Goal: Information Seeking & Learning: Learn about a topic

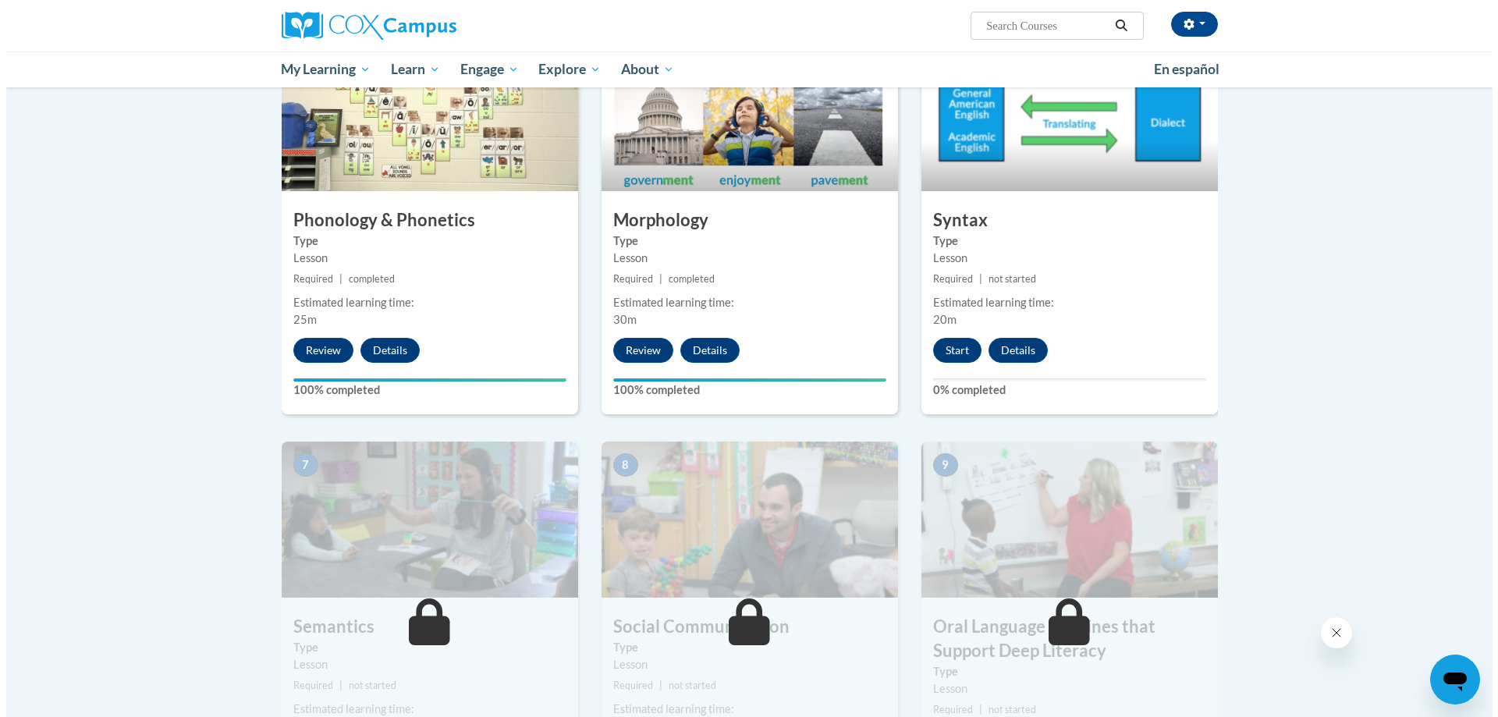
scroll to position [702, 0]
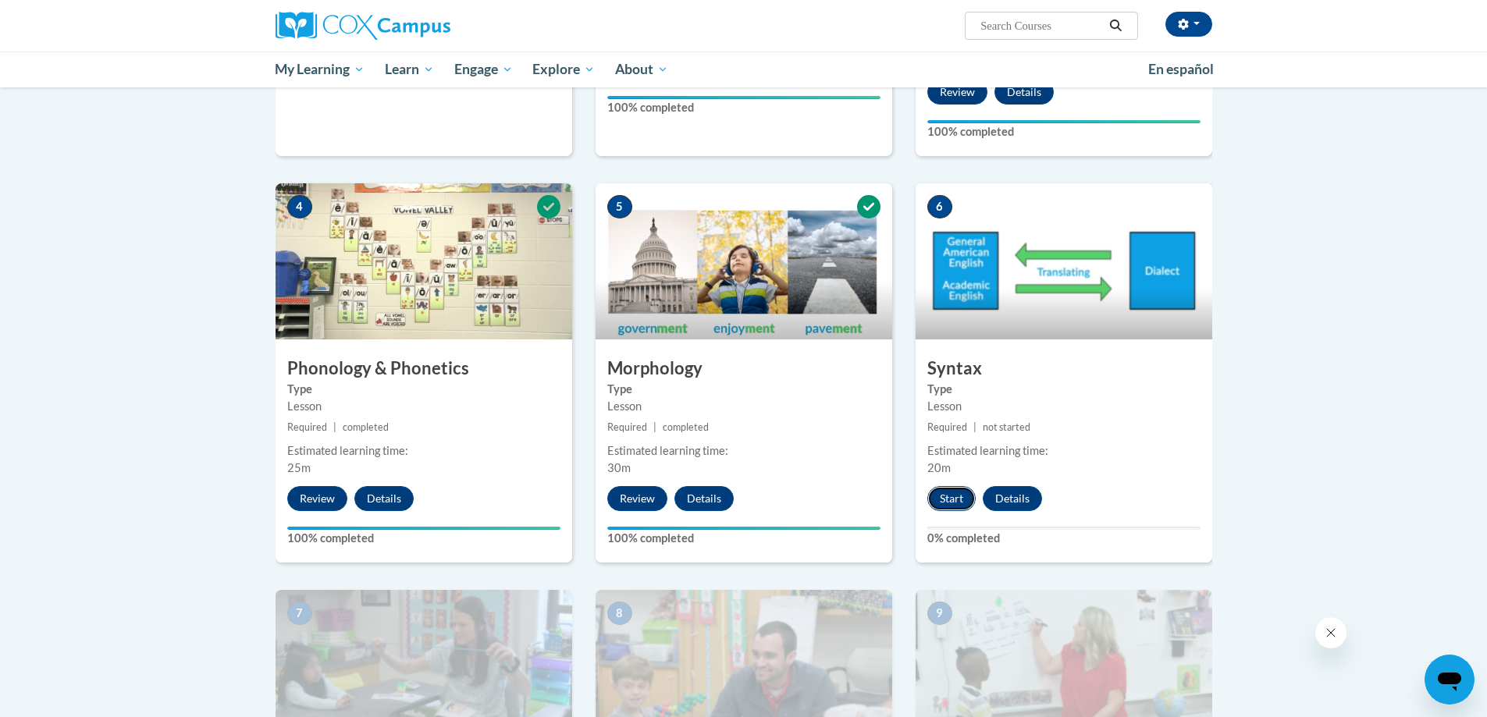
click at [965, 498] on button "Start" at bounding box center [951, 498] width 48 height 25
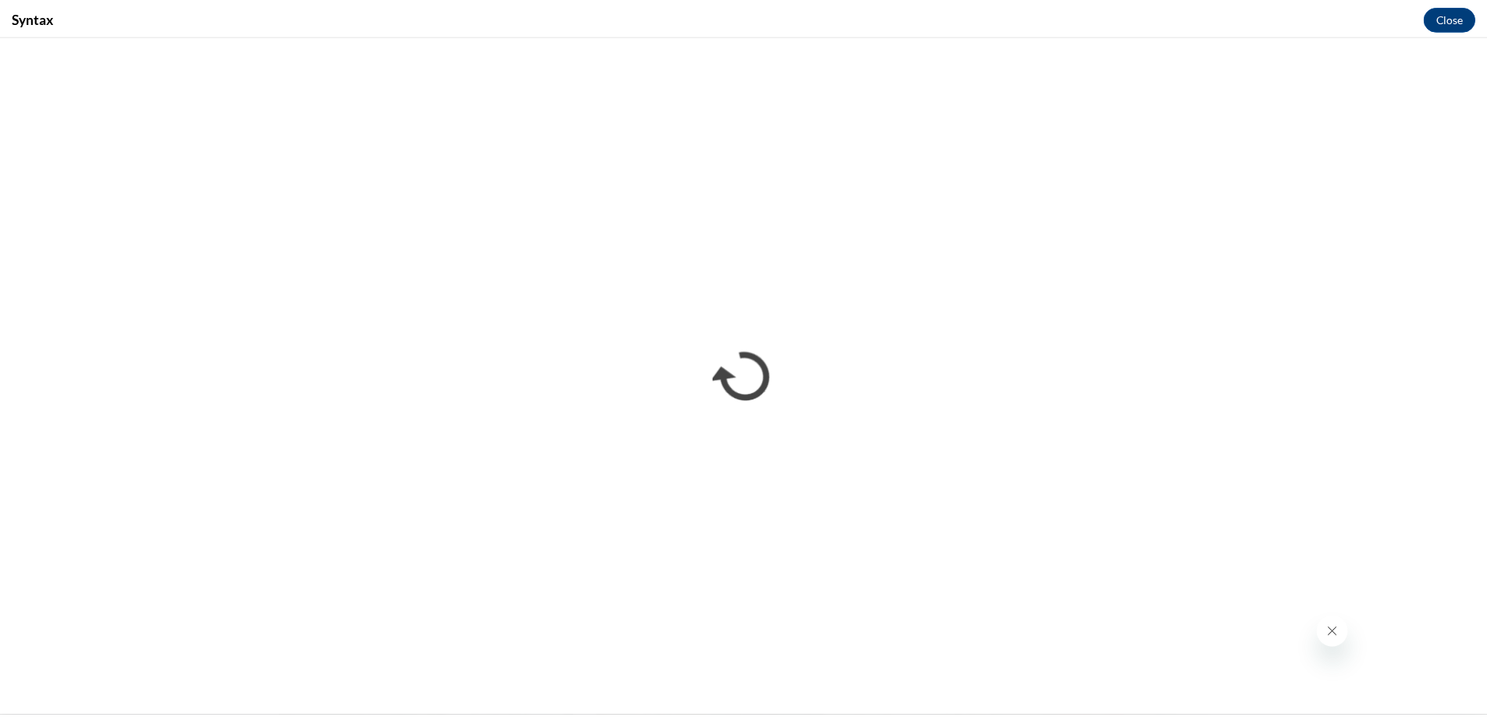
scroll to position [0, 0]
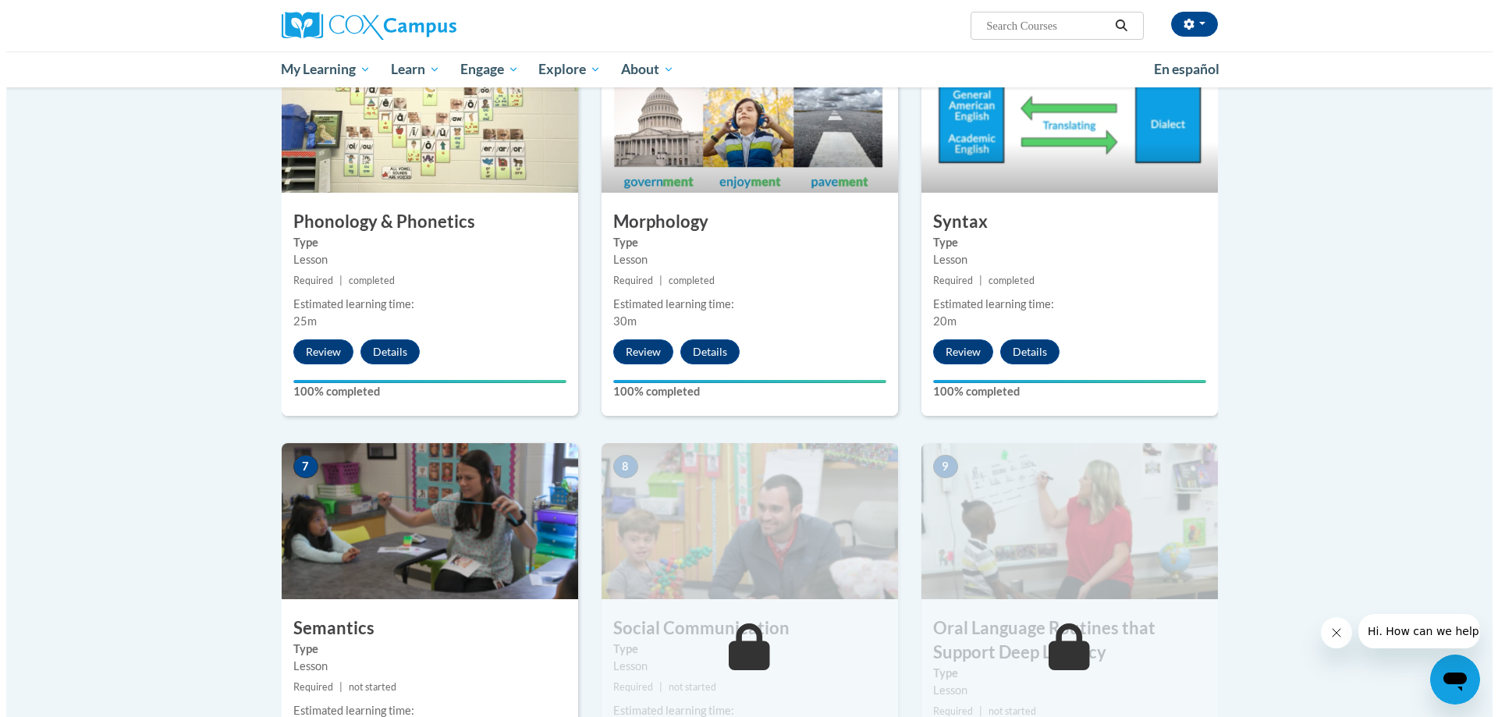
scroll to position [1092, 0]
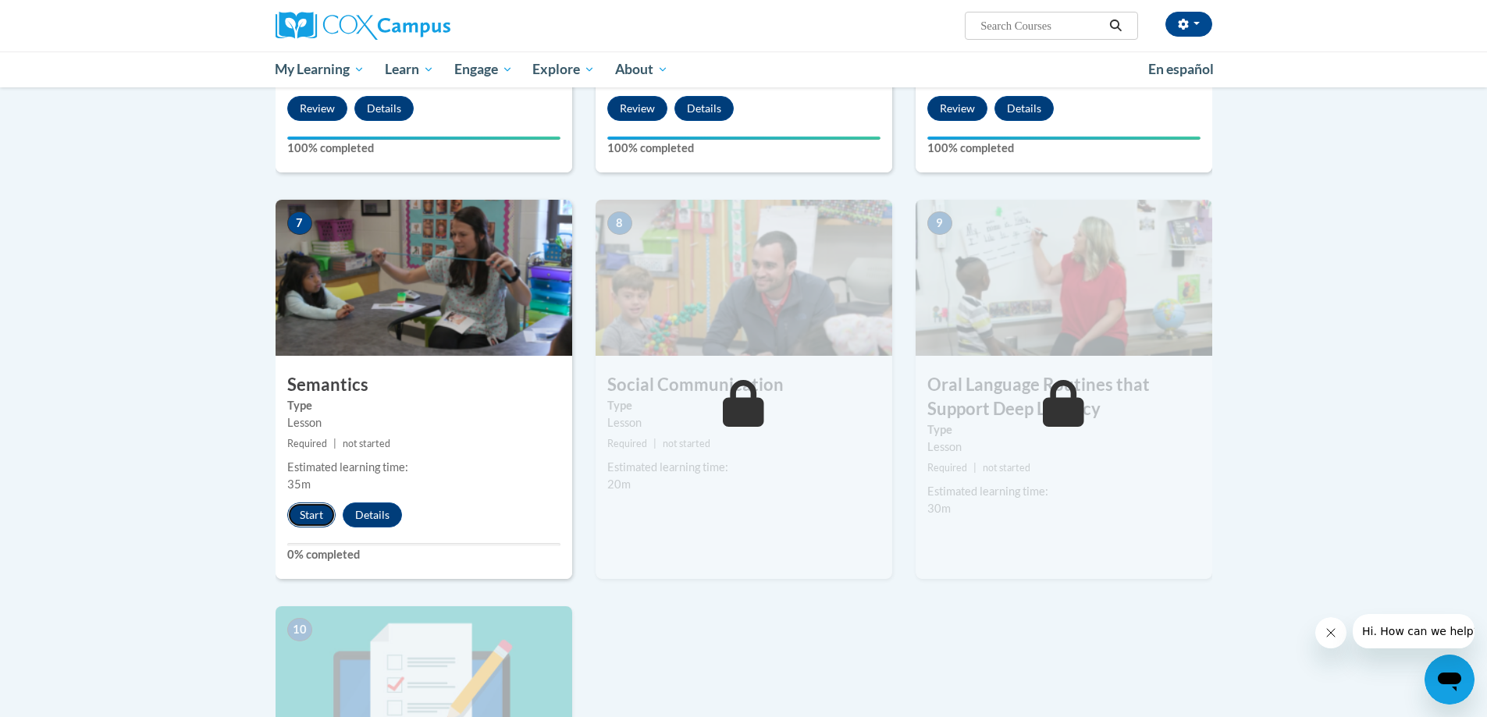
click at [310, 510] on button "Start" at bounding box center [311, 515] width 48 height 25
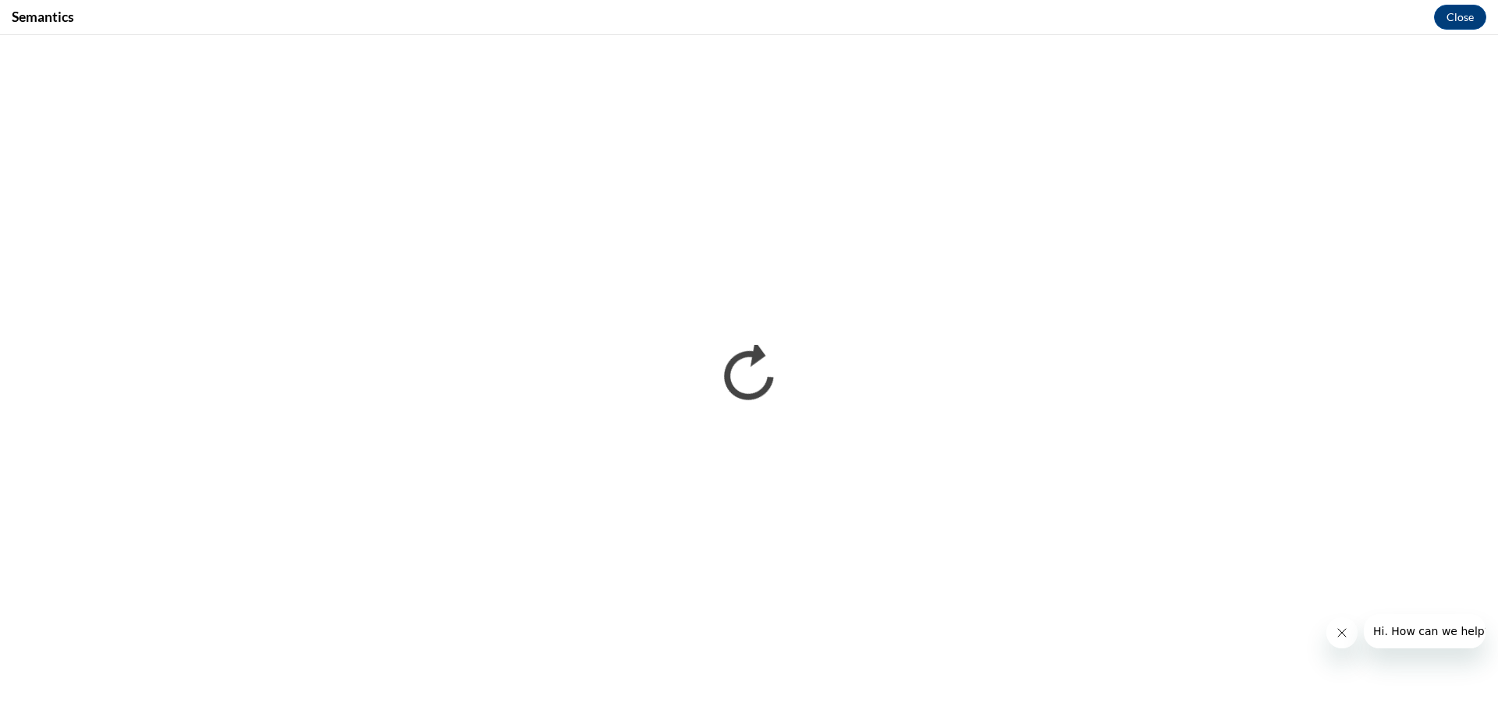
scroll to position [0, 0]
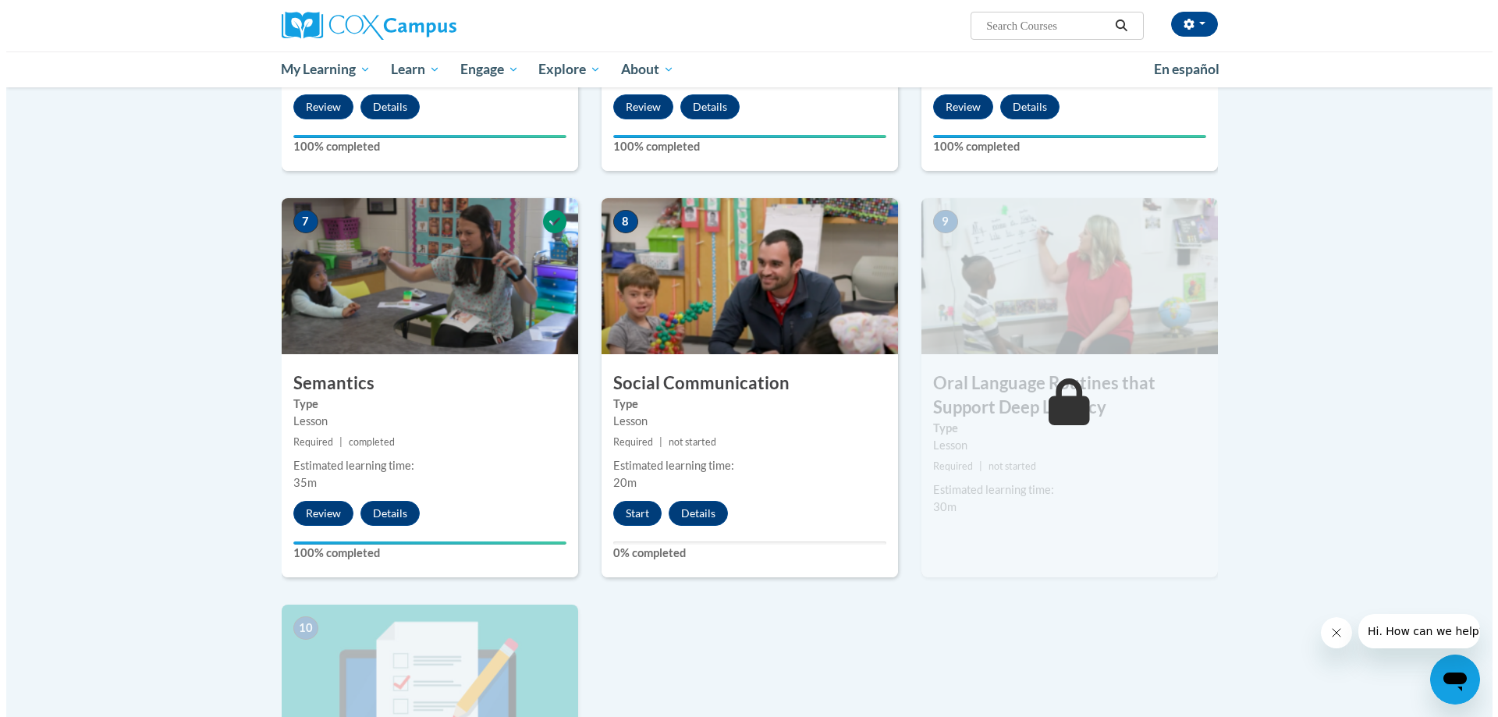
scroll to position [1170, 0]
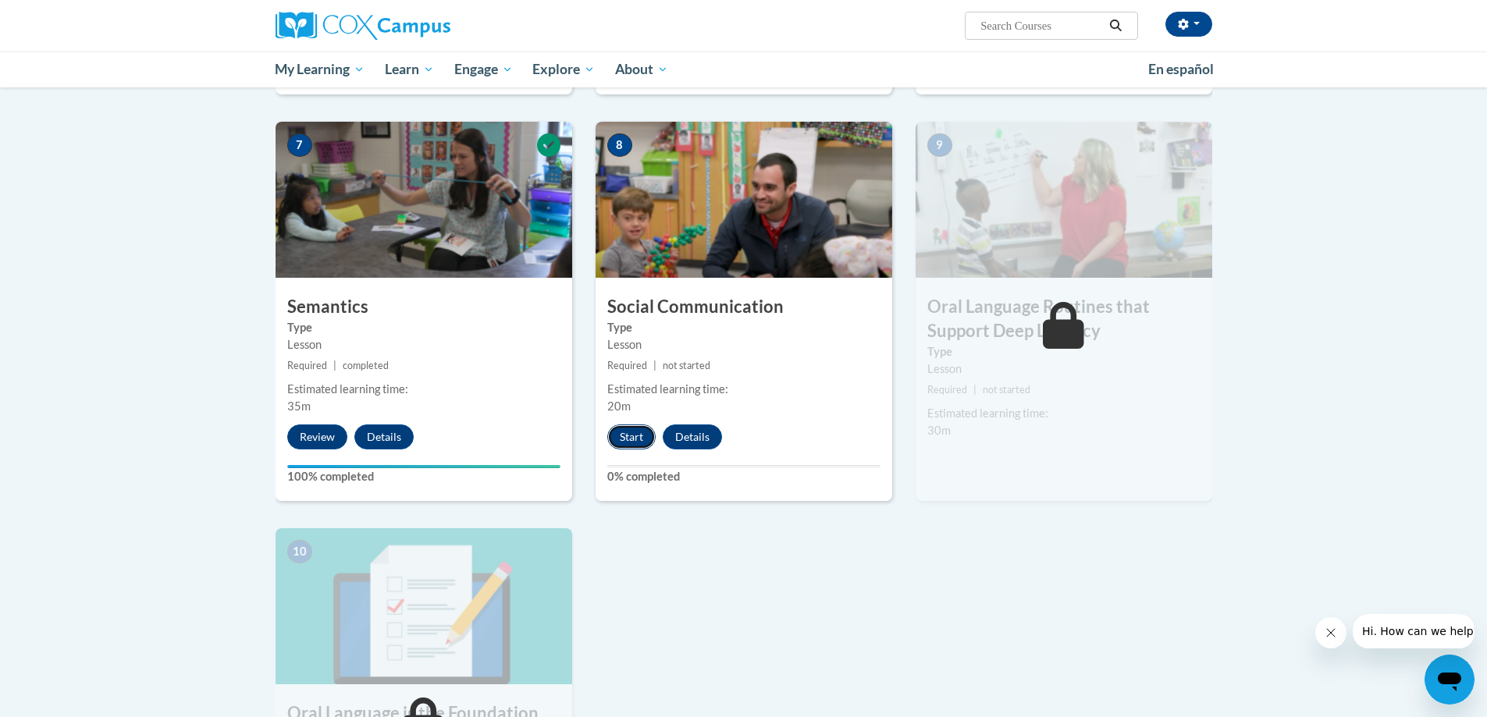
click at [633, 435] on button "Start" at bounding box center [631, 436] width 48 height 25
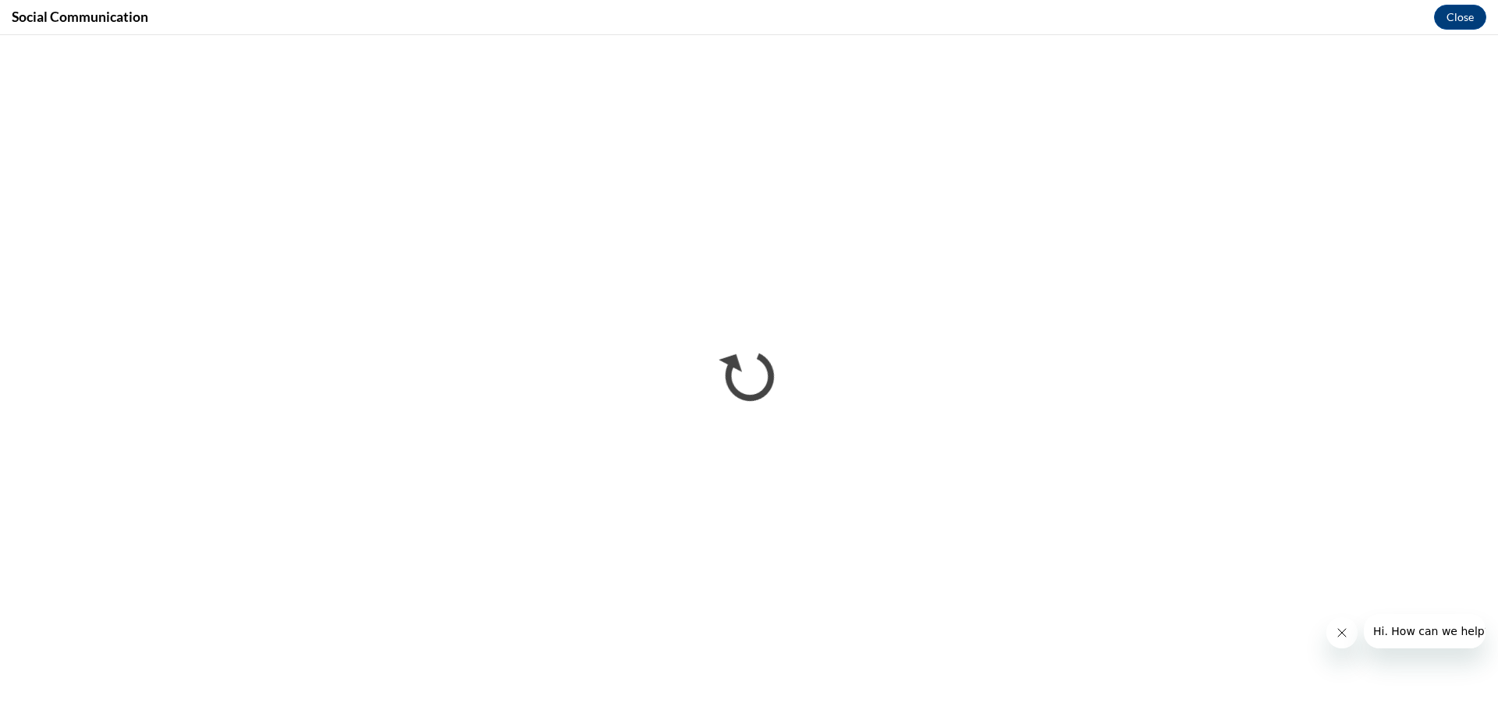
scroll to position [0, 0]
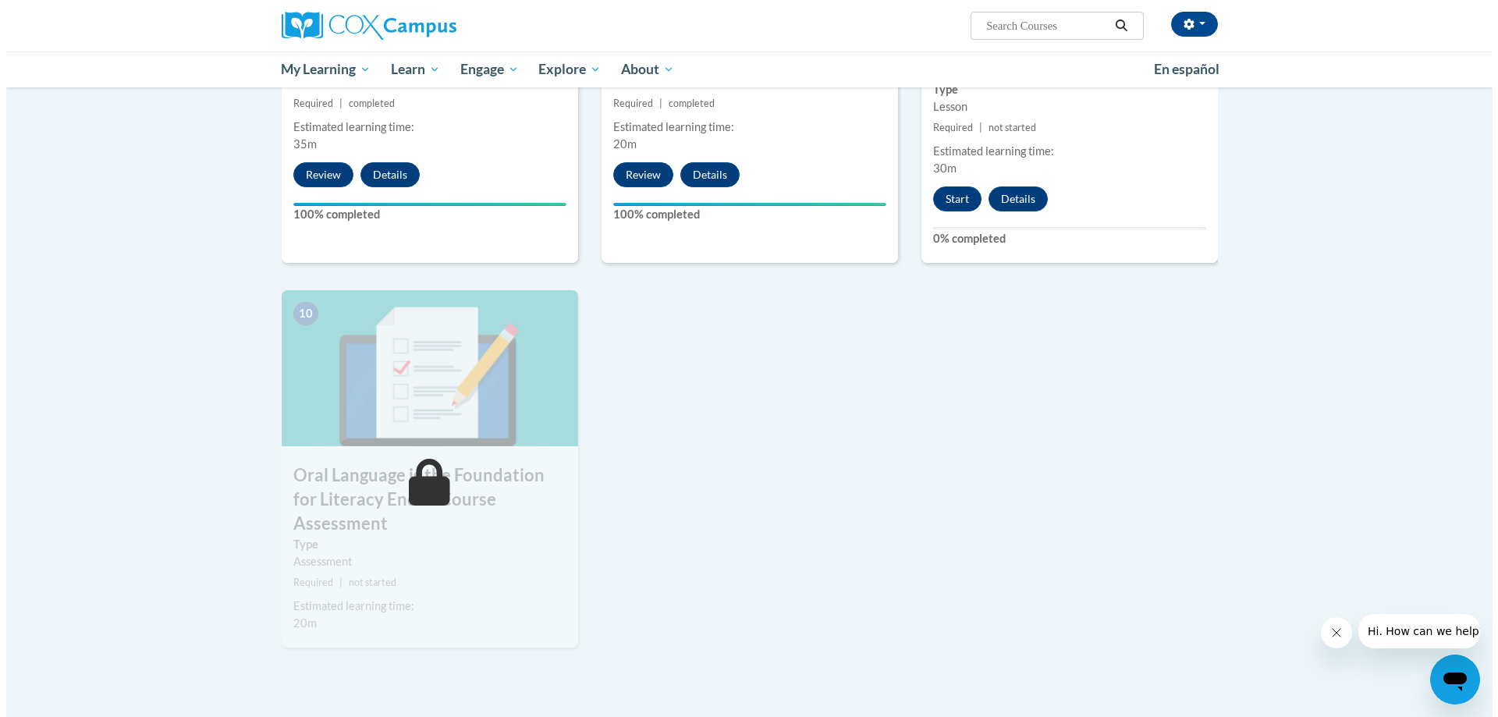
scroll to position [1170, 0]
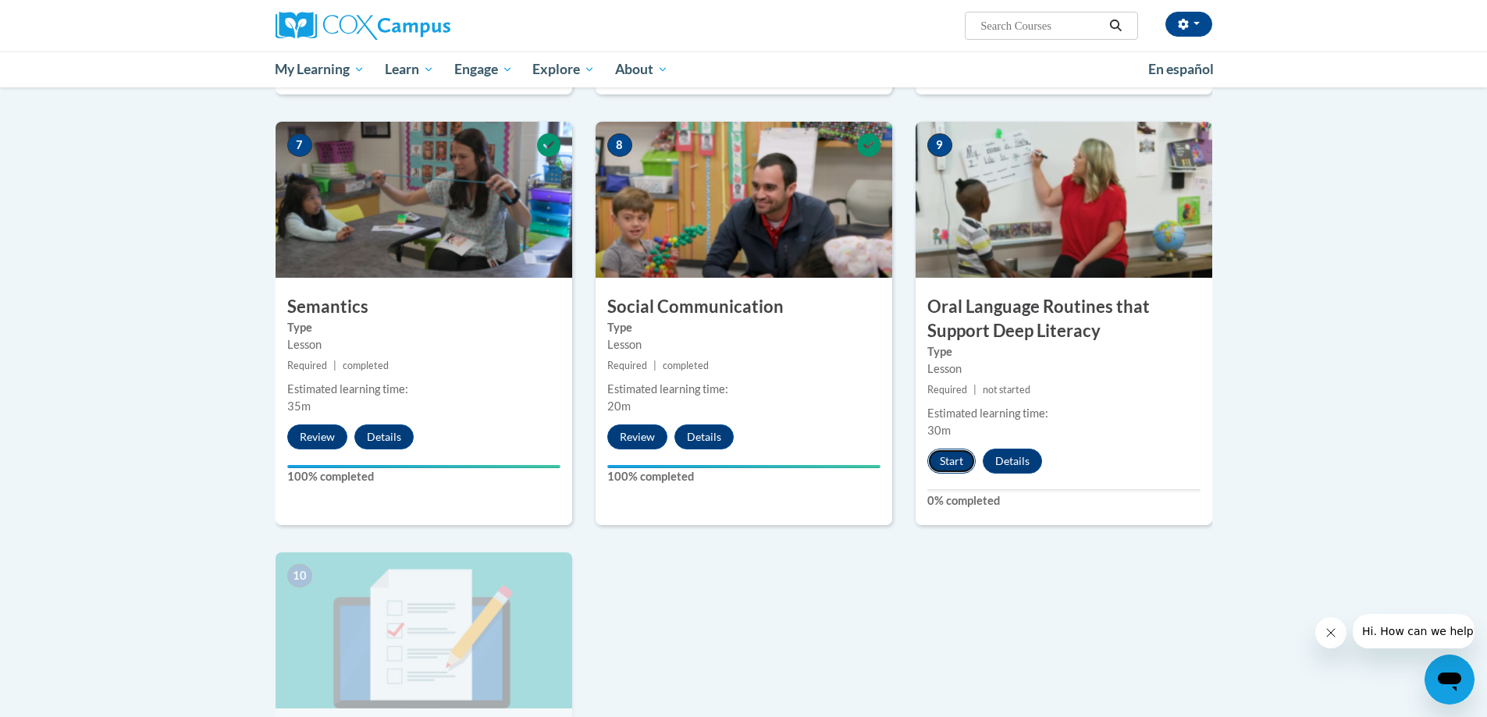
click at [949, 464] on button "Start" at bounding box center [951, 461] width 48 height 25
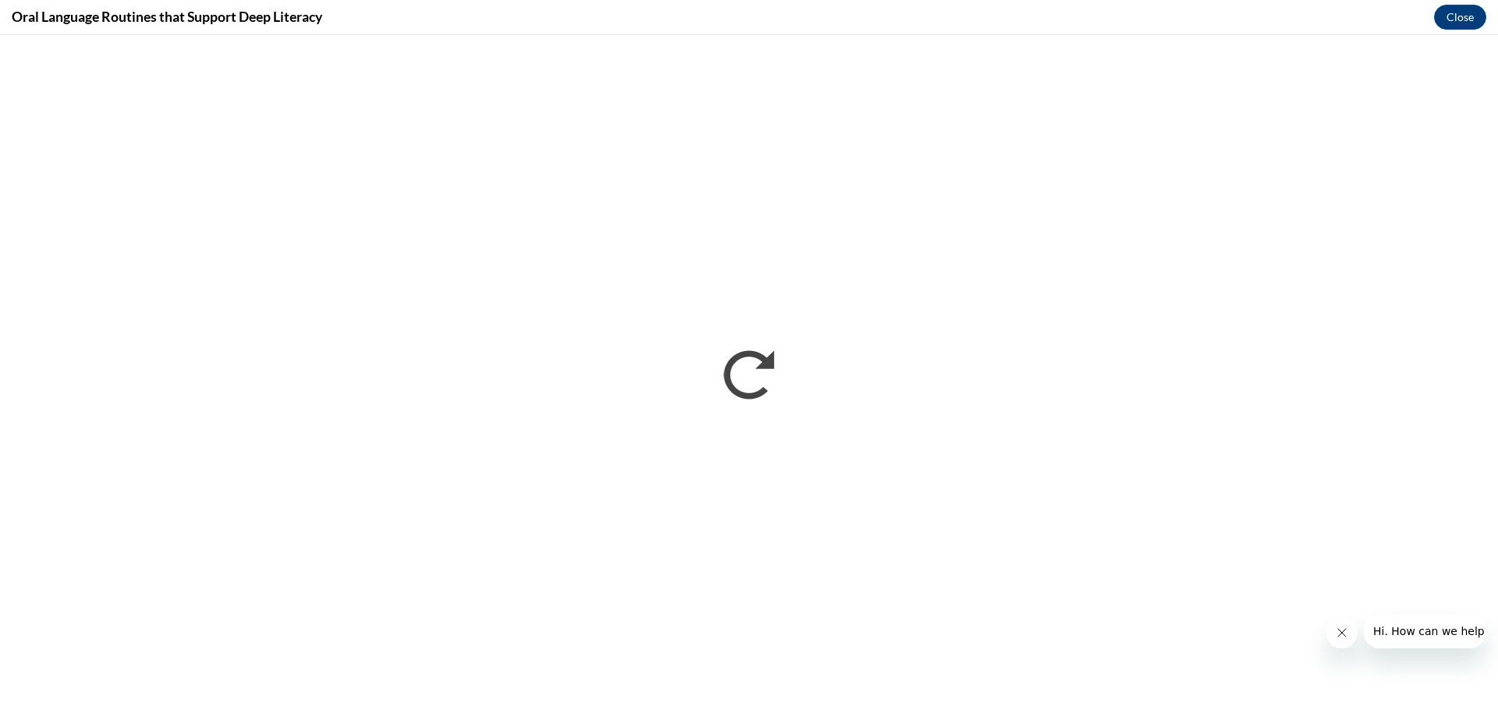
scroll to position [0, 0]
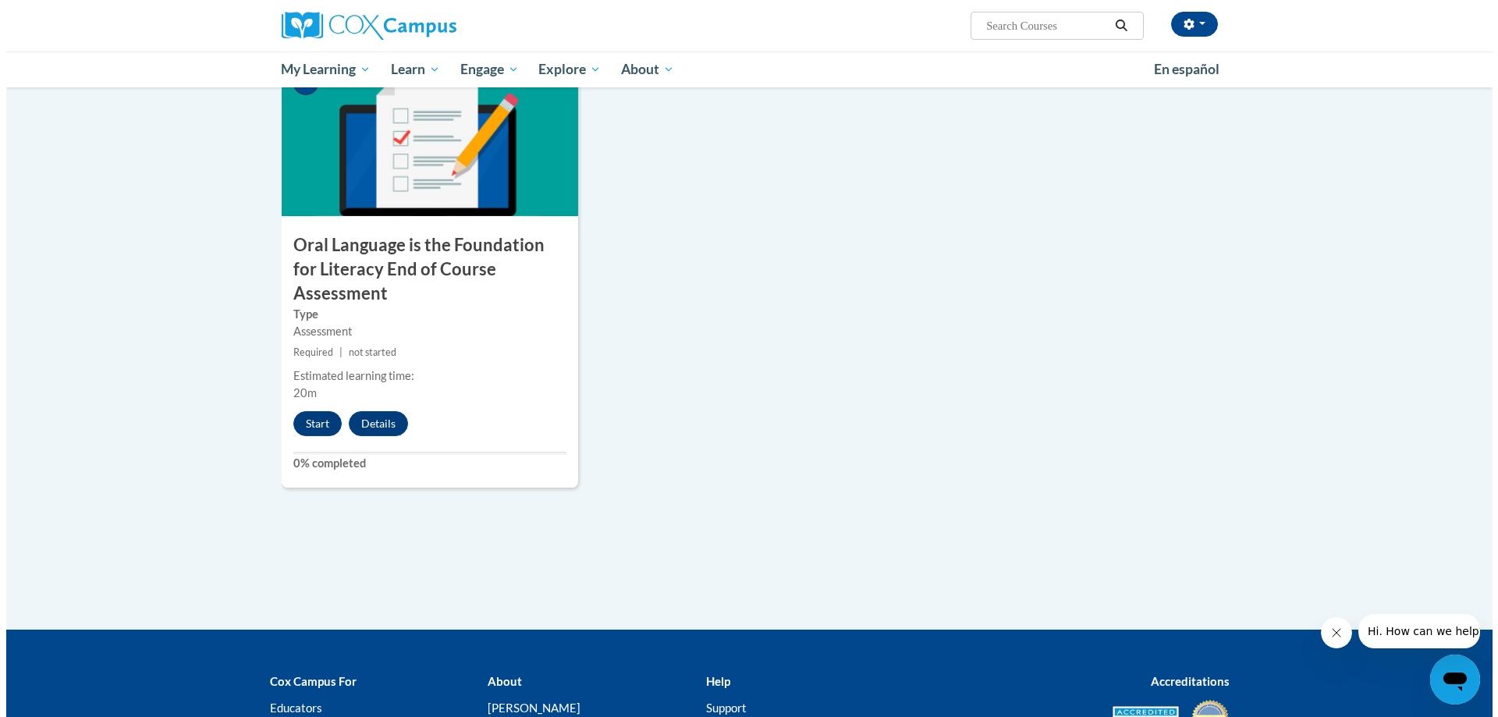
scroll to position [1653, 0]
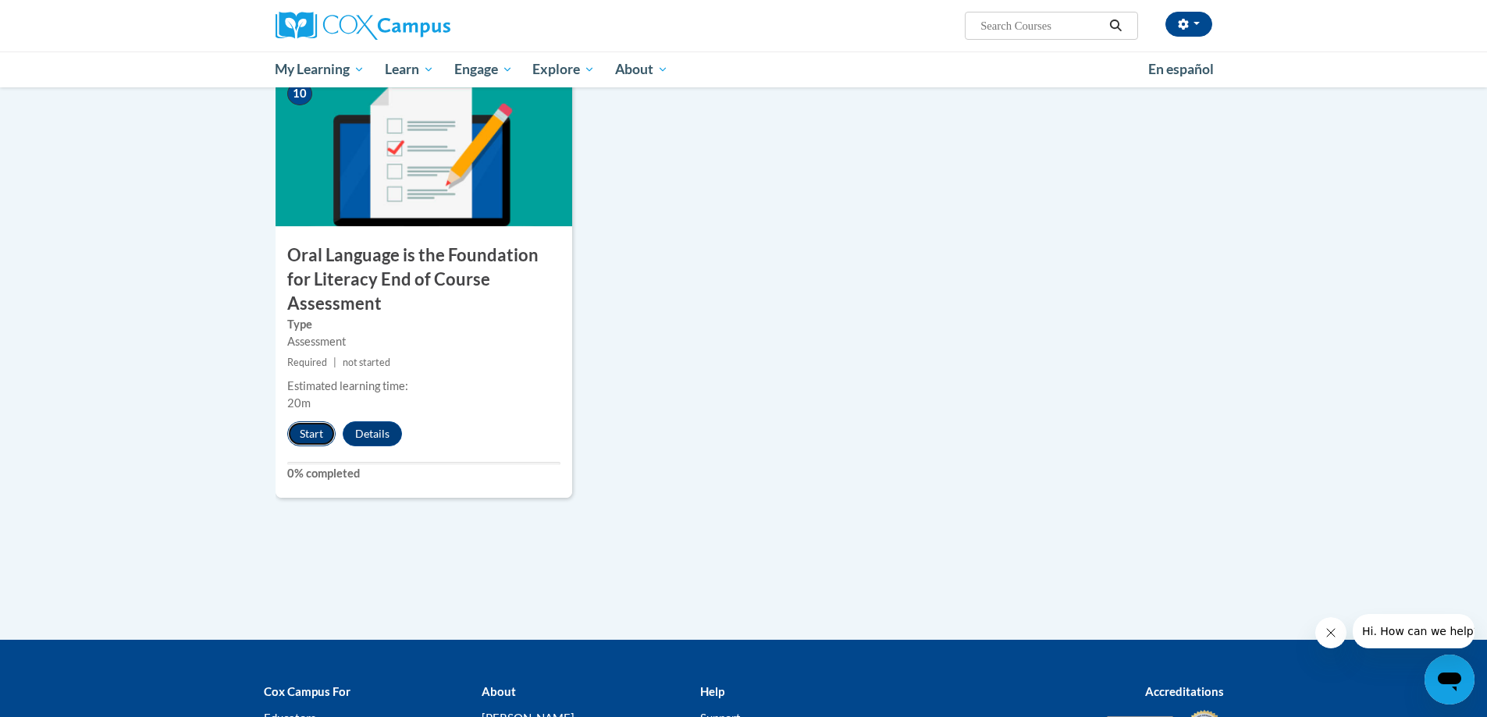
click at [319, 421] on button "Start" at bounding box center [311, 433] width 48 height 25
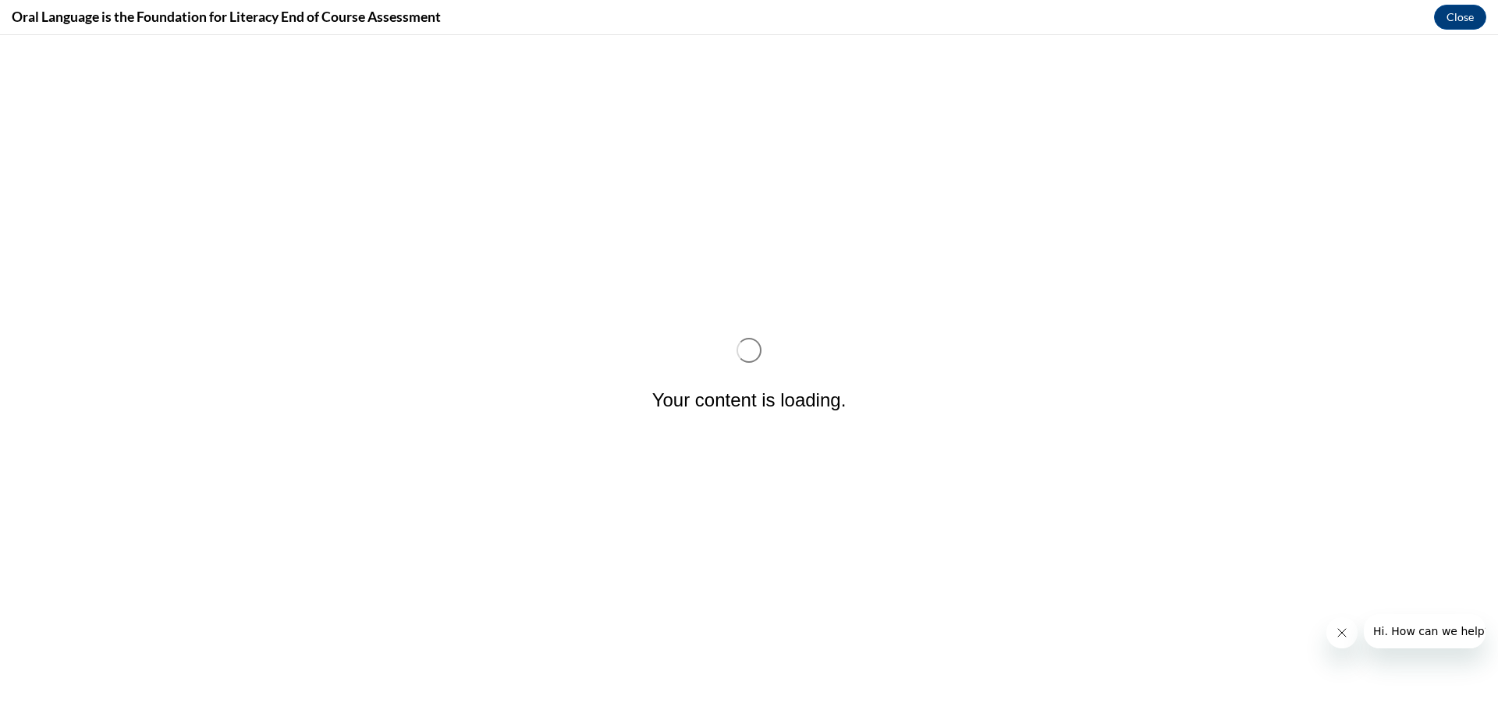
scroll to position [0, 0]
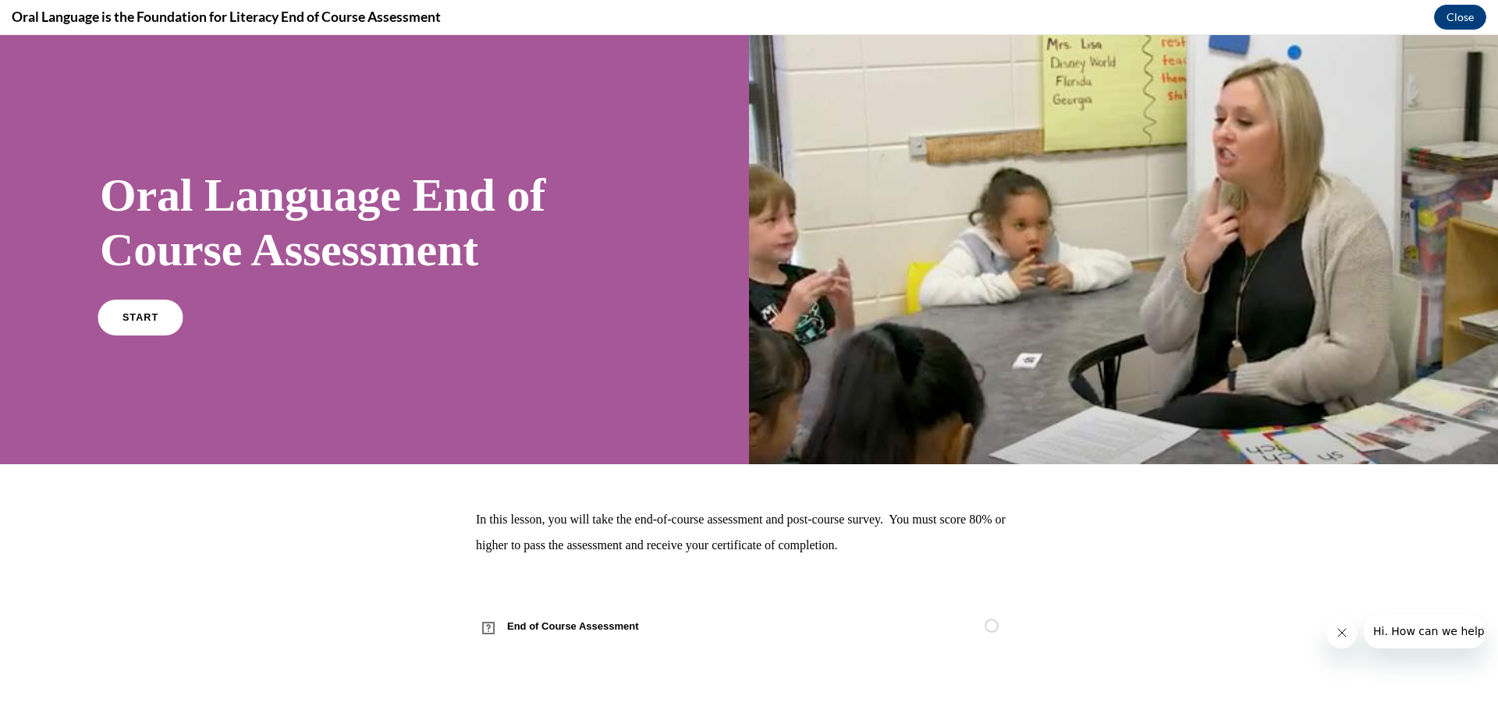
click at [144, 325] on link "START" at bounding box center [140, 317] width 85 height 36
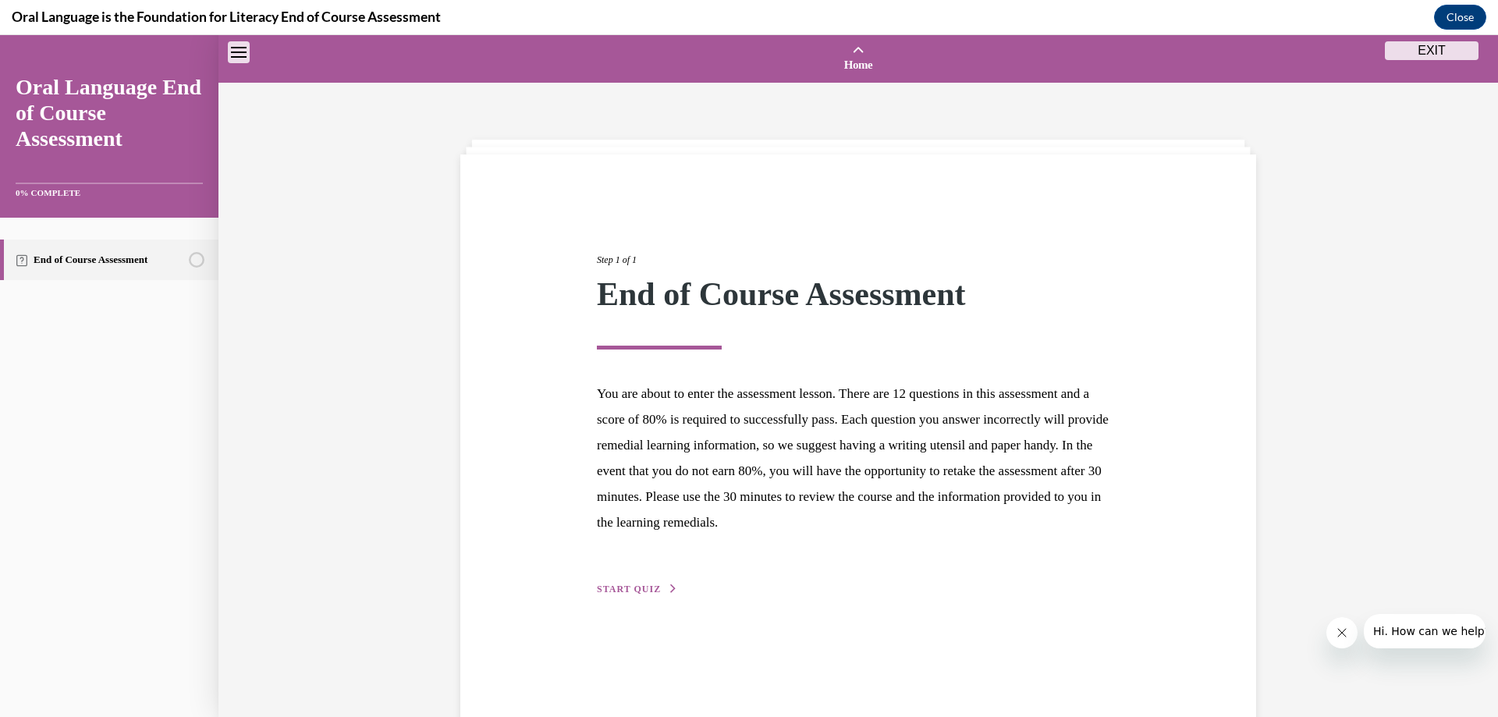
scroll to position [48, 0]
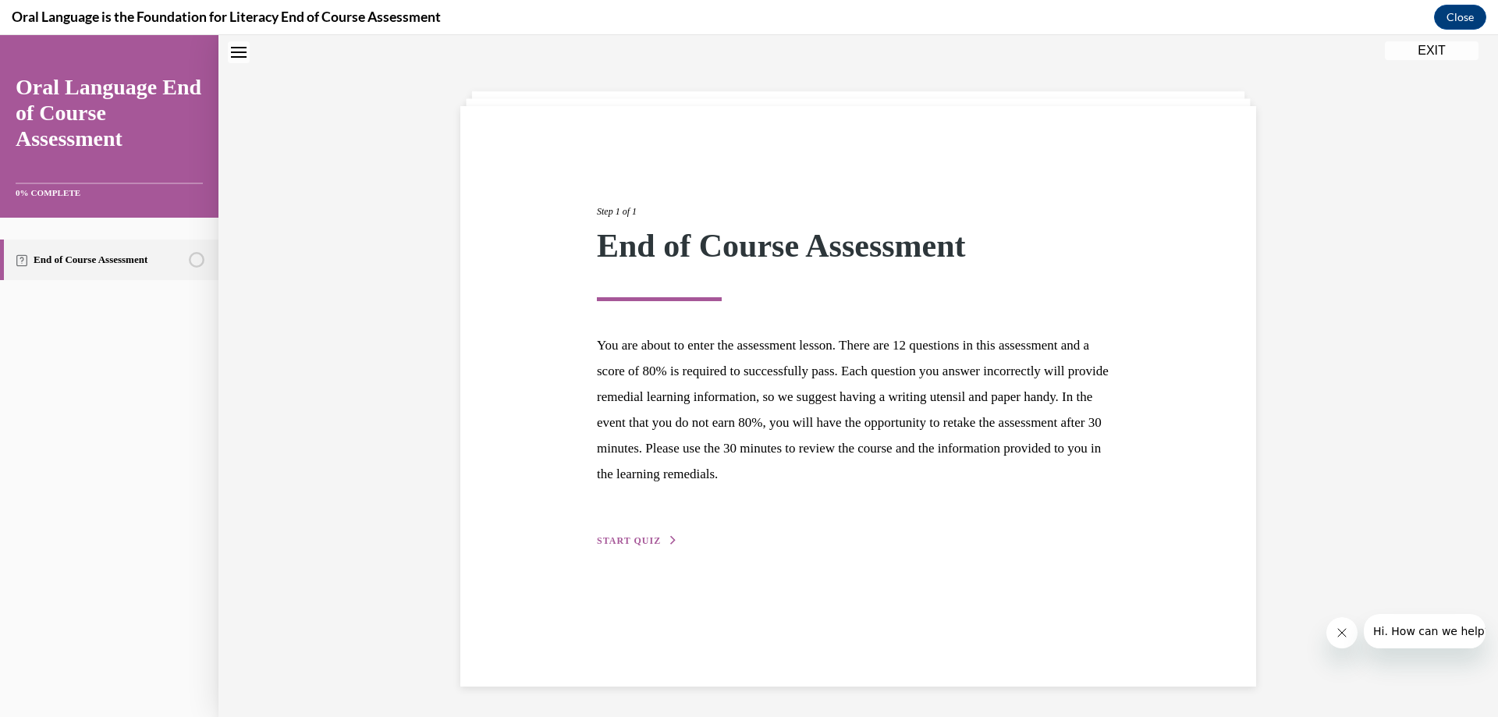
click at [619, 545] on button "START QUIZ" at bounding box center [637, 541] width 81 height 14
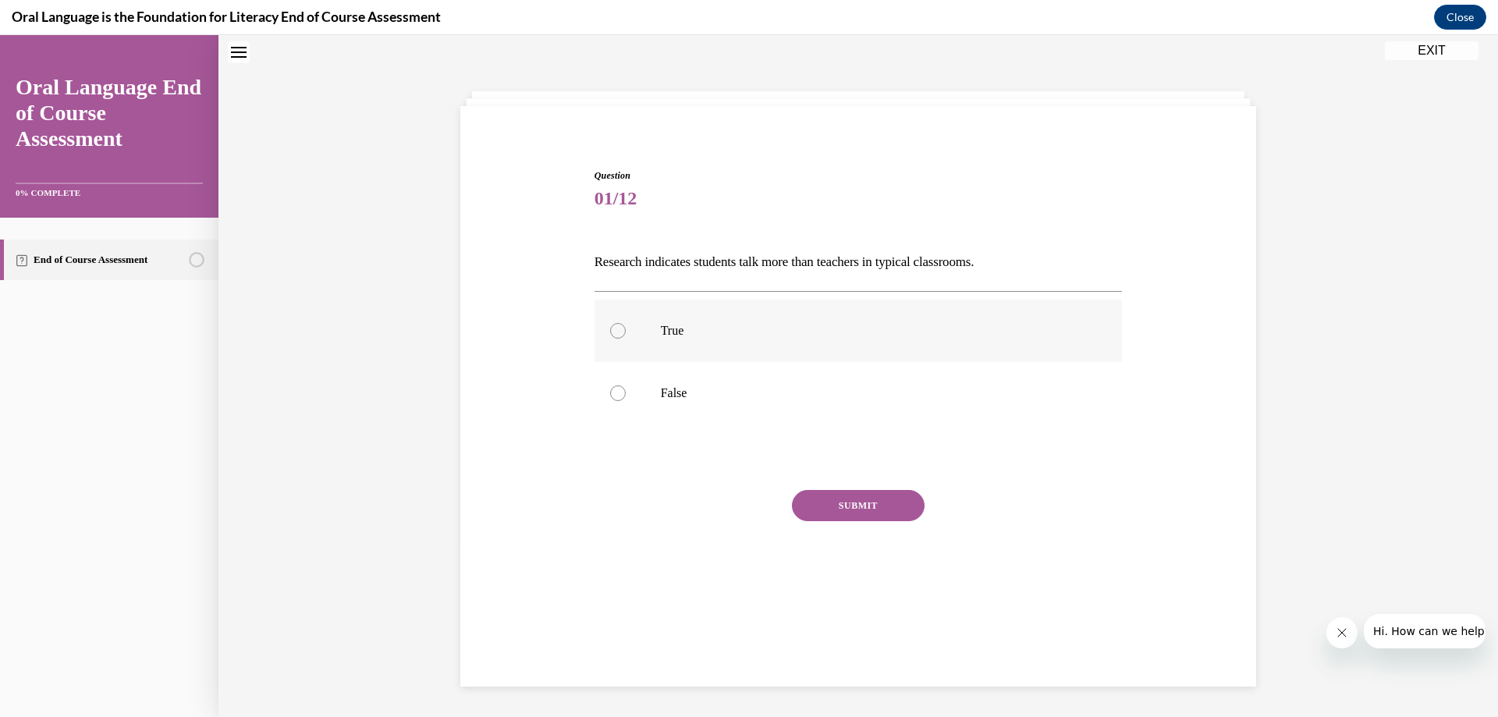
click at [613, 333] on div at bounding box center [618, 331] width 16 height 16
click at [613, 333] on input "True" at bounding box center [618, 331] width 16 height 16
radio input "true"
click at [815, 508] on button "SUBMIT" at bounding box center [858, 505] width 133 height 31
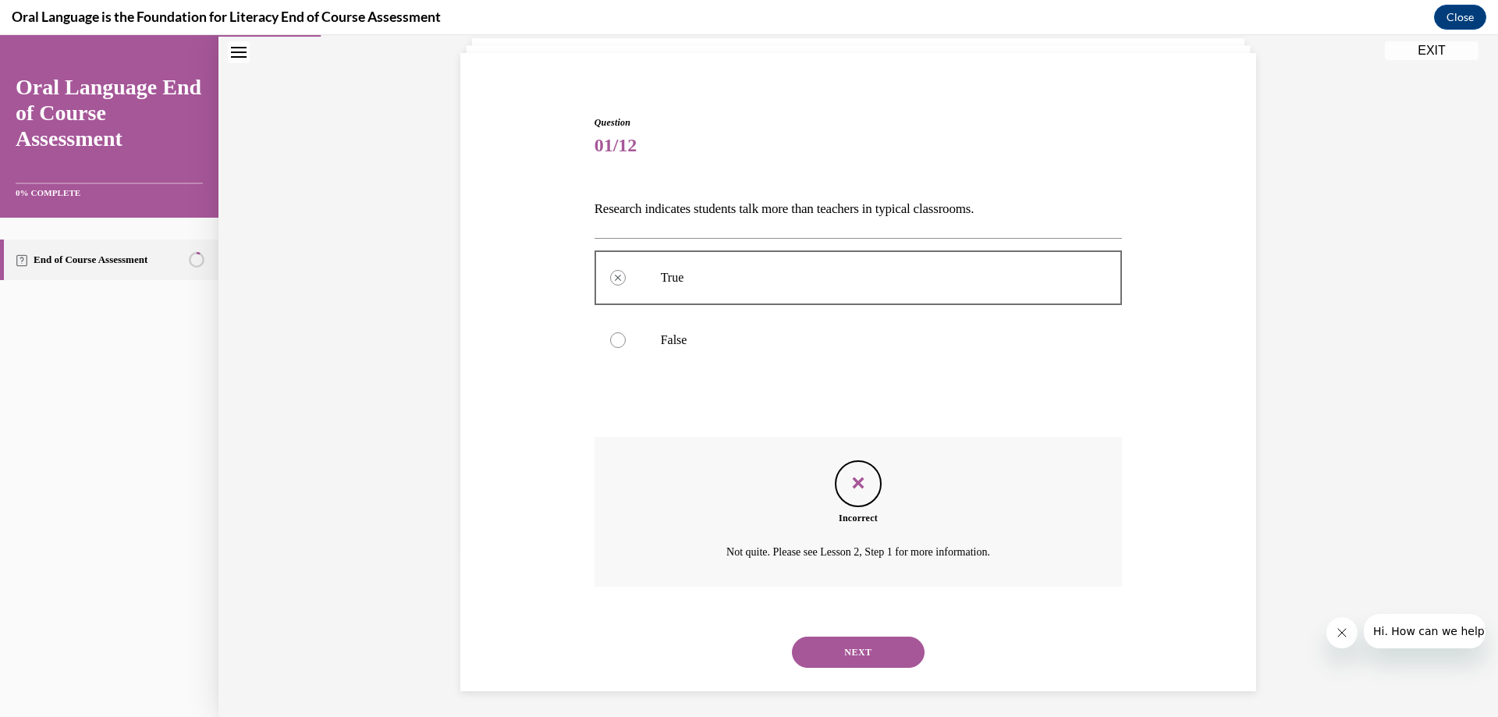
scroll to position [107, 0]
click at [854, 646] on button "NEXT" at bounding box center [858, 646] width 133 height 31
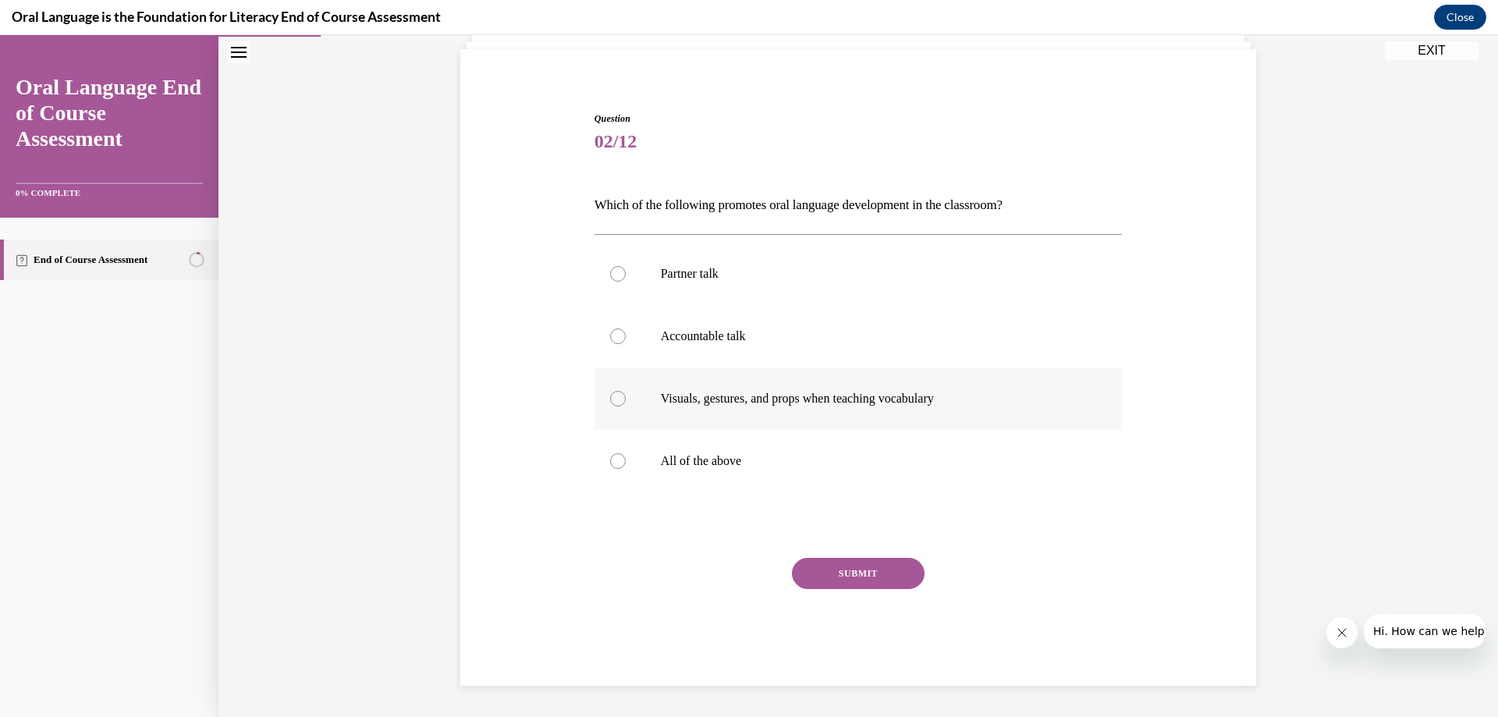
scroll to position [80, 0]
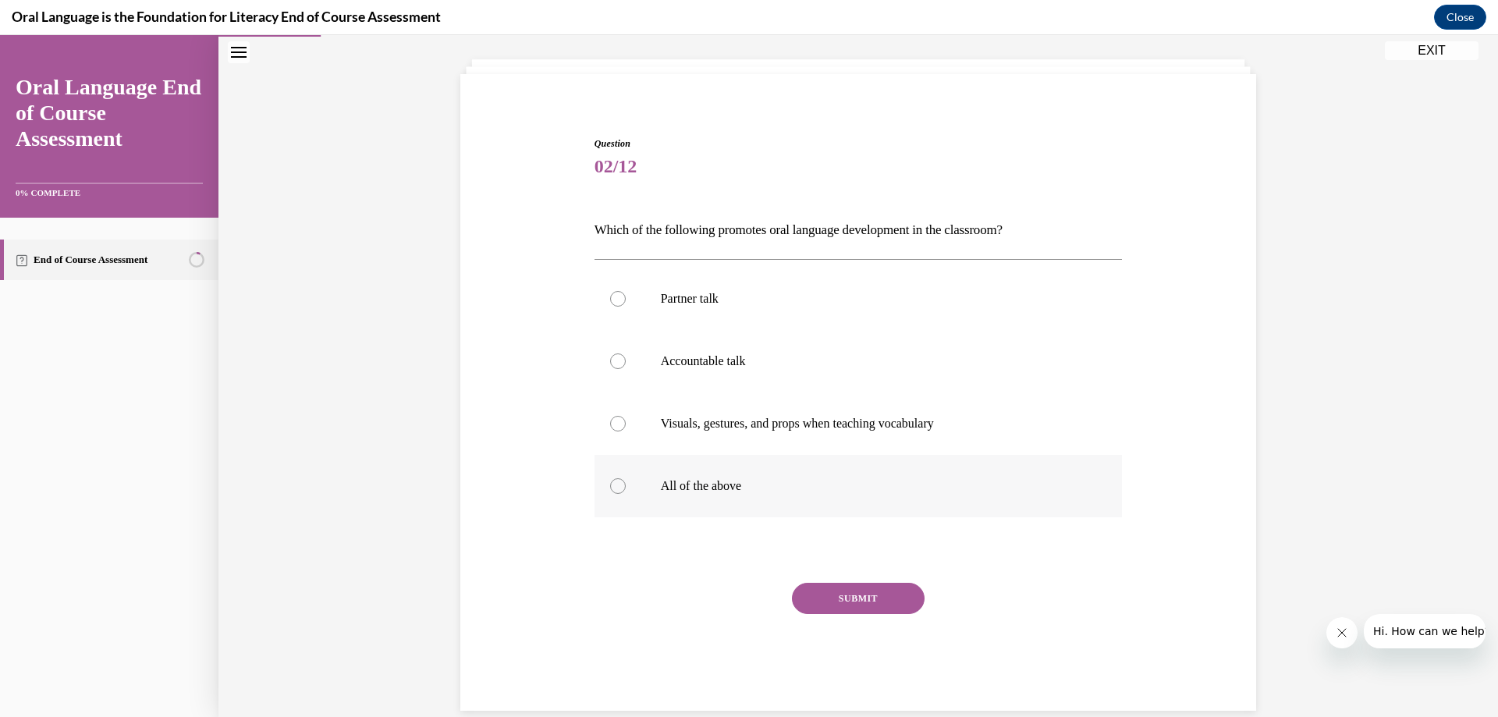
click at [610, 489] on div at bounding box center [618, 486] width 16 height 16
click at [610, 489] on input "All of the above" at bounding box center [618, 486] width 16 height 16
radio input "true"
click at [866, 589] on button "SUBMIT" at bounding box center [858, 598] width 133 height 31
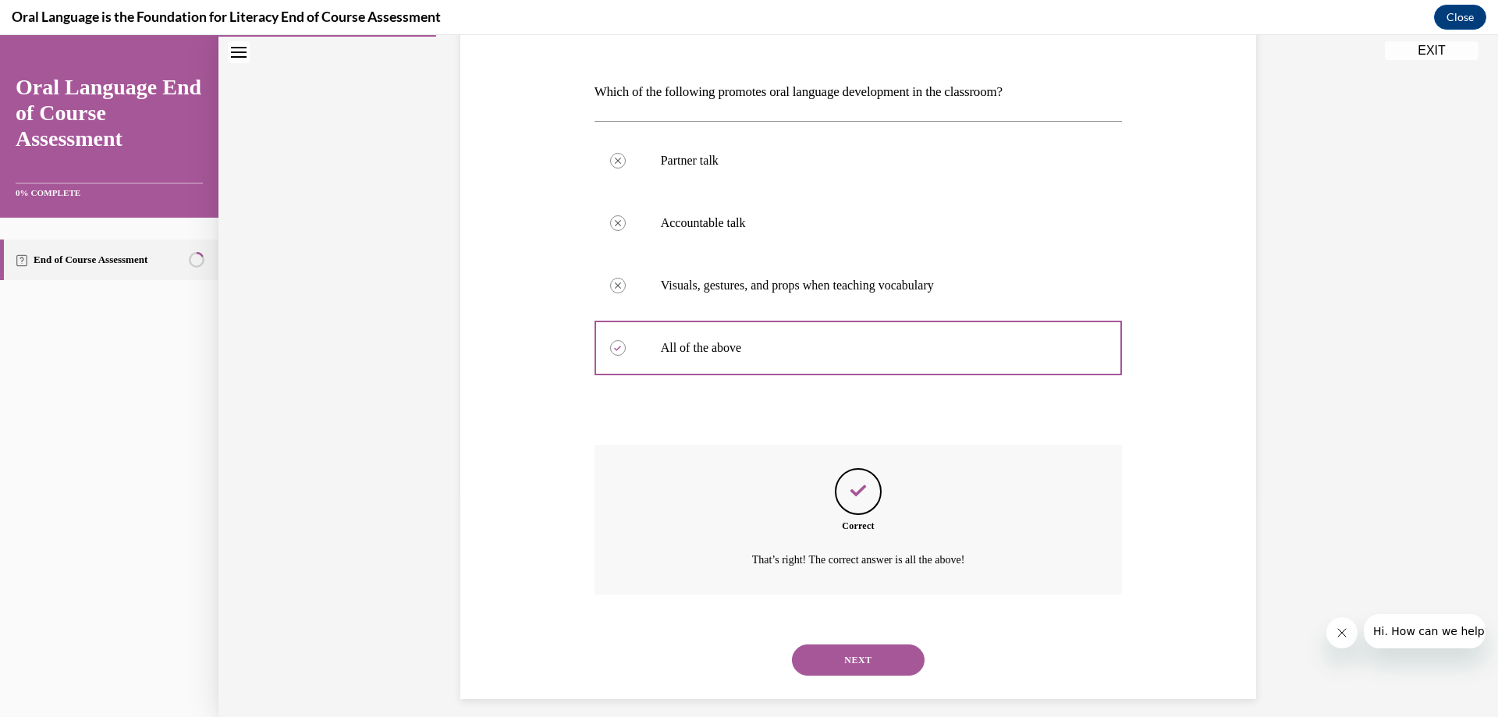
scroll to position [232, 0]
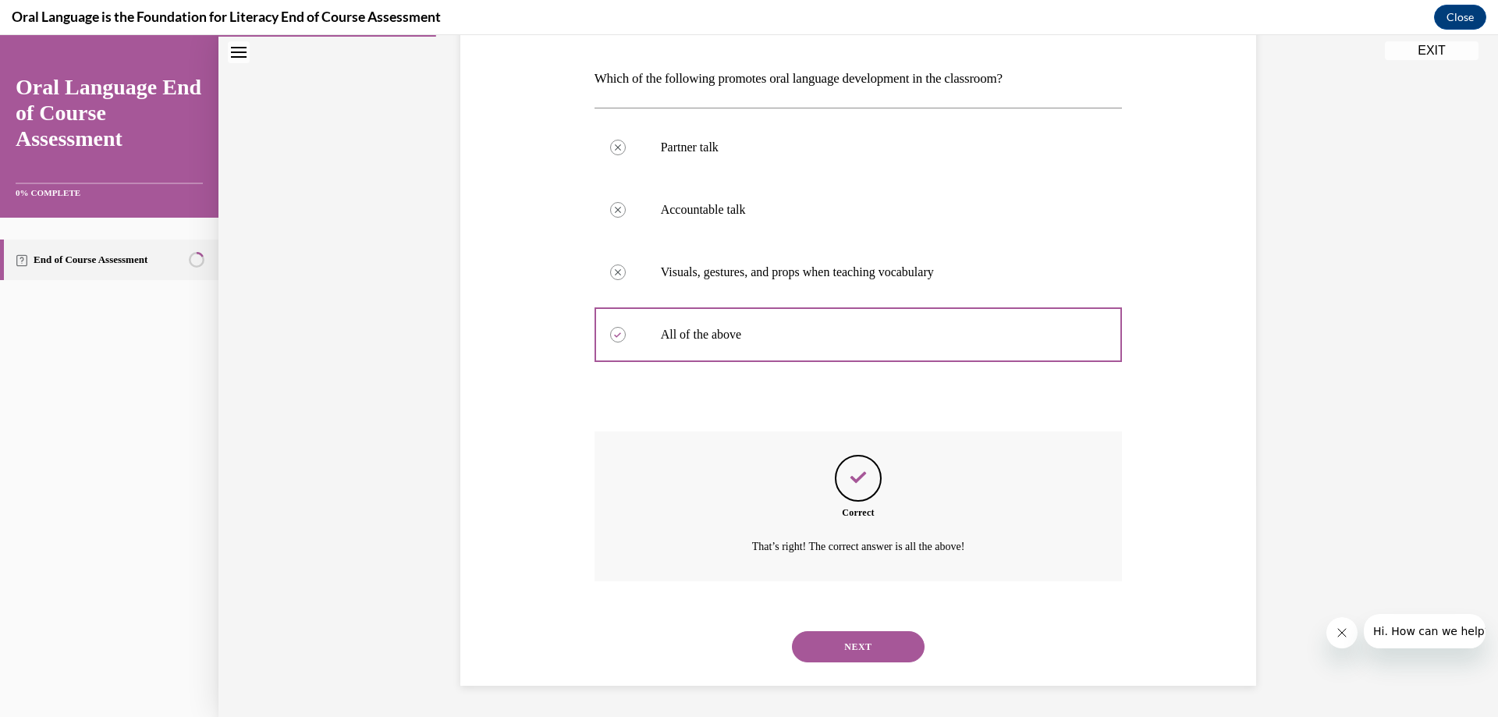
click at [874, 648] on button "NEXT" at bounding box center [858, 646] width 133 height 31
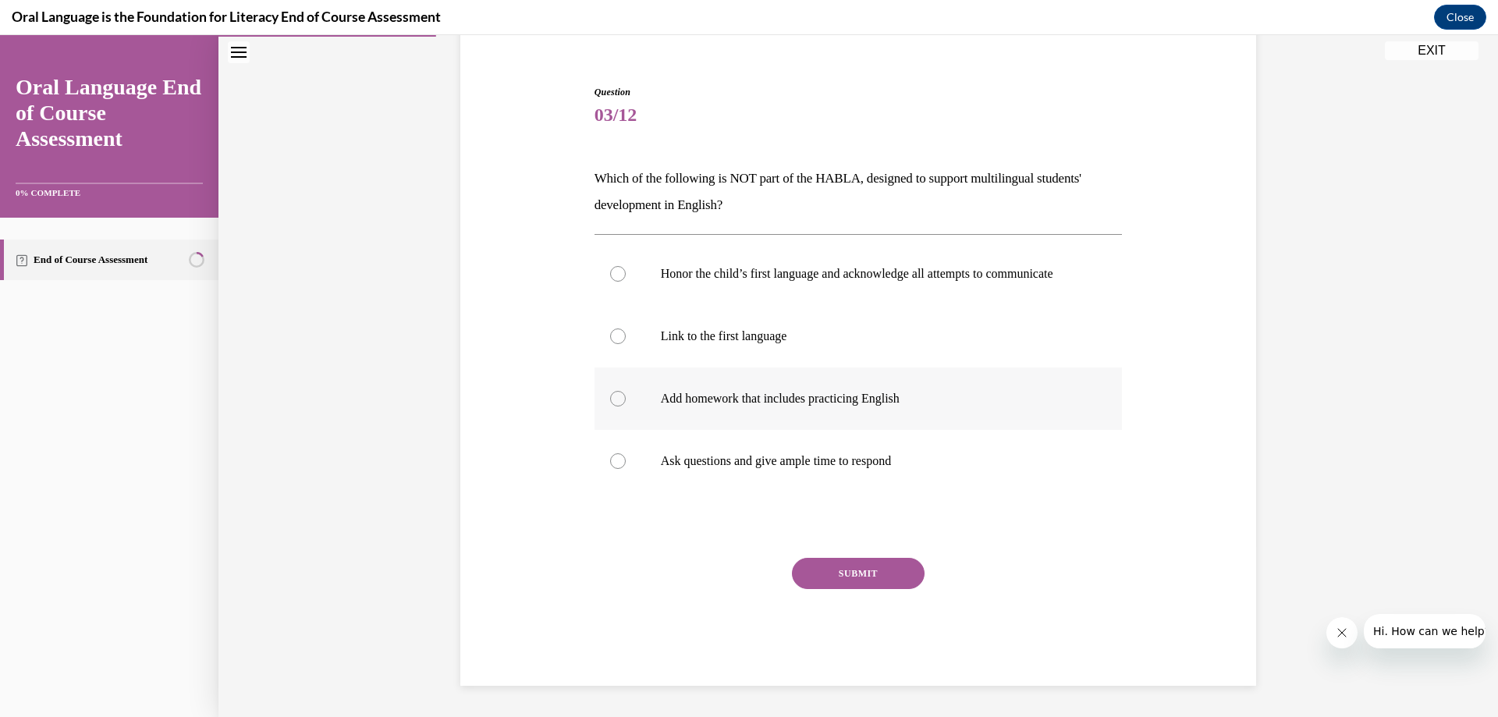
click at [614, 407] on label "Add homework that includes practicing English" at bounding box center [859, 399] width 528 height 62
click at [614, 407] on input "Add homework that includes practicing English" at bounding box center [618, 399] width 16 height 16
radio input "true"
click at [867, 577] on button "SUBMIT" at bounding box center [858, 573] width 133 height 31
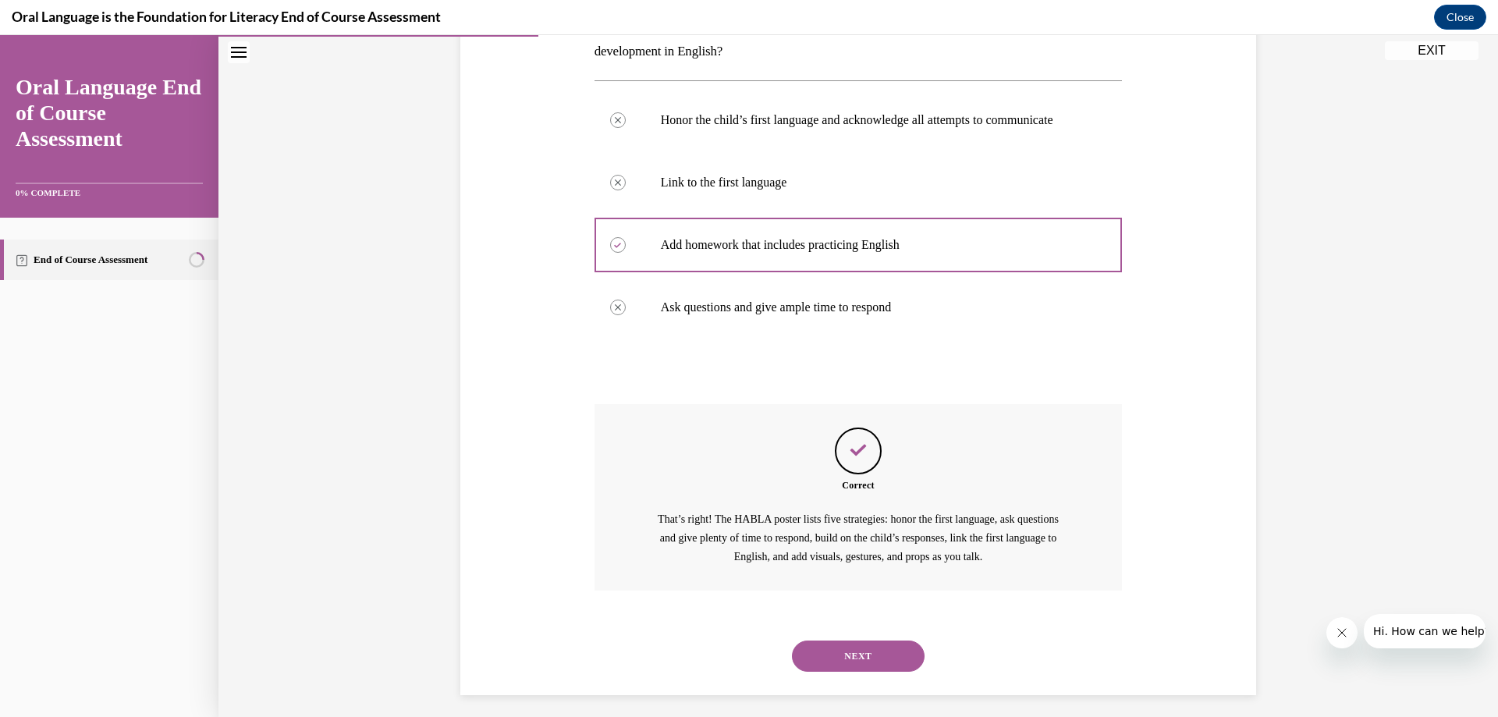
scroll to position [311, 0]
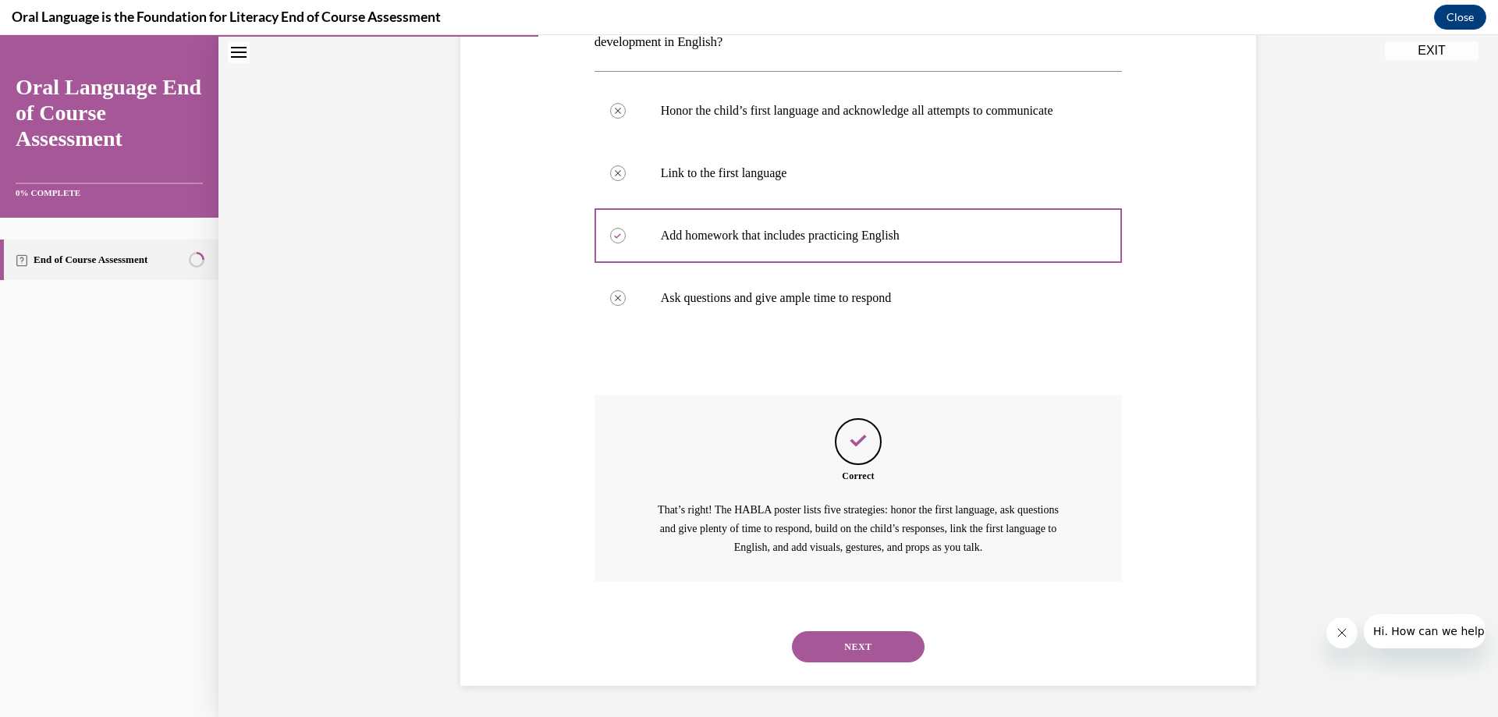
click at [861, 639] on button "NEXT" at bounding box center [858, 646] width 133 height 31
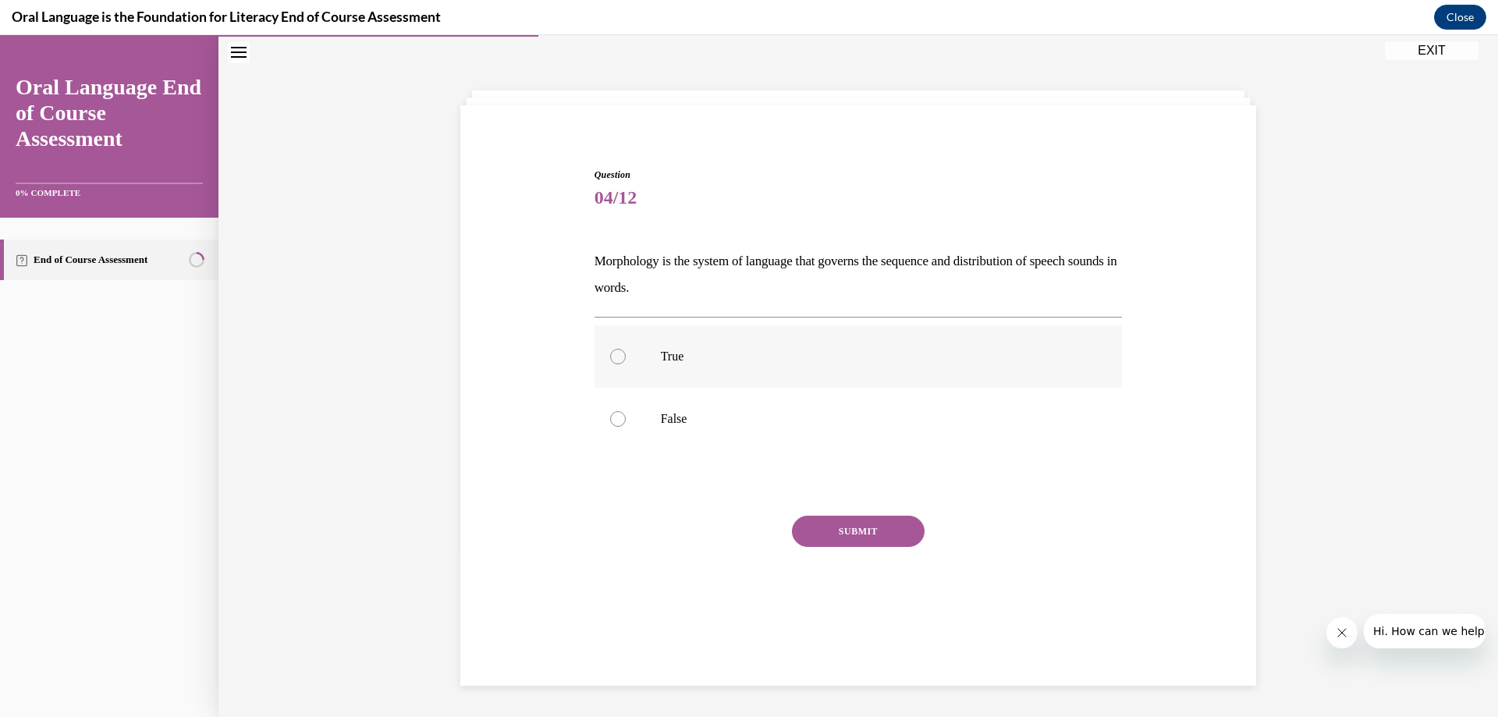
drag, startPoint x: 606, startPoint y: 347, endPoint x: 625, endPoint y: 368, distance: 28.2
click at [612, 350] on label "True" at bounding box center [859, 356] width 528 height 62
click at [612, 350] on input "True" at bounding box center [618, 357] width 16 height 16
radio input "true"
click at [837, 524] on button "SUBMIT" at bounding box center [858, 531] width 133 height 31
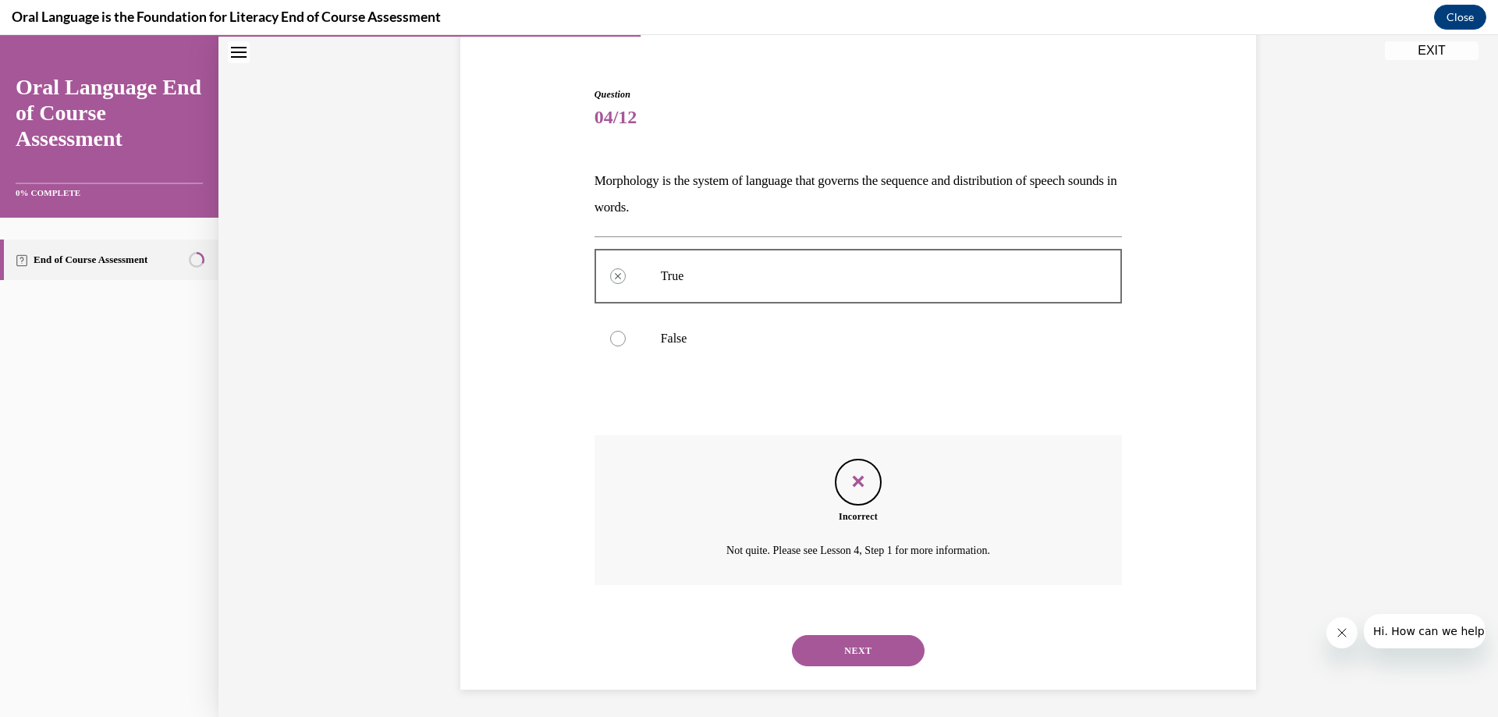
scroll to position [133, 0]
click at [829, 638] on button "NEXT" at bounding box center [858, 646] width 133 height 31
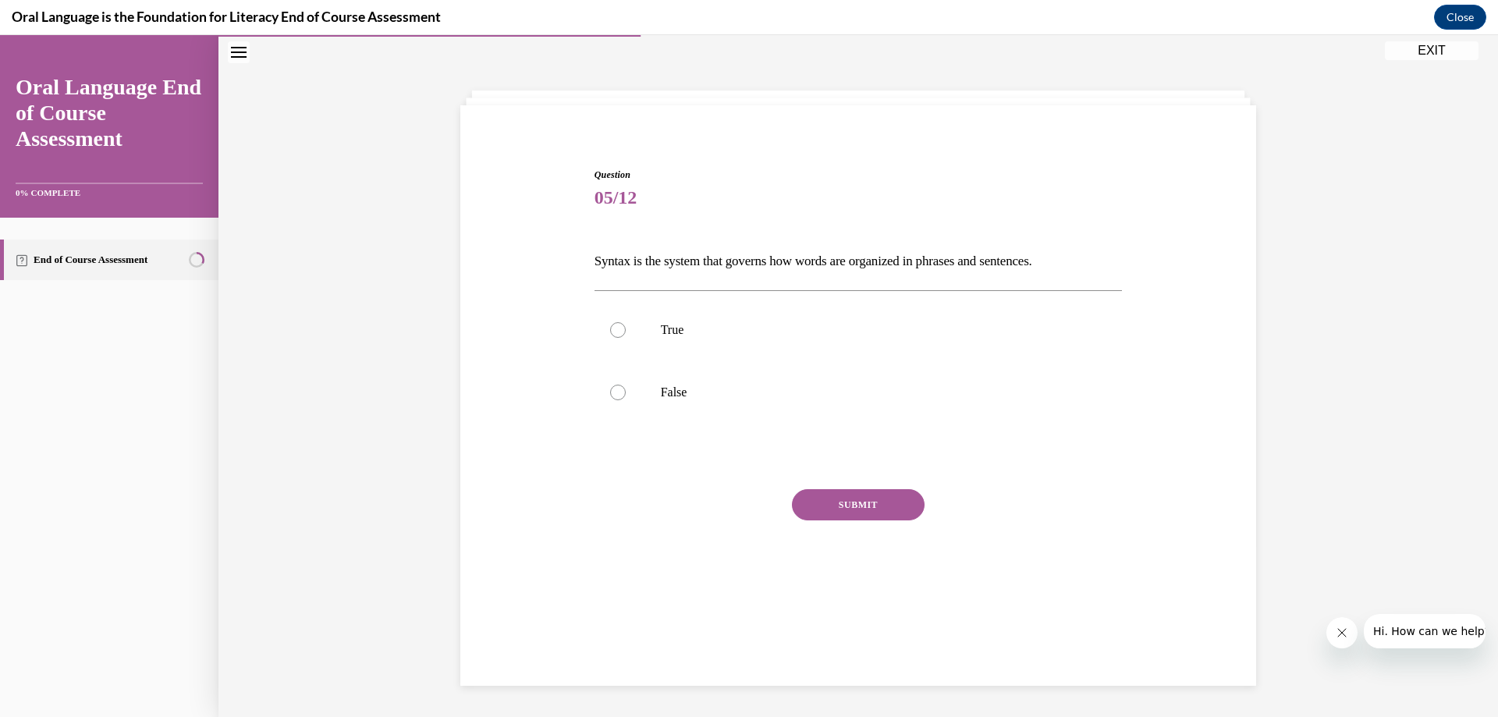
scroll to position [49, 0]
click at [619, 329] on div at bounding box center [618, 330] width 16 height 16
click at [619, 329] on input "True" at bounding box center [618, 330] width 16 height 16
radio input "true"
click at [841, 502] on button "SUBMIT" at bounding box center [858, 504] width 133 height 31
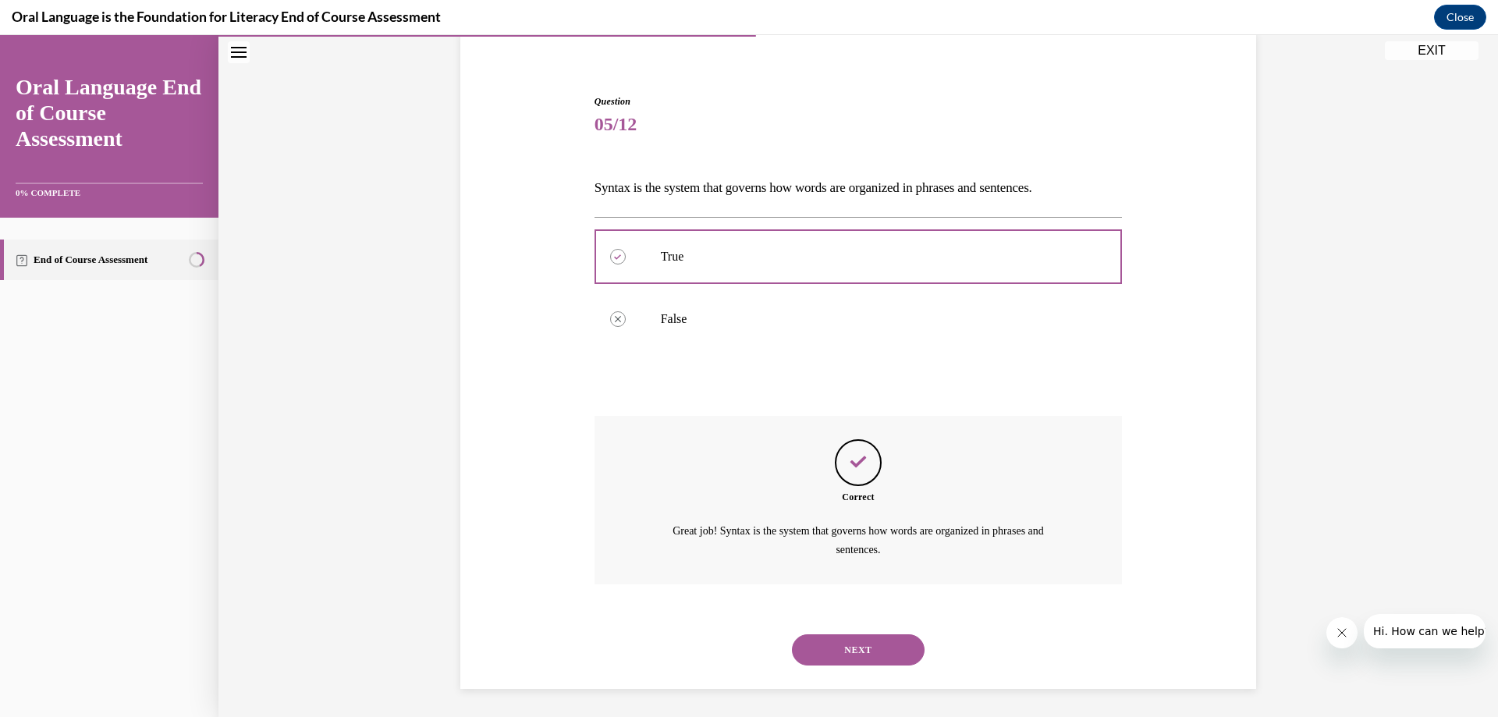
scroll to position [126, 0]
click at [851, 647] on button "NEXT" at bounding box center [858, 646] width 133 height 31
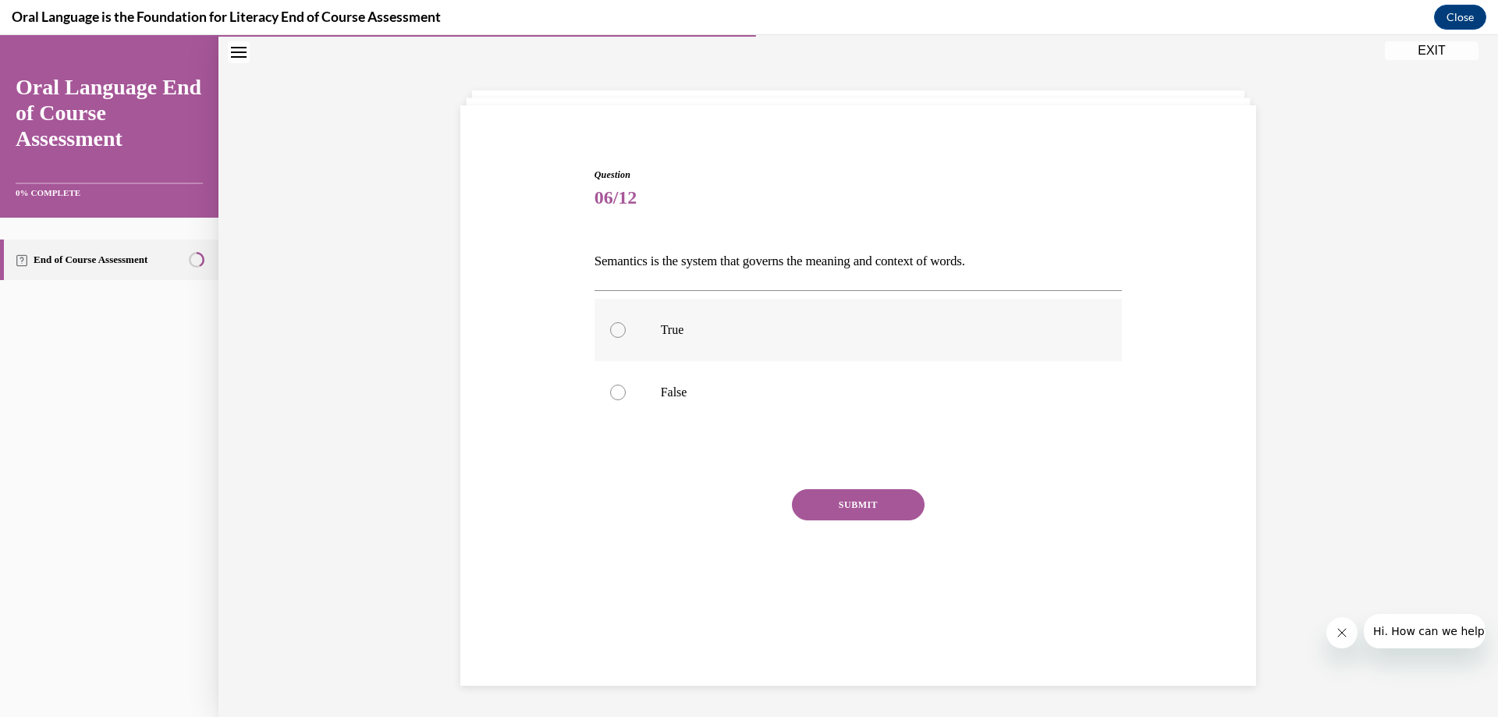
click at [614, 322] on div at bounding box center [618, 330] width 16 height 16
click at [614, 322] on input "True" at bounding box center [618, 330] width 16 height 16
radio input "true"
click at [867, 506] on button "SUBMIT" at bounding box center [858, 504] width 133 height 31
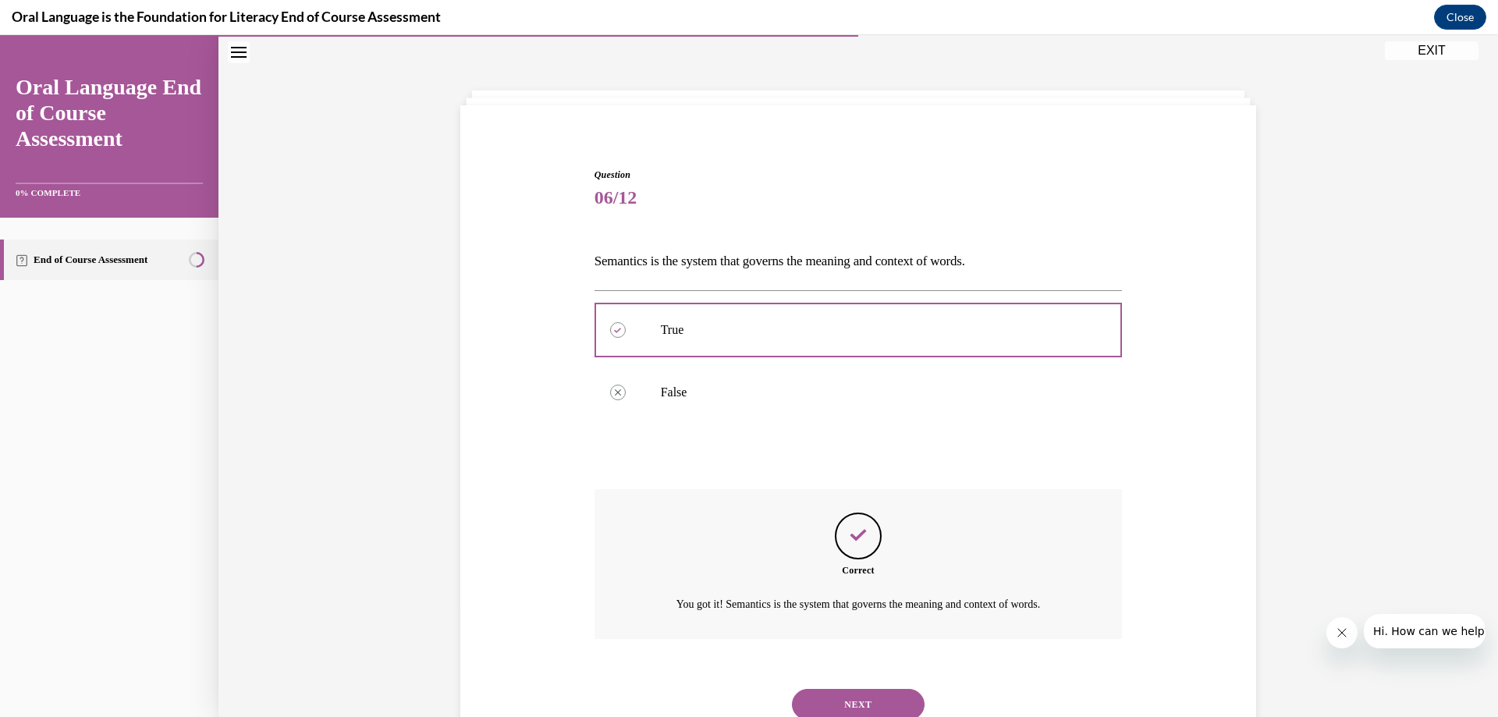
scroll to position [107, 0]
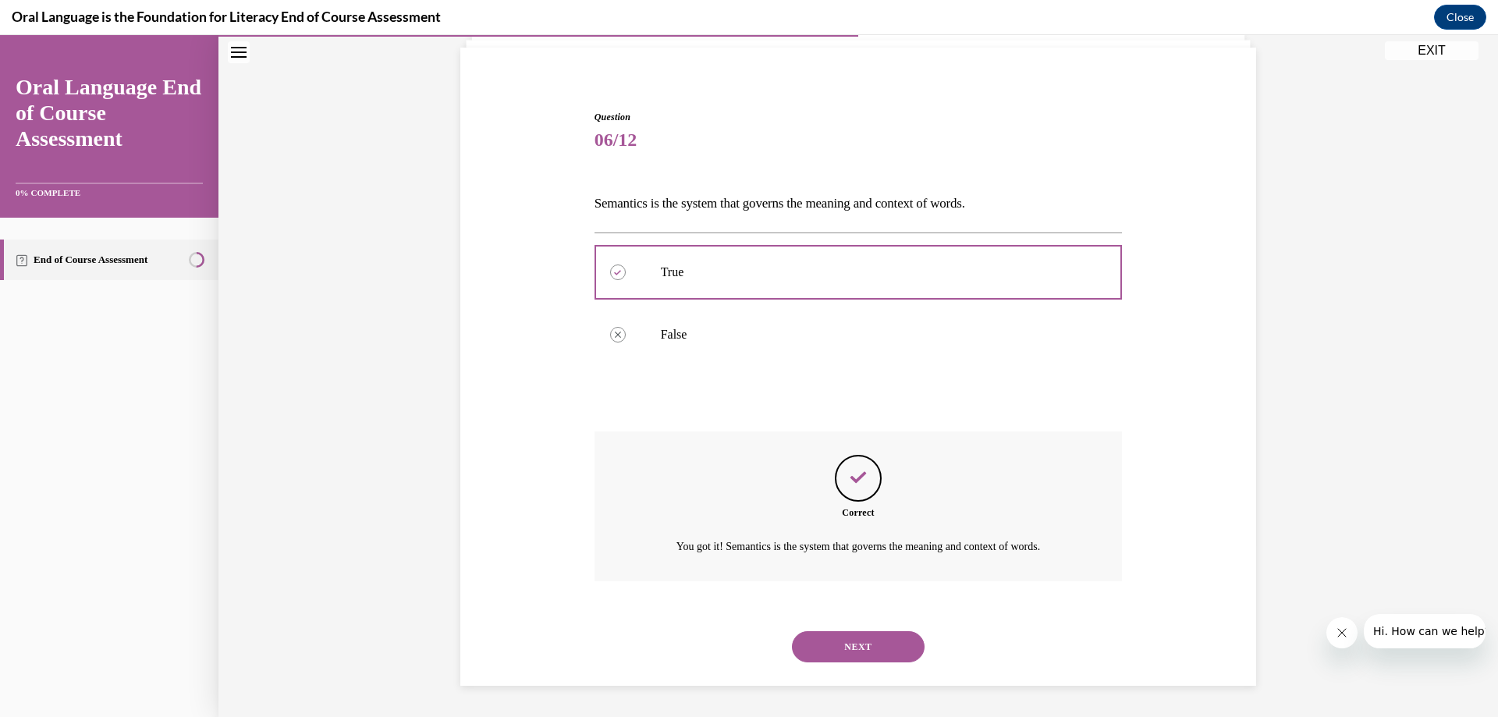
click at [864, 633] on button "NEXT" at bounding box center [858, 646] width 133 height 31
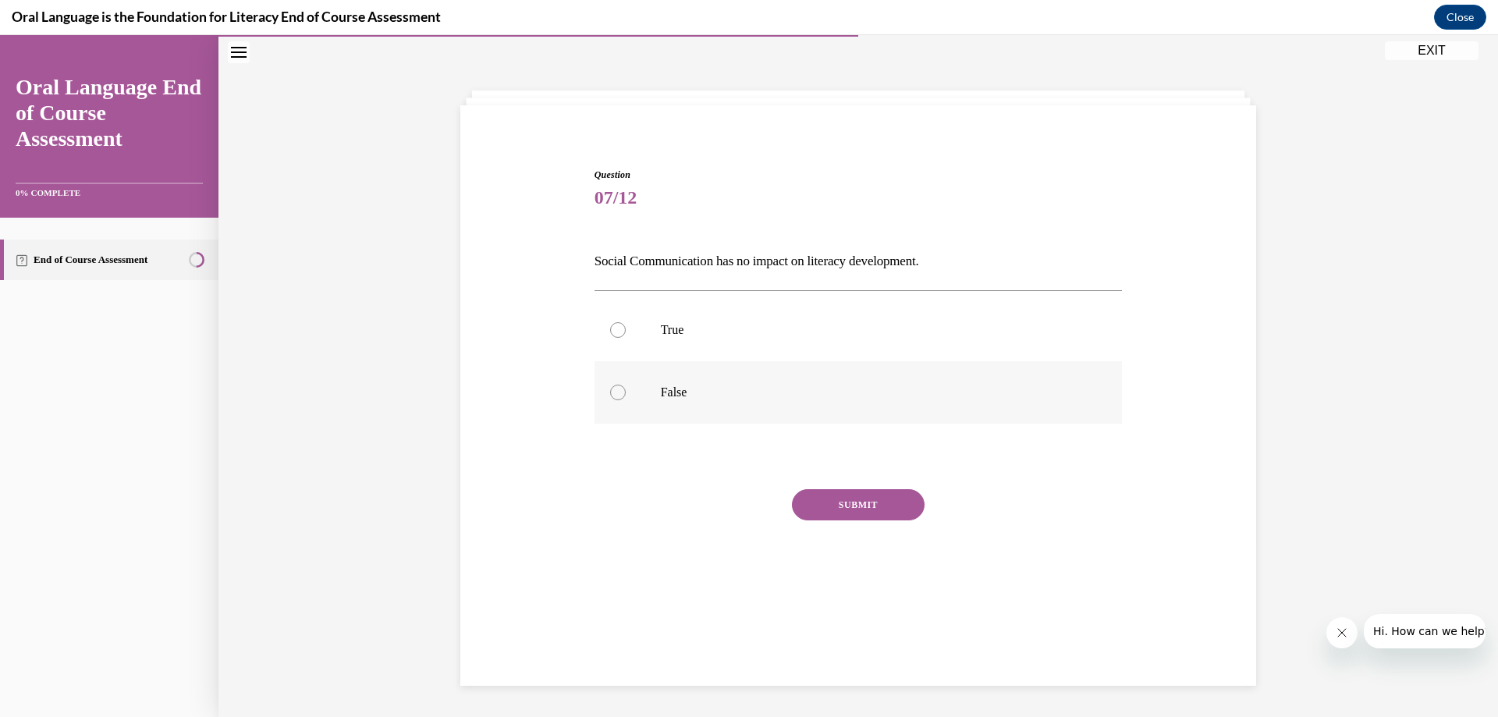
click at [610, 395] on div at bounding box center [618, 393] width 16 height 16
click at [610, 395] on input "False" at bounding box center [618, 393] width 16 height 16
radio input "true"
click at [825, 496] on button "SUBMIT" at bounding box center [858, 504] width 133 height 31
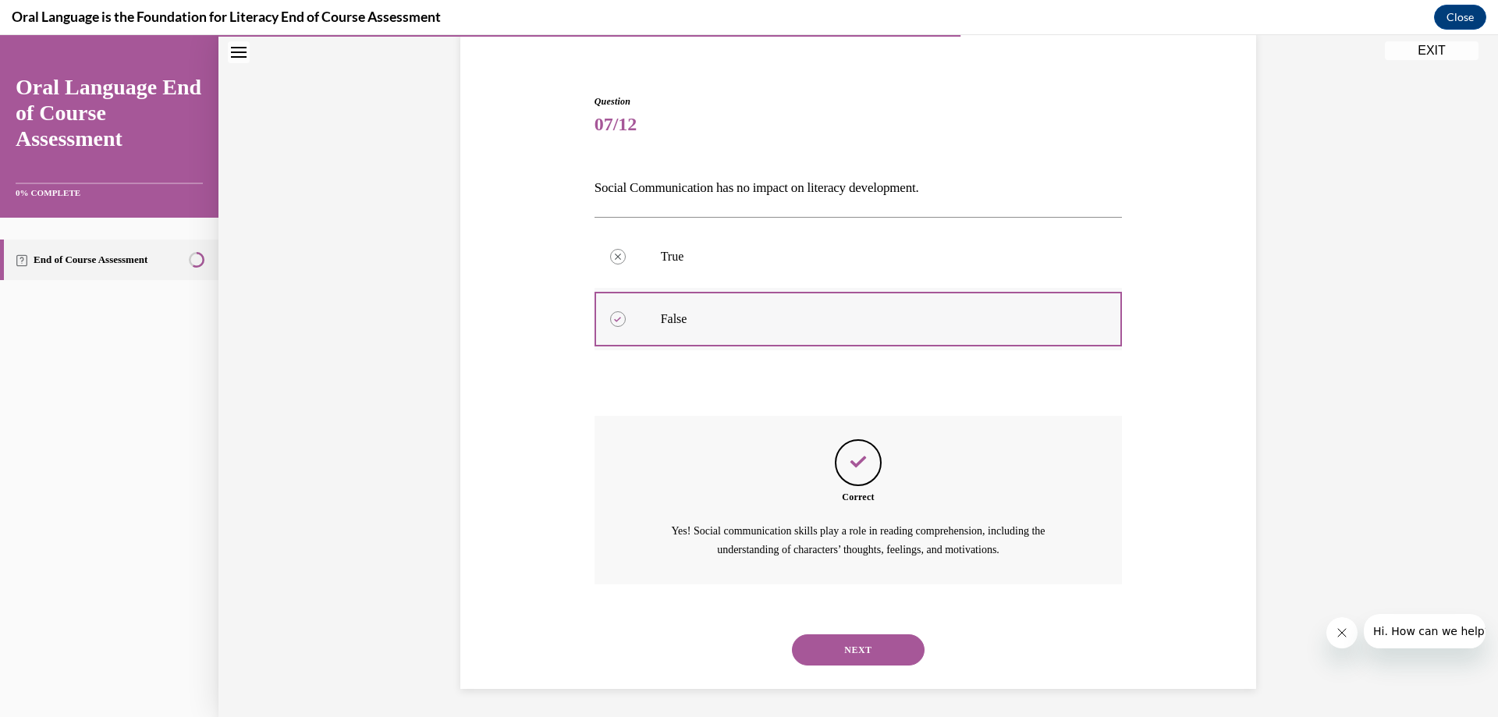
scroll to position [126, 0]
click at [851, 638] on button "NEXT" at bounding box center [858, 646] width 133 height 31
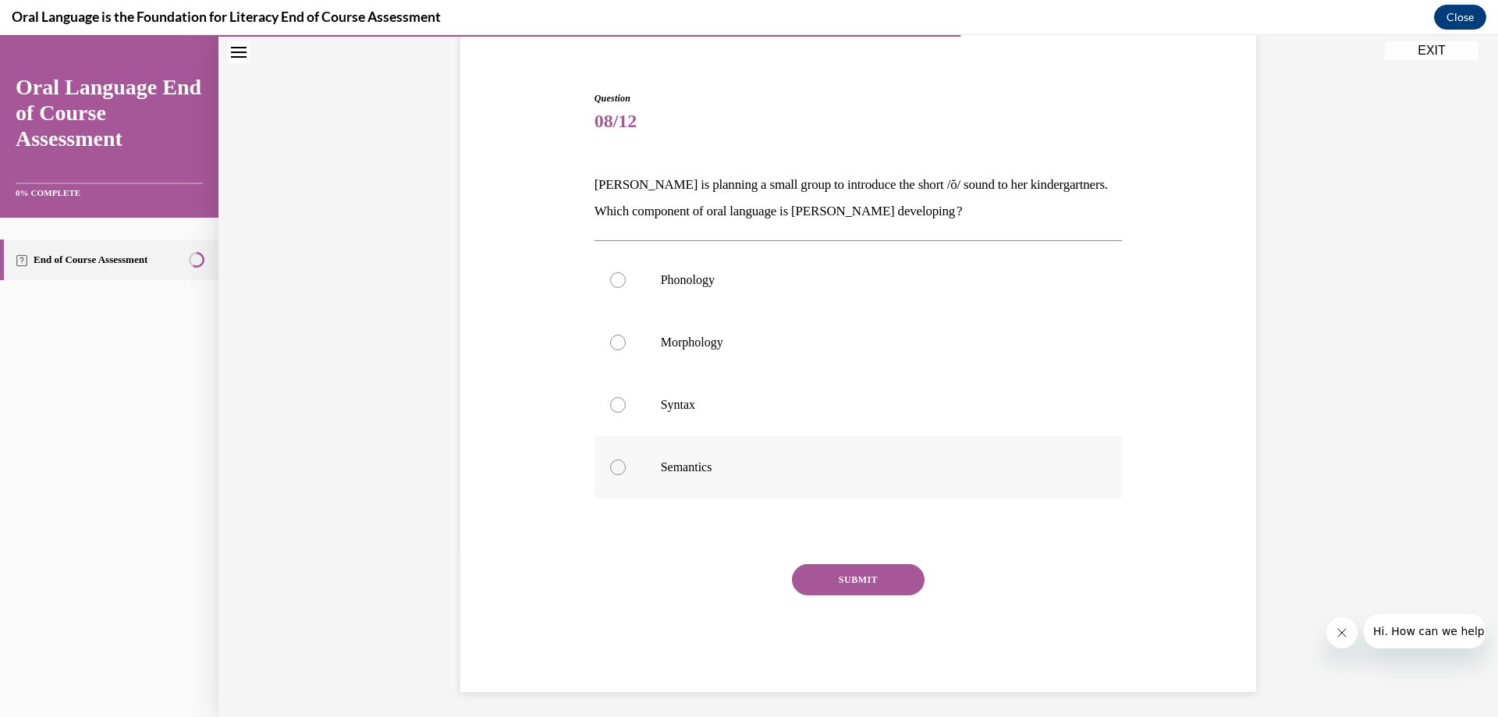
scroll to position [83, 0]
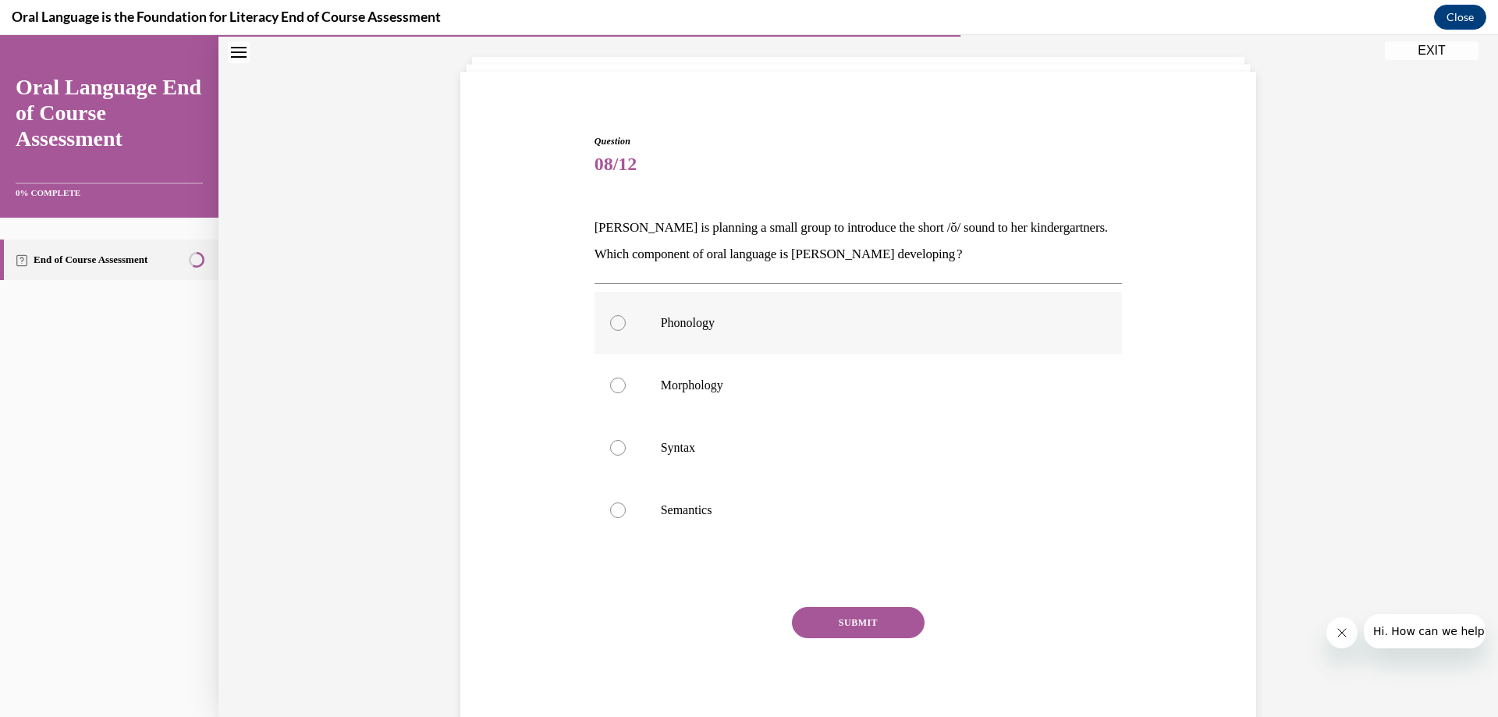
click at [614, 325] on div at bounding box center [618, 323] width 16 height 16
click at [614, 325] on input "Phonology" at bounding box center [618, 323] width 16 height 16
radio input "true"
click at [824, 632] on button "SUBMIT" at bounding box center [858, 622] width 133 height 31
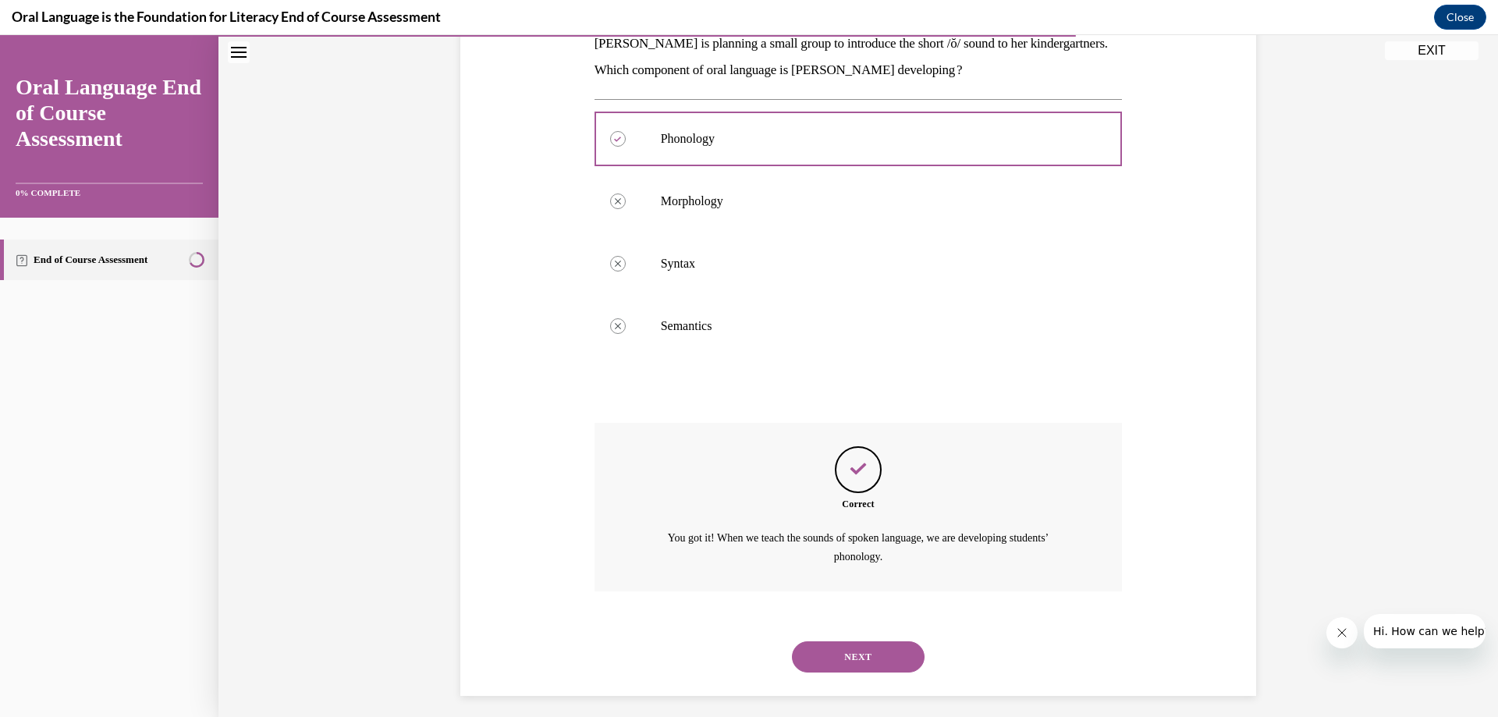
scroll to position [277, 0]
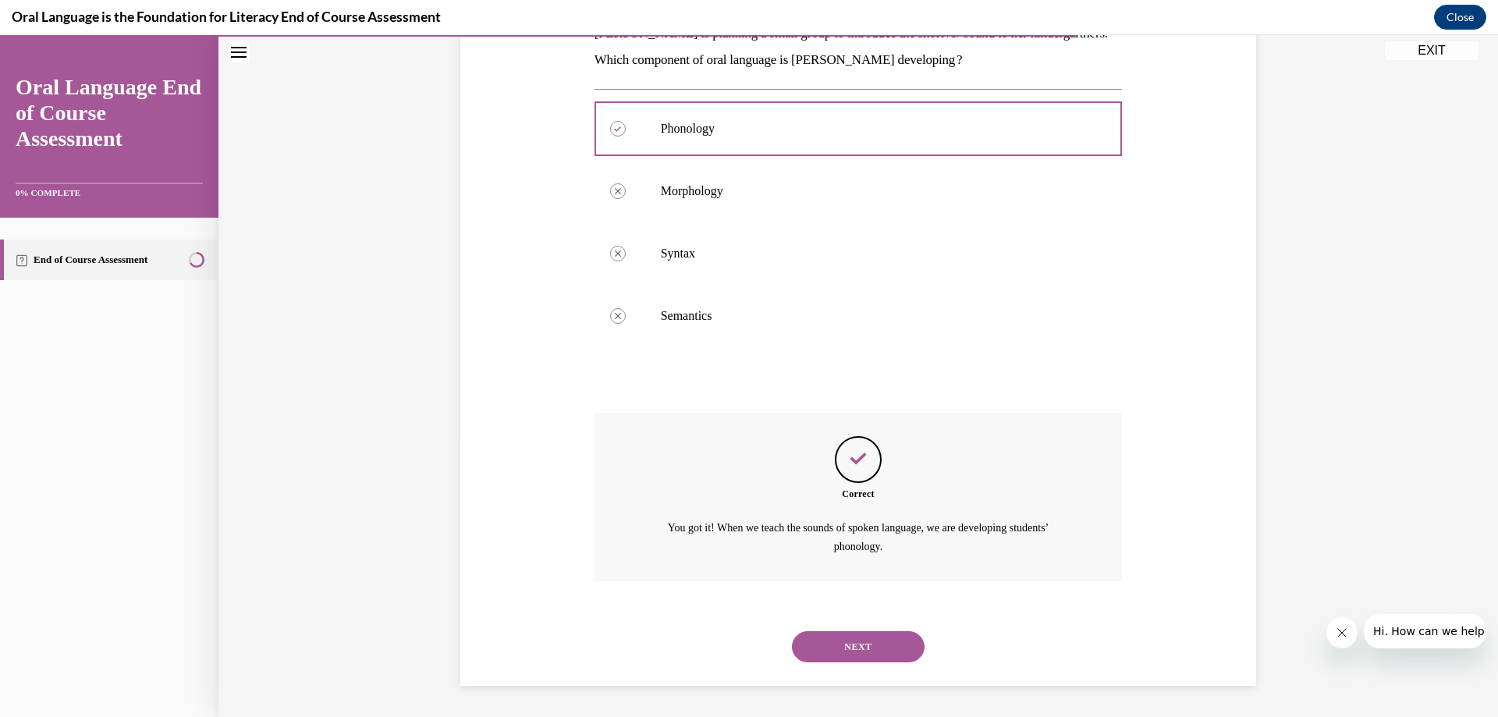
click at [849, 654] on button "NEXT" at bounding box center [858, 646] width 133 height 31
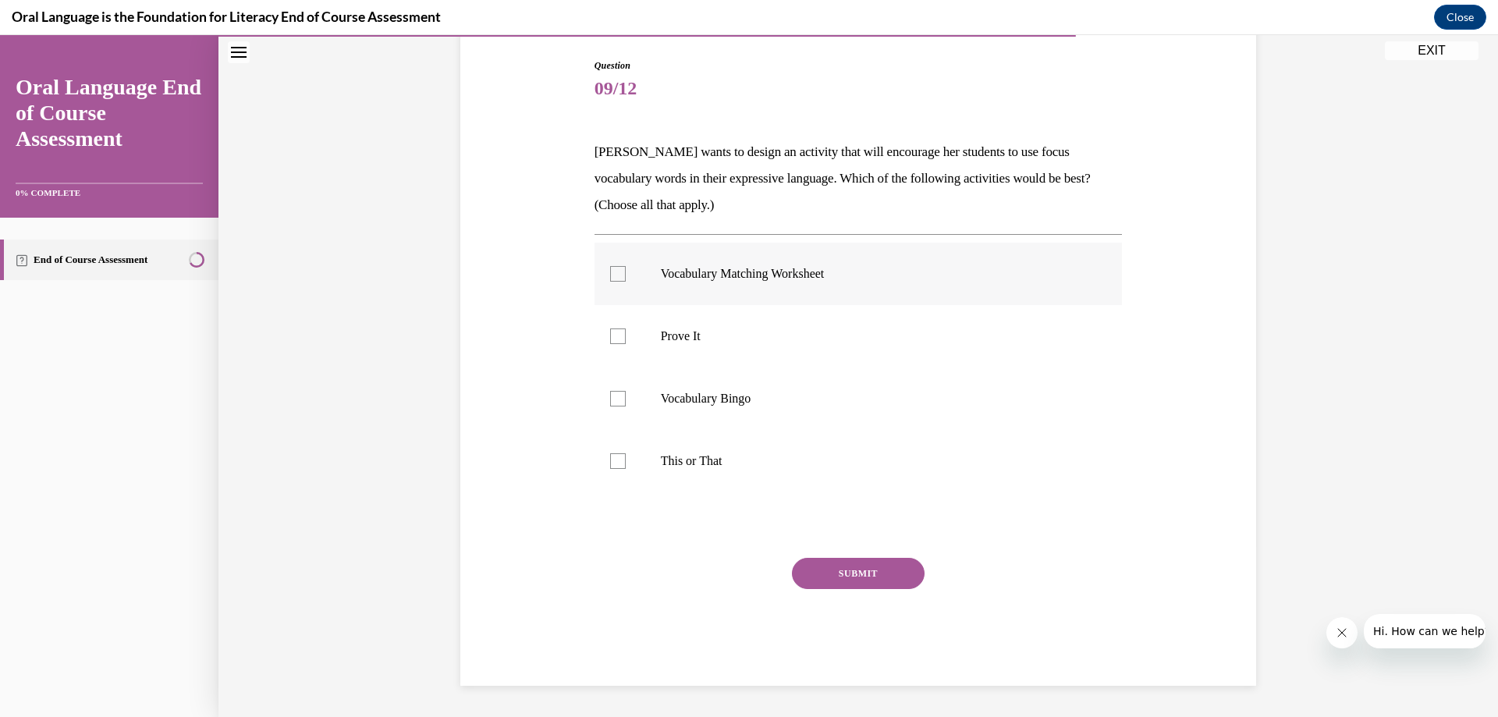
click at [613, 276] on div at bounding box center [618, 274] width 16 height 16
click at [613, 276] on input "Vocabulary Matching Worksheet" at bounding box center [618, 274] width 16 height 16
checkbox input "true"
click at [616, 399] on div at bounding box center [618, 399] width 16 height 16
click at [616, 399] on input "Vocabulary Bingo" at bounding box center [618, 399] width 16 height 16
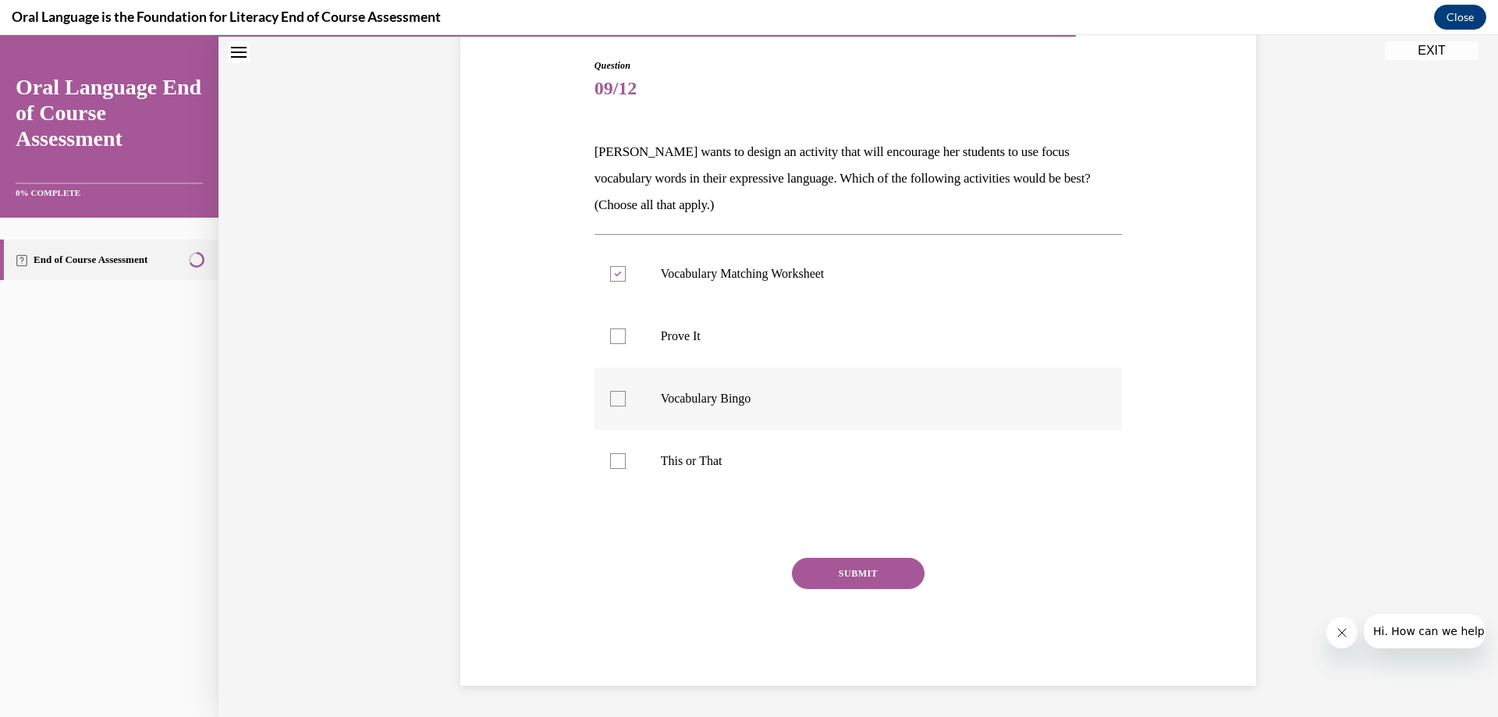
checkbox input "true"
click at [846, 583] on button "SUBMIT" at bounding box center [858, 573] width 133 height 31
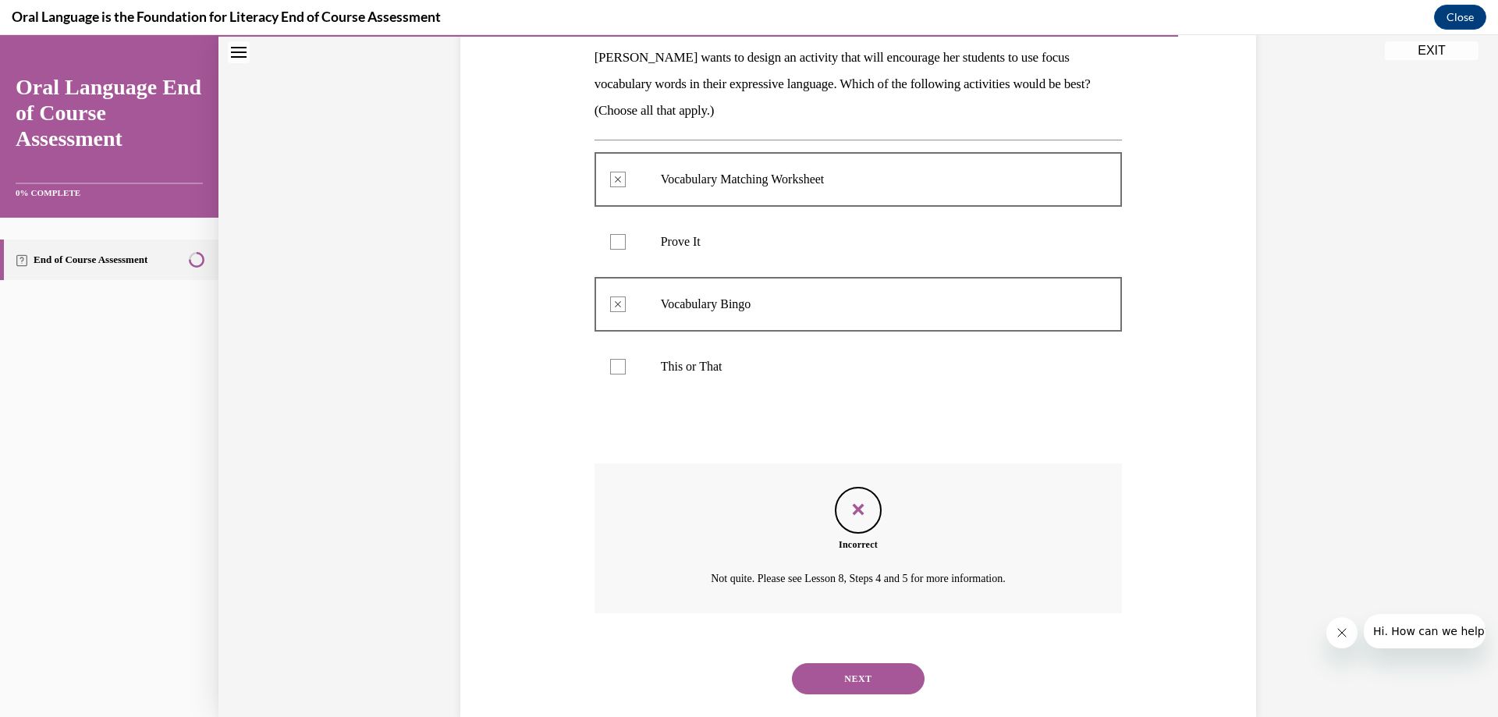
scroll to position [285, 0]
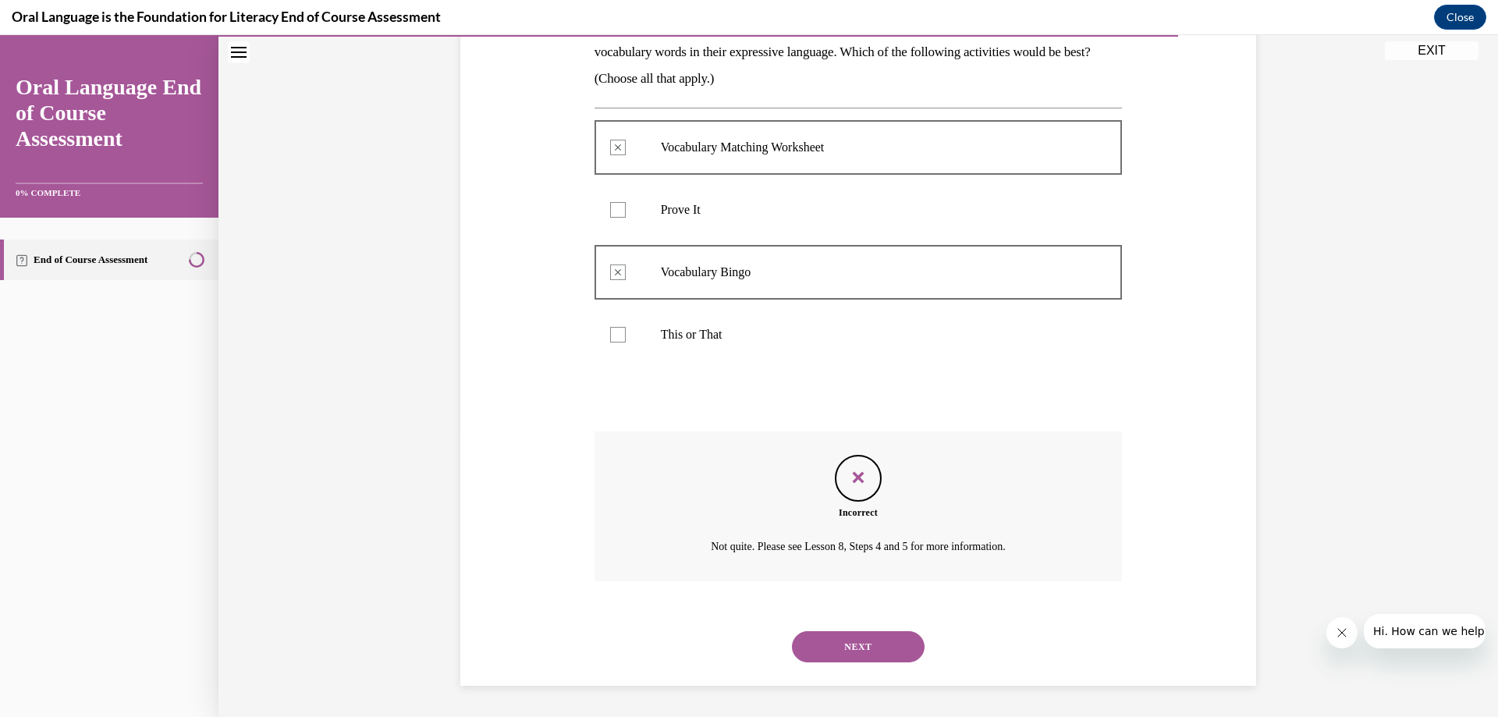
click at [855, 647] on button "NEXT" at bounding box center [858, 646] width 133 height 31
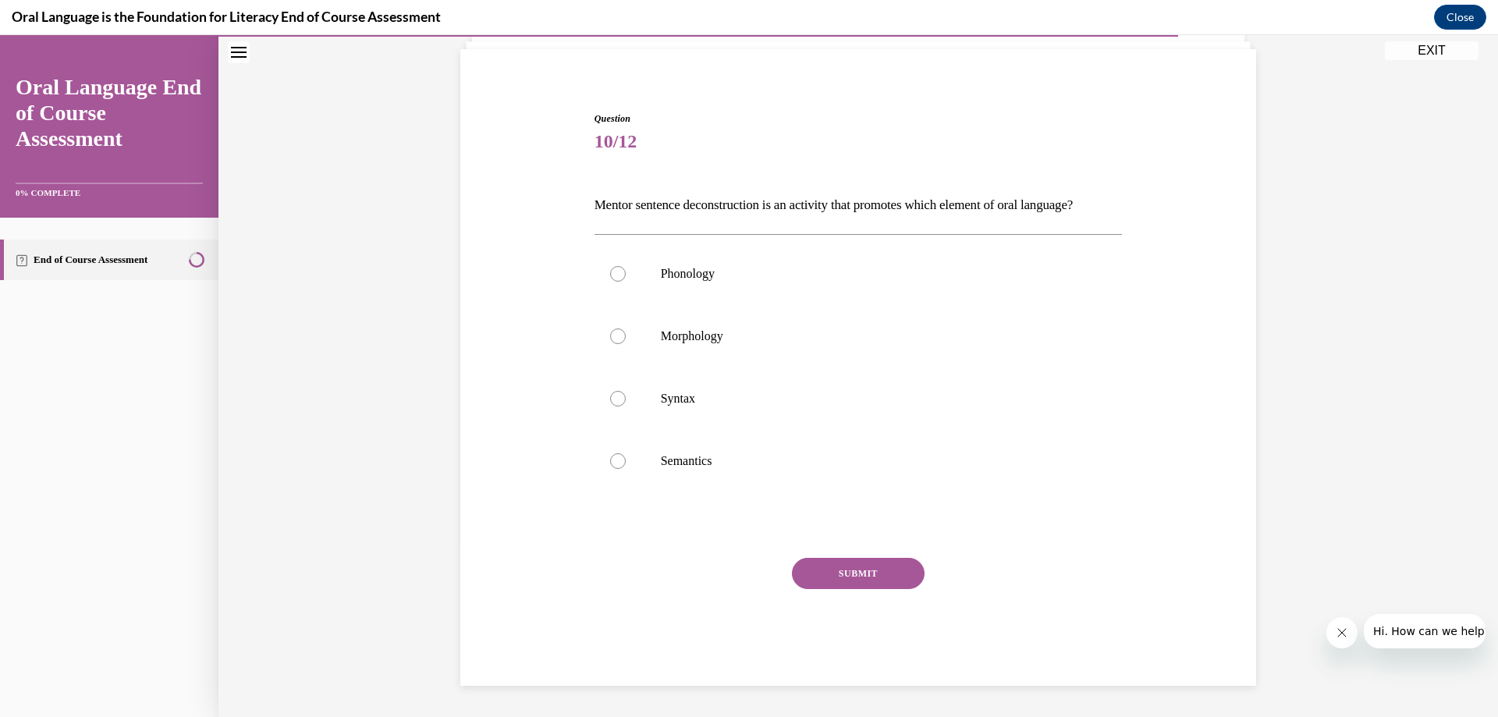
scroll to position [132, 0]
drag, startPoint x: 618, startPoint y: 391, endPoint x: 694, endPoint y: 456, distance: 99.6
click at [619, 393] on label "Syntax" at bounding box center [859, 399] width 528 height 62
click at [619, 393] on input "Syntax" at bounding box center [618, 399] width 16 height 16
radio input "true"
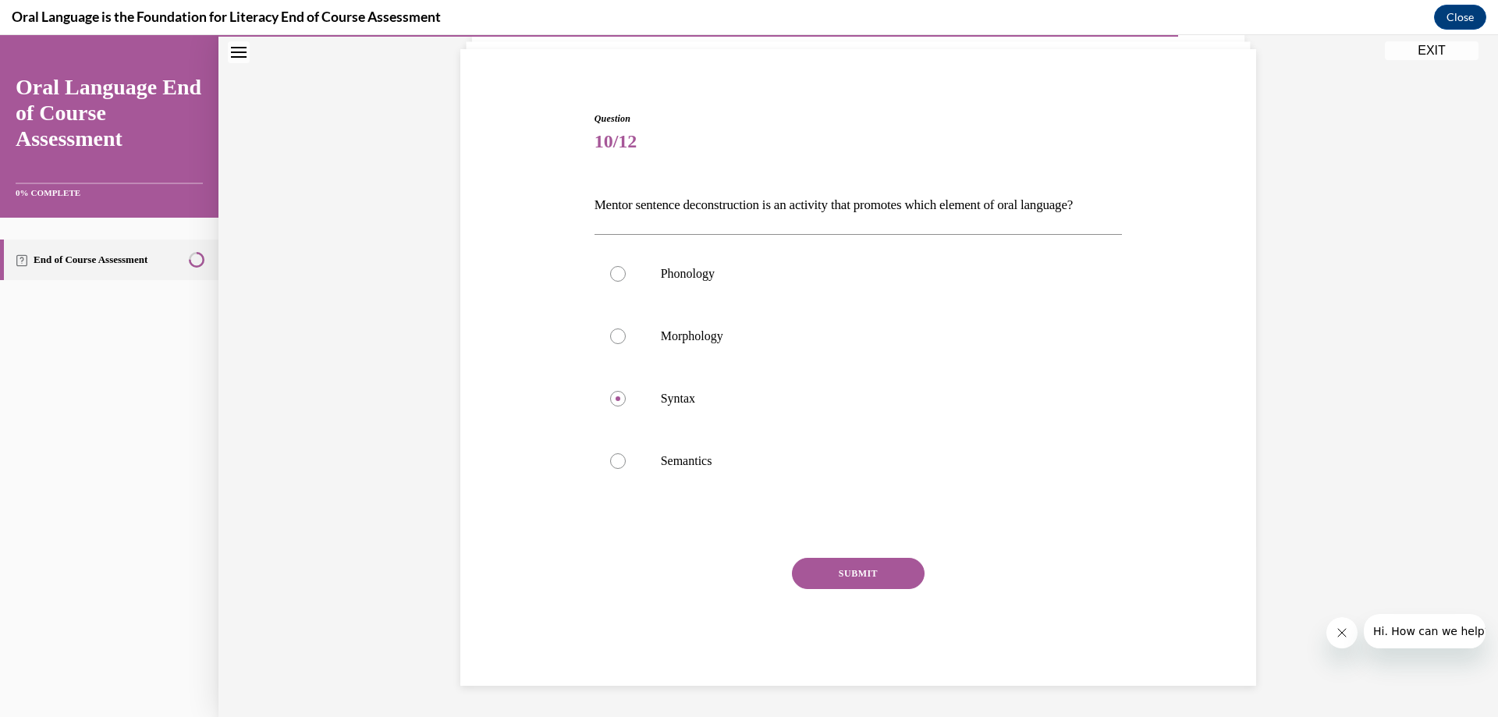
click at [855, 580] on button "SUBMIT" at bounding box center [858, 573] width 133 height 31
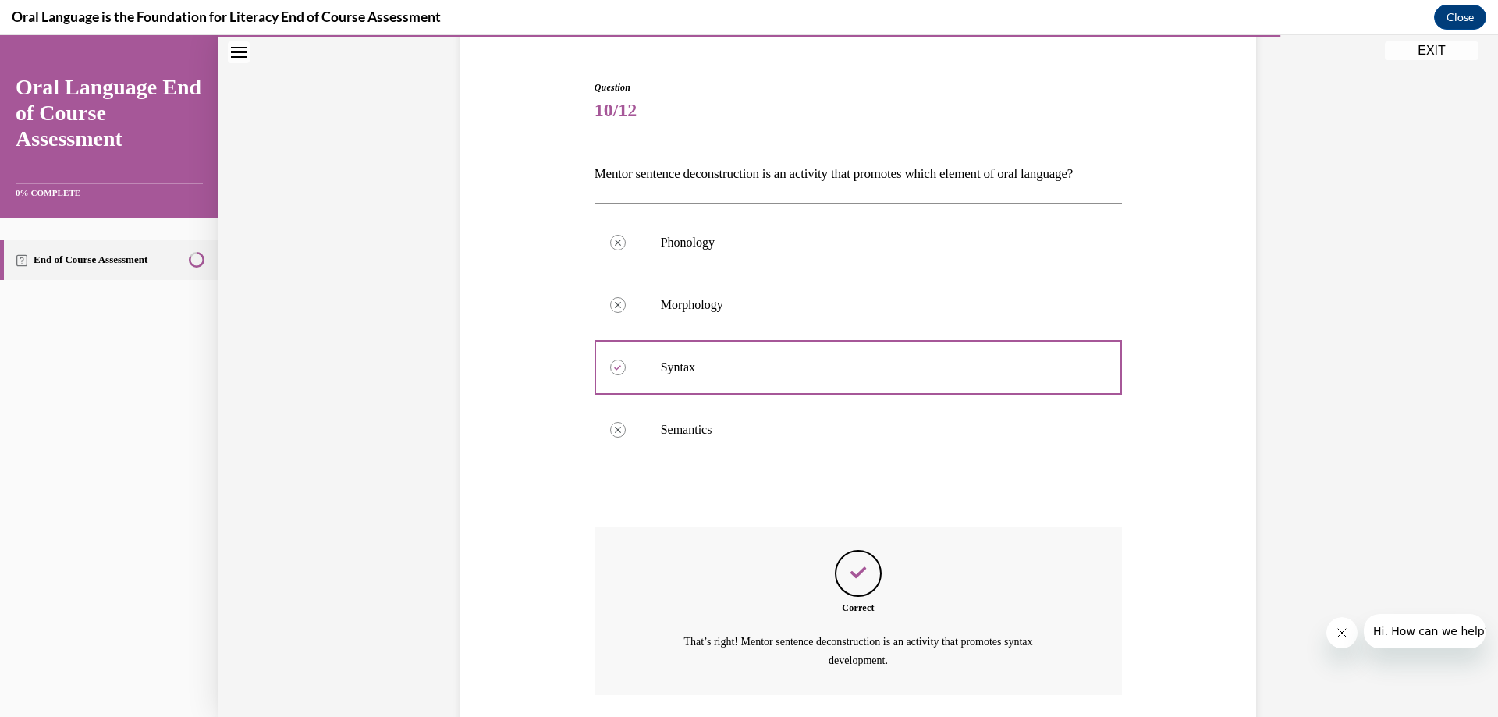
scroll to position [277, 0]
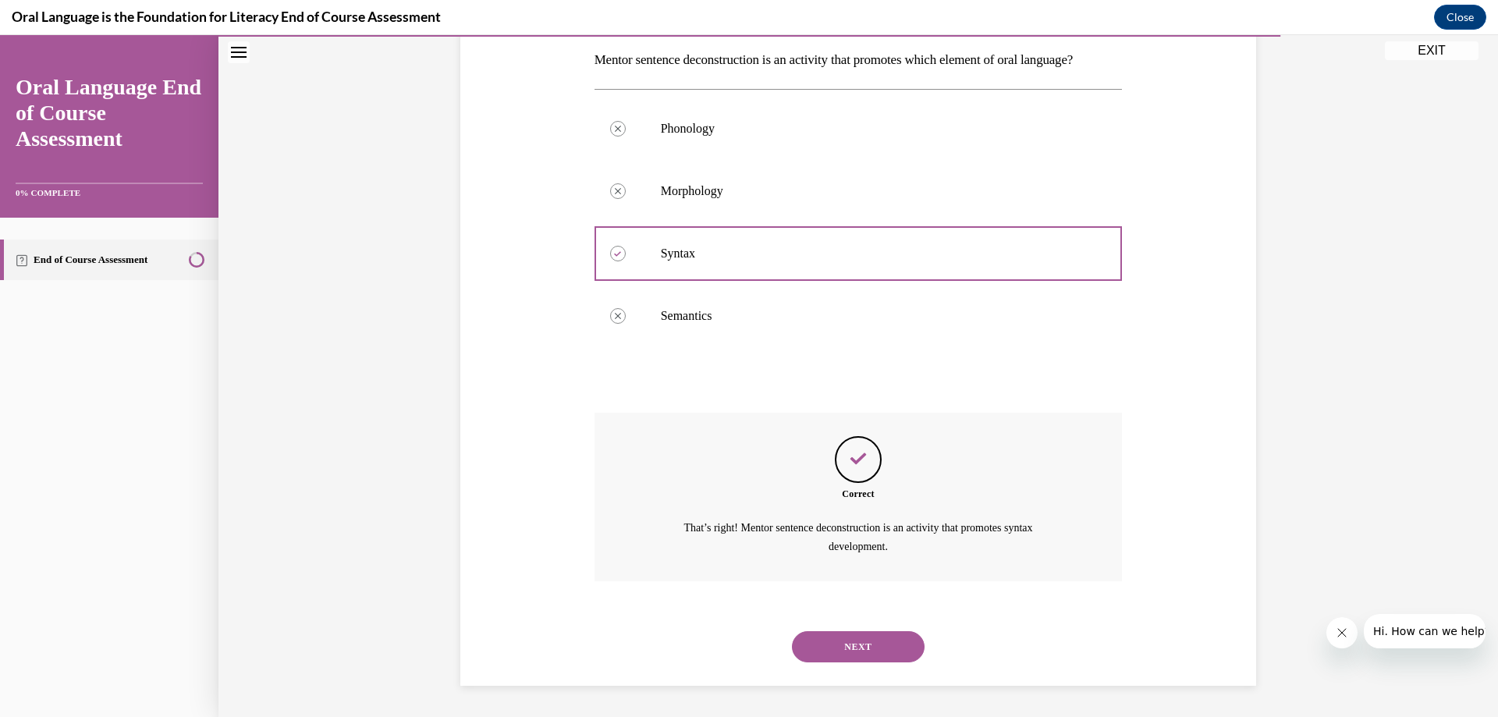
click at [851, 648] on button "NEXT" at bounding box center [858, 646] width 133 height 31
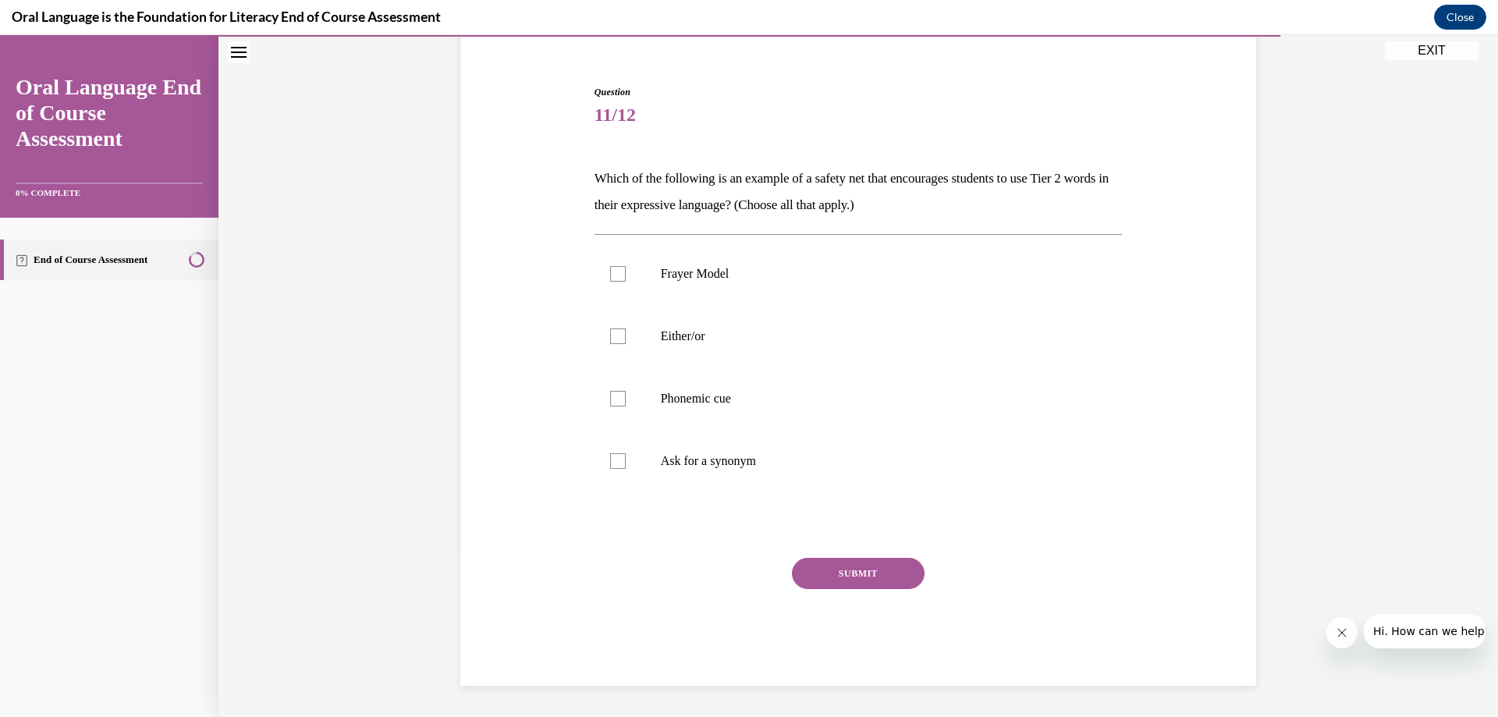
scroll to position [132, 0]
click at [610, 463] on div at bounding box center [618, 461] width 16 height 16
click at [610, 463] on input "Ask for a synonym" at bounding box center [618, 461] width 16 height 16
checkbox input "true"
drag, startPoint x: 609, startPoint y: 343, endPoint x: 652, endPoint y: 403, distance: 72.8
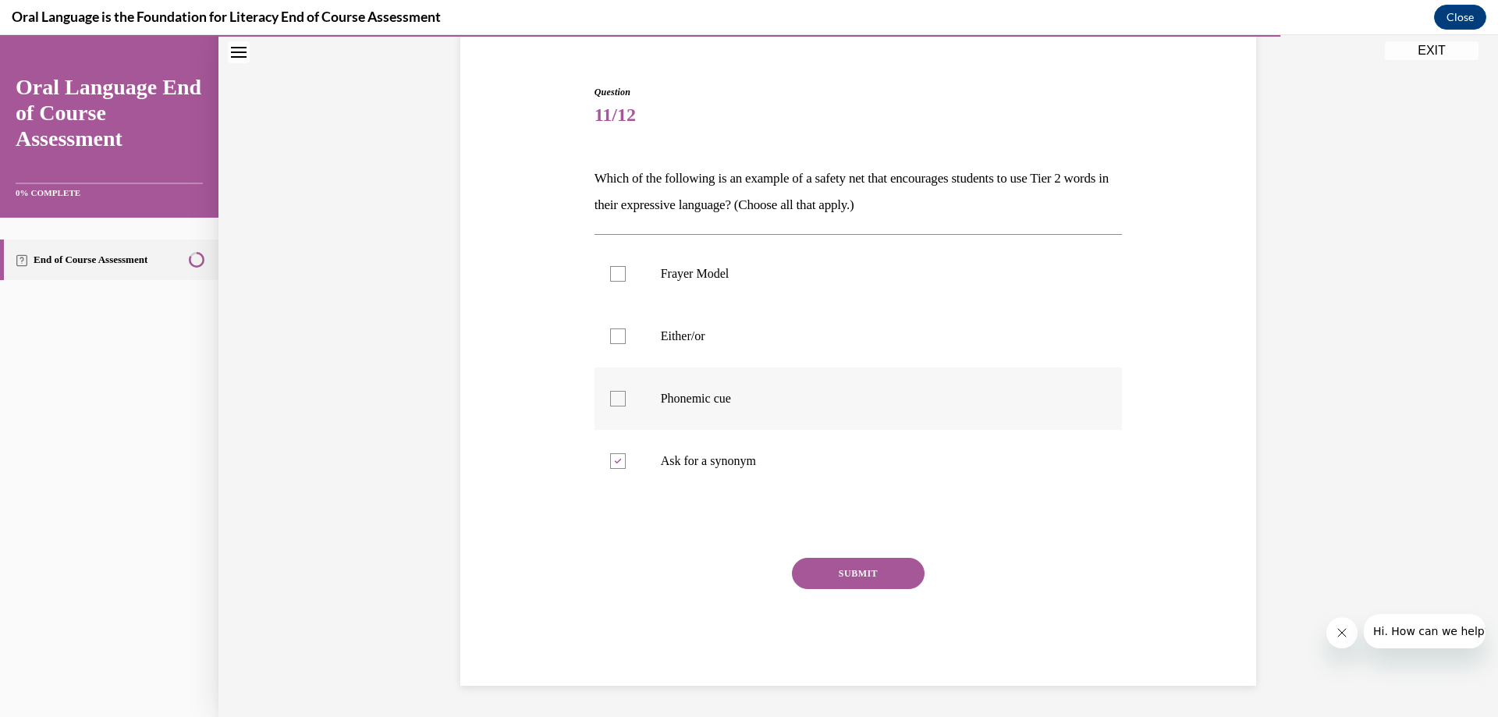
click at [609, 345] on label "Either/or" at bounding box center [859, 336] width 528 height 62
click at [610, 344] on input "Either/or" at bounding box center [618, 337] width 16 height 16
checkbox input "true"
click at [842, 577] on button "SUBMIT" at bounding box center [858, 573] width 133 height 31
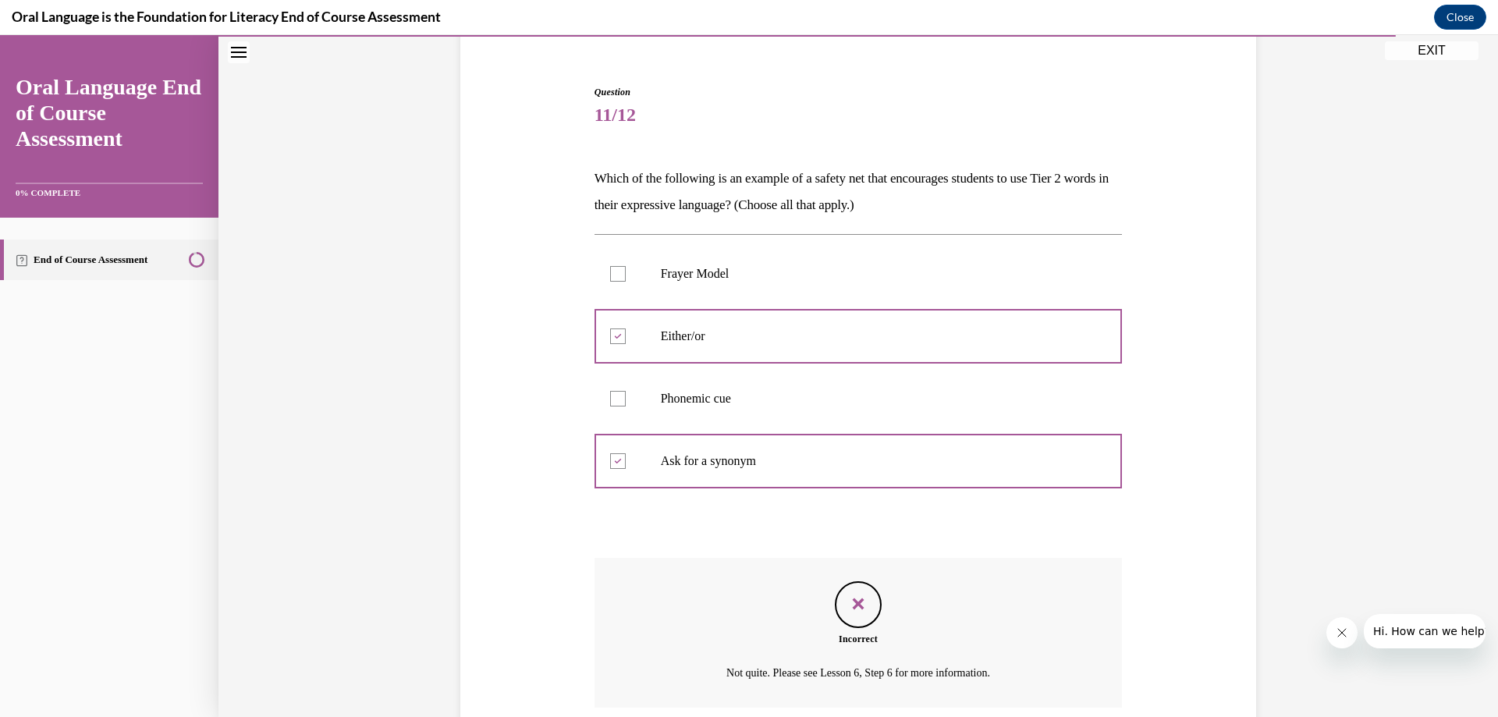
scroll to position [258, 0]
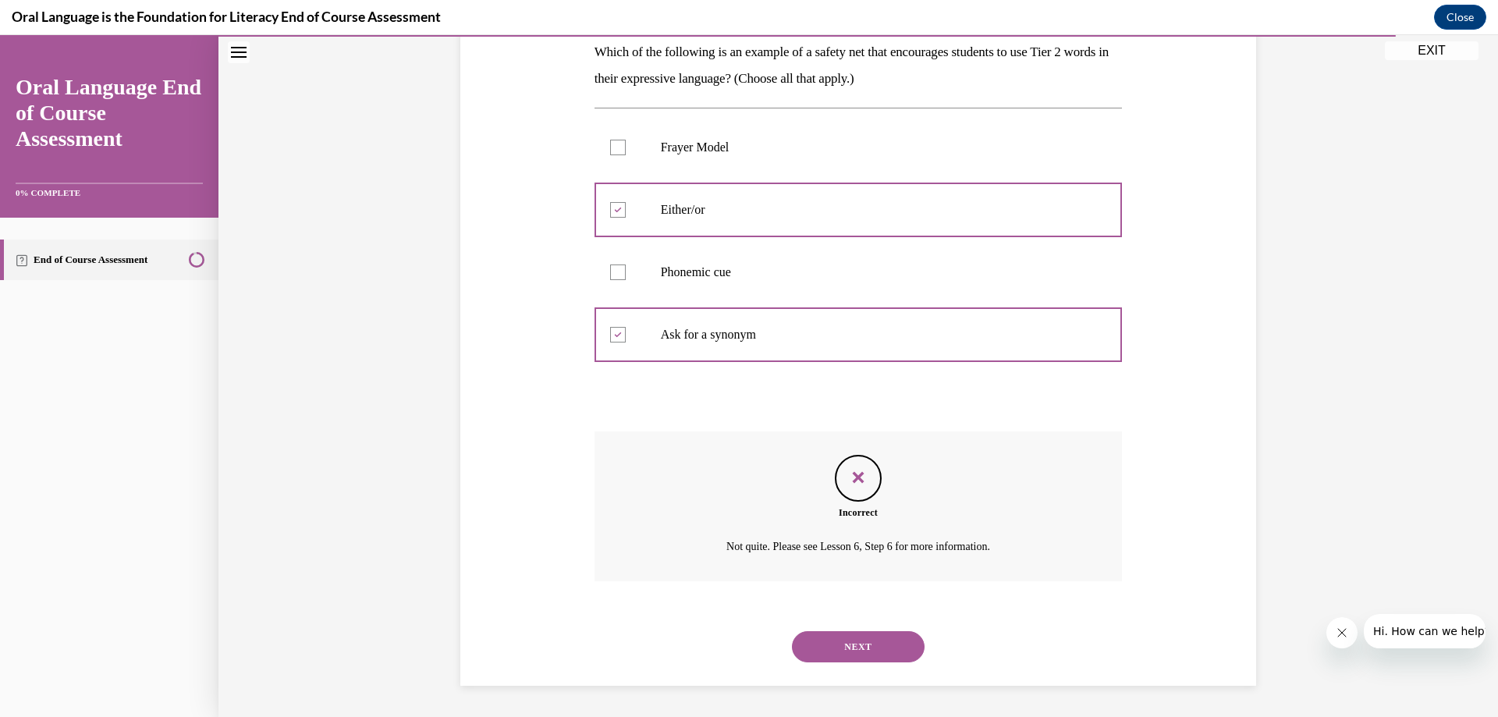
click at [847, 635] on button "NEXT" at bounding box center [858, 646] width 133 height 31
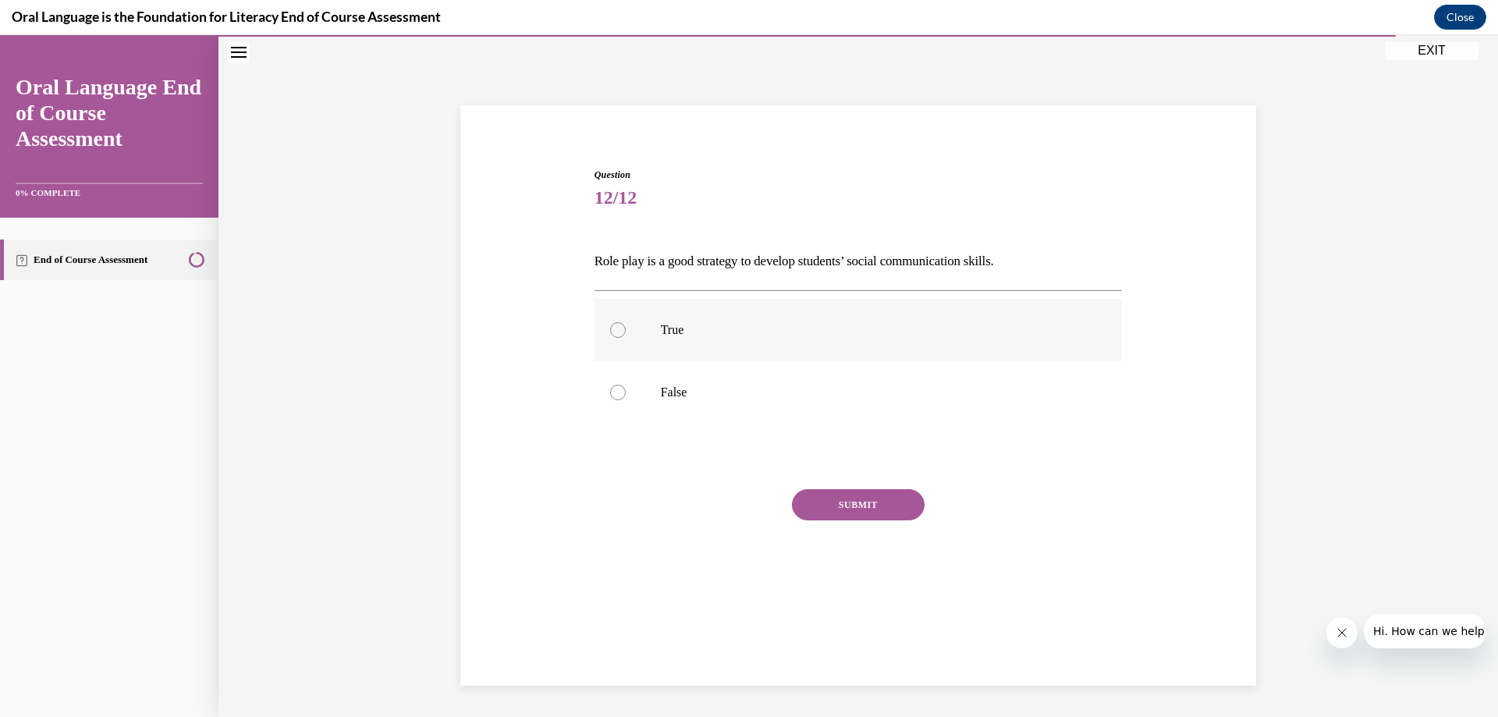
click at [620, 328] on label "True" at bounding box center [859, 330] width 528 height 62
click at [620, 328] on input "True" at bounding box center [618, 330] width 16 height 16
radio input "true"
click at [847, 517] on button "SUBMIT" at bounding box center [858, 504] width 133 height 31
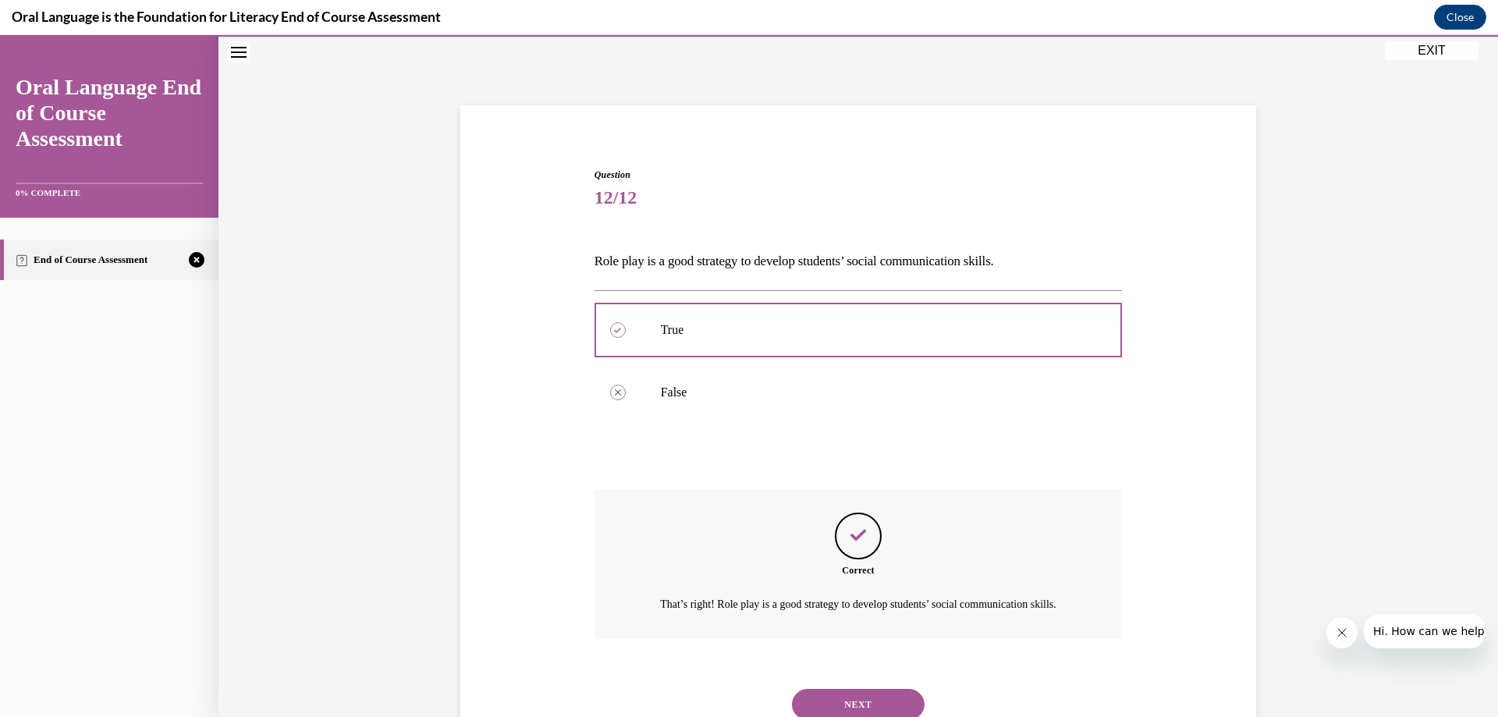
scroll to position [126, 0]
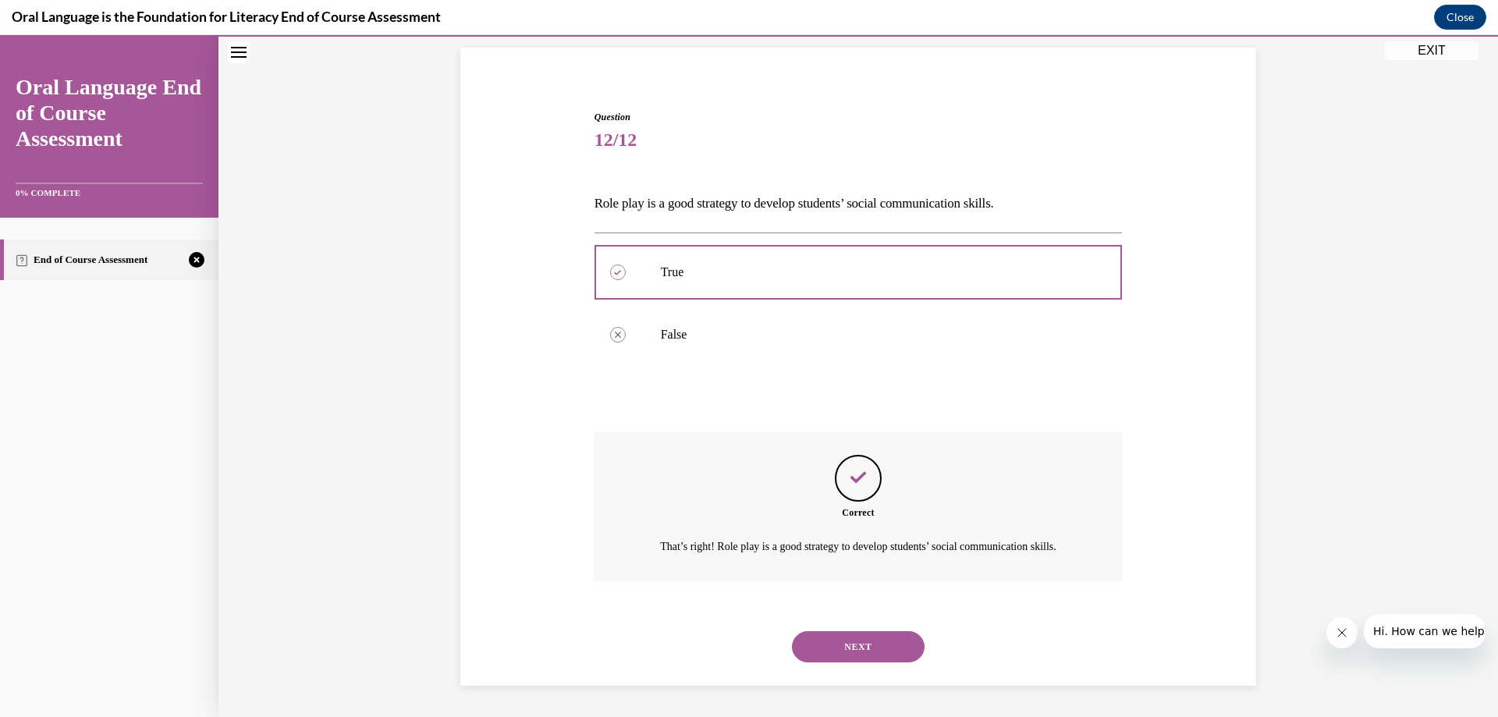
click at [828, 634] on button "NEXT" at bounding box center [858, 646] width 133 height 31
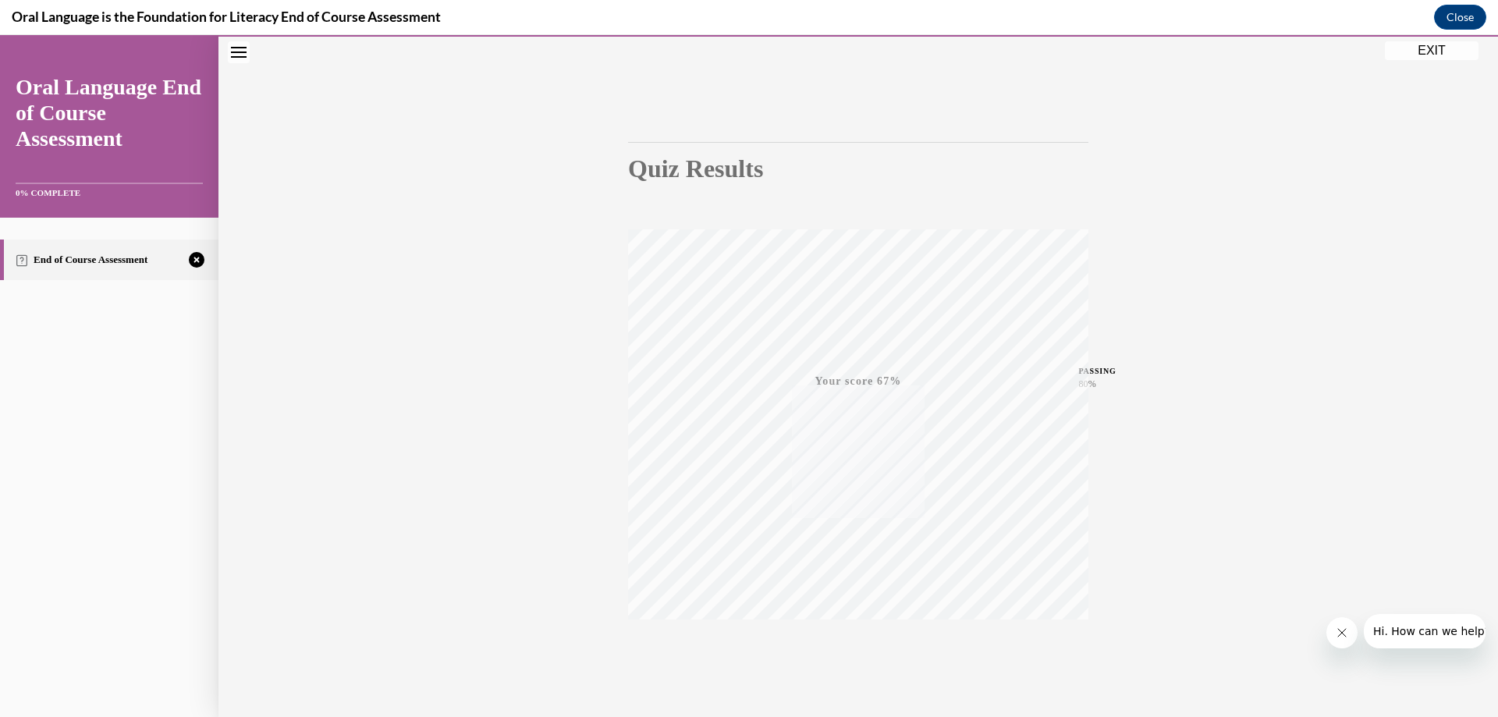
scroll to position [118, 0]
click at [847, 598] on span "TAKE AGAIN" at bounding box center [858, 599] width 55 height 9
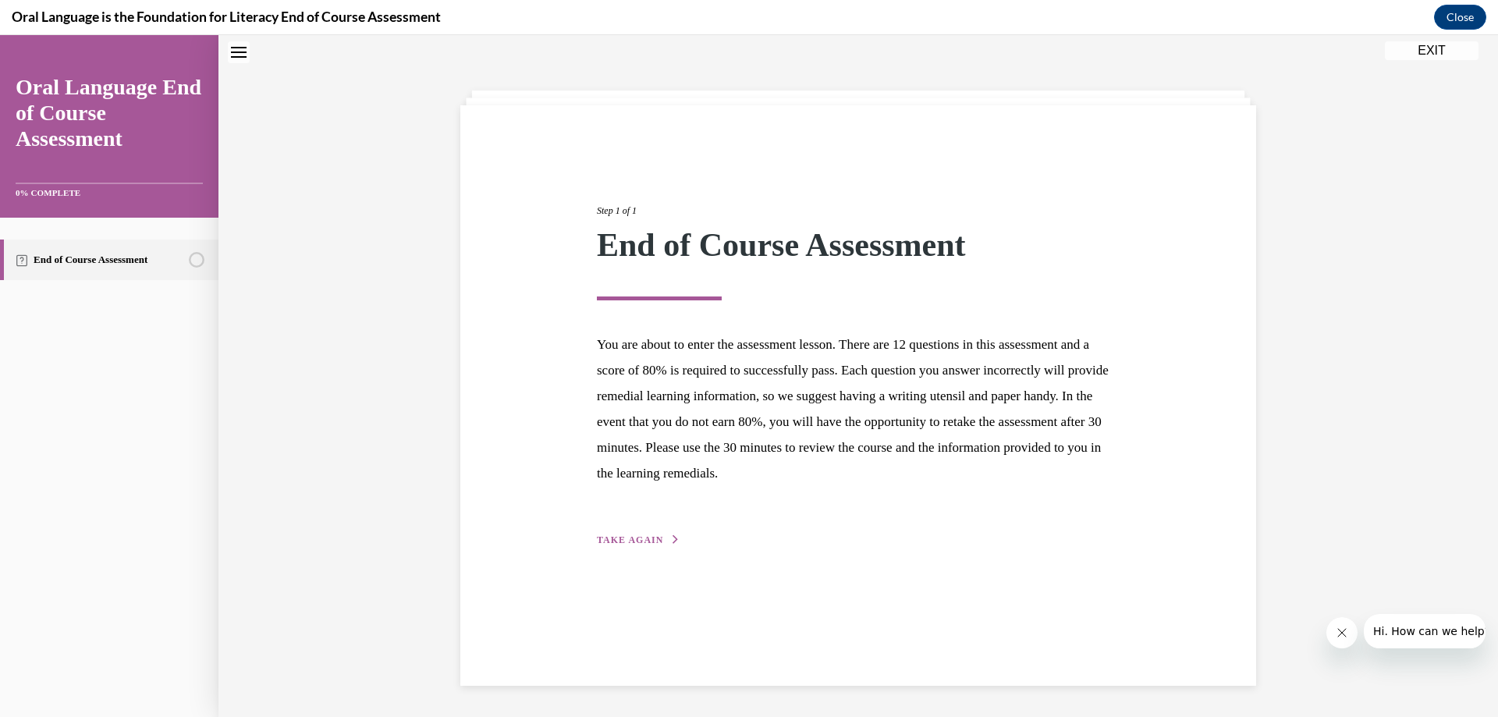
scroll to position [49, 0]
click at [621, 544] on span "TAKE AGAIN" at bounding box center [630, 540] width 66 height 11
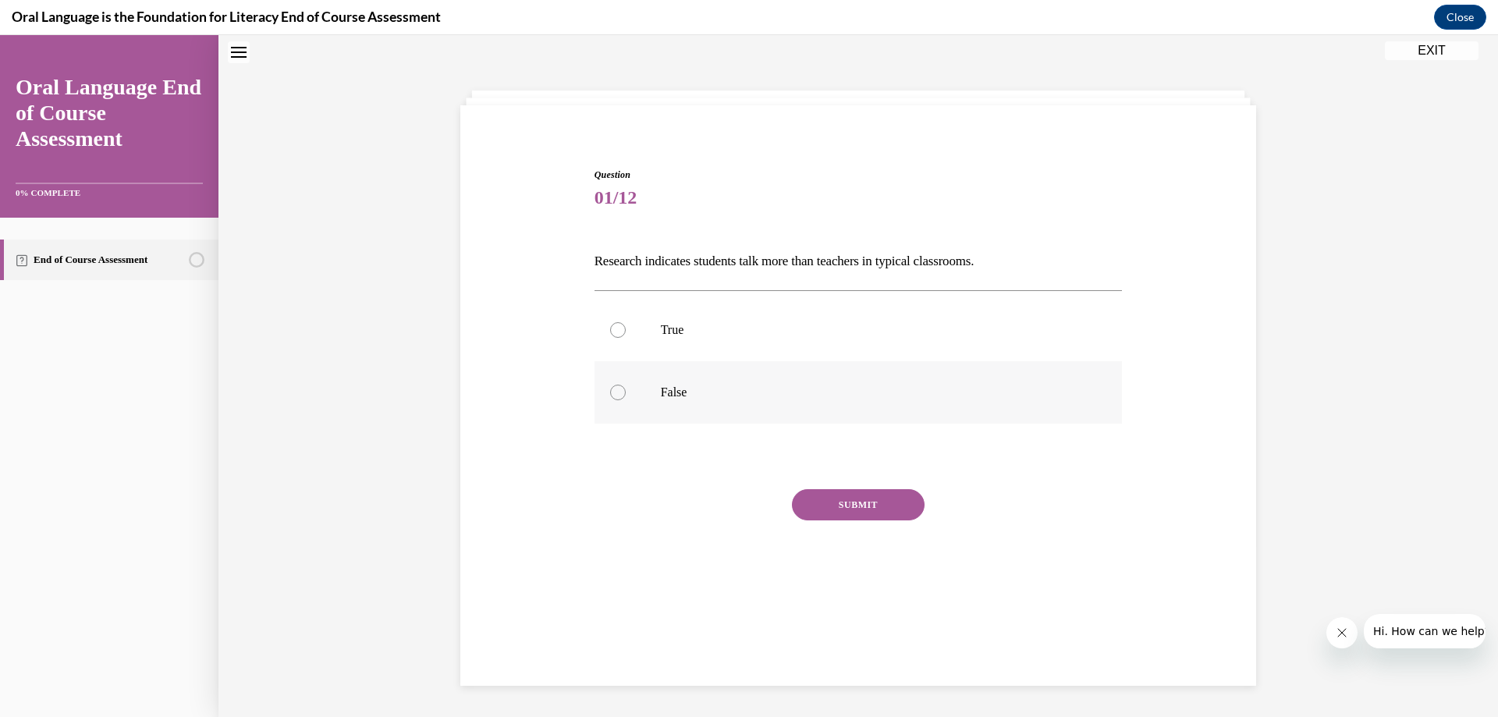
click at [610, 395] on div at bounding box center [618, 393] width 16 height 16
click at [610, 395] on input "False" at bounding box center [618, 393] width 16 height 16
radio input "true"
click at [832, 504] on button "SUBMIT" at bounding box center [858, 504] width 133 height 31
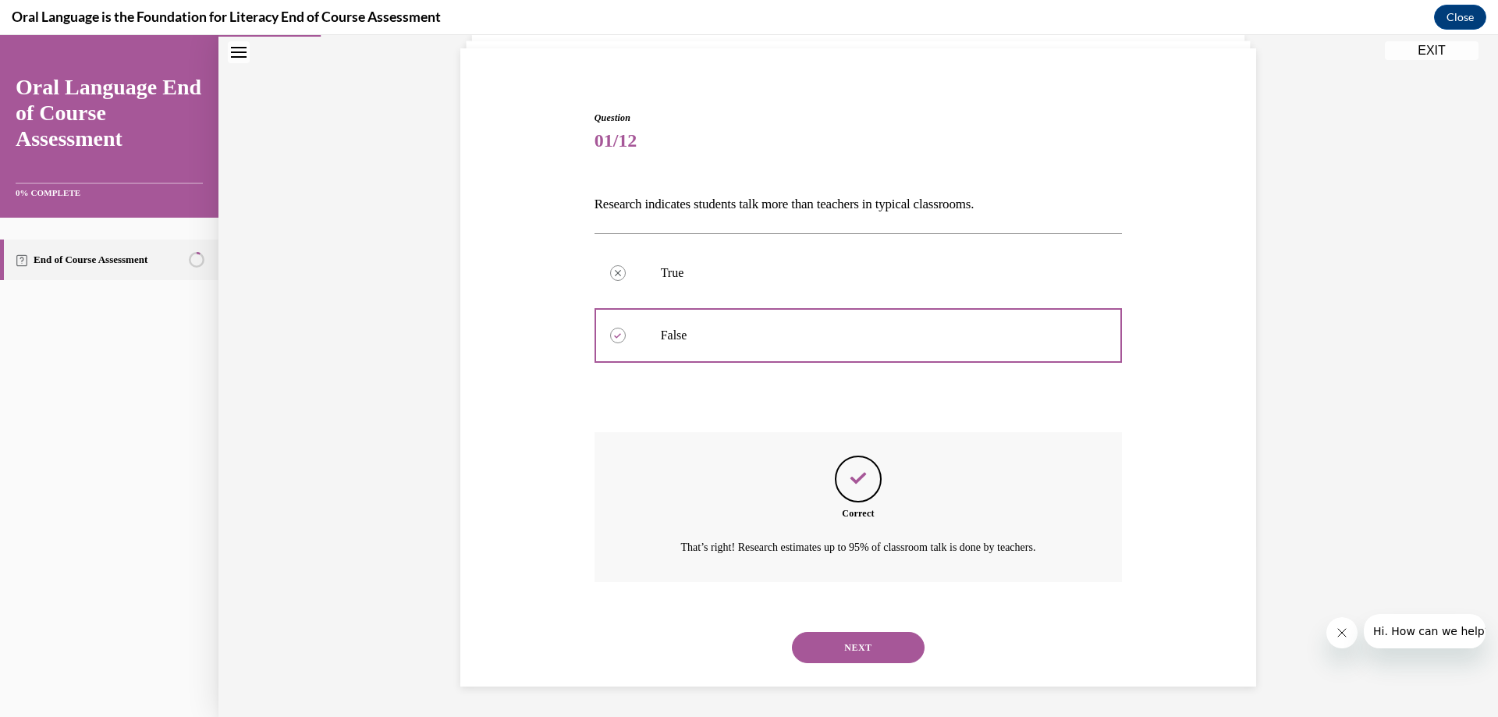
scroll to position [107, 0]
click at [868, 650] on button "NEXT" at bounding box center [858, 646] width 133 height 31
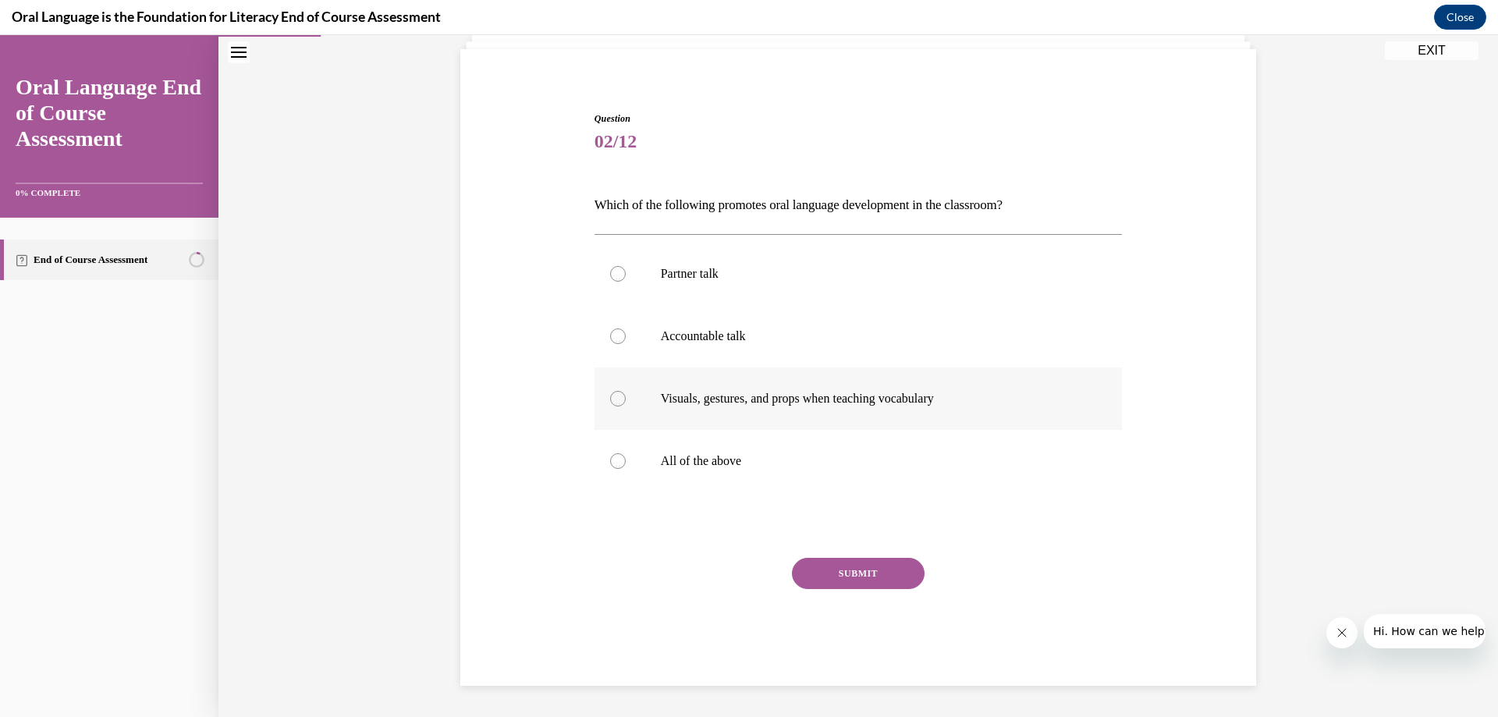
scroll to position [80, 0]
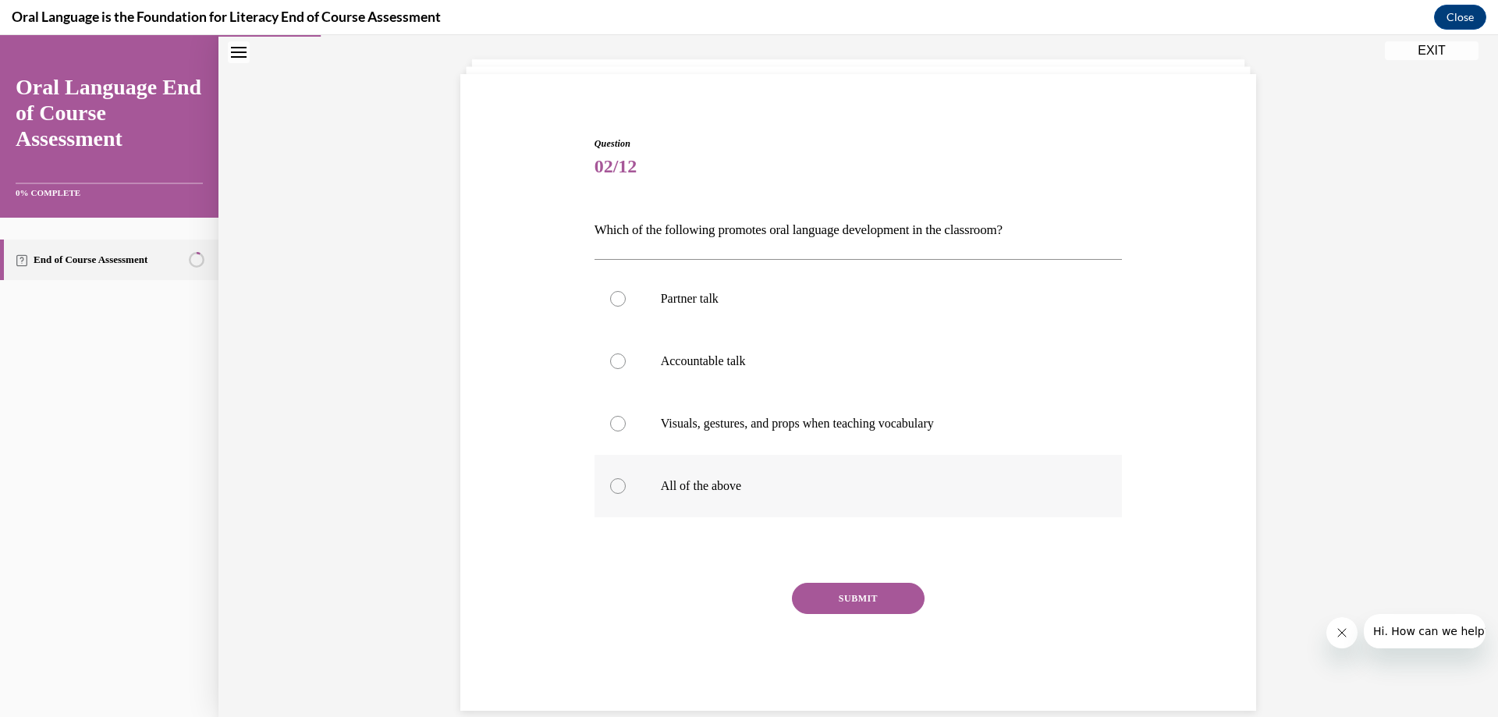
drag, startPoint x: 610, startPoint y: 487, endPoint x: 641, endPoint y: 496, distance: 31.6
click at [616, 487] on div at bounding box center [618, 486] width 16 height 16
click at [616, 487] on input "All of the above" at bounding box center [618, 486] width 16 height 16
radio input "true"
click at [838, 597] on button "SUBMIT" at bounding box center [858, 598] width 133 height 31
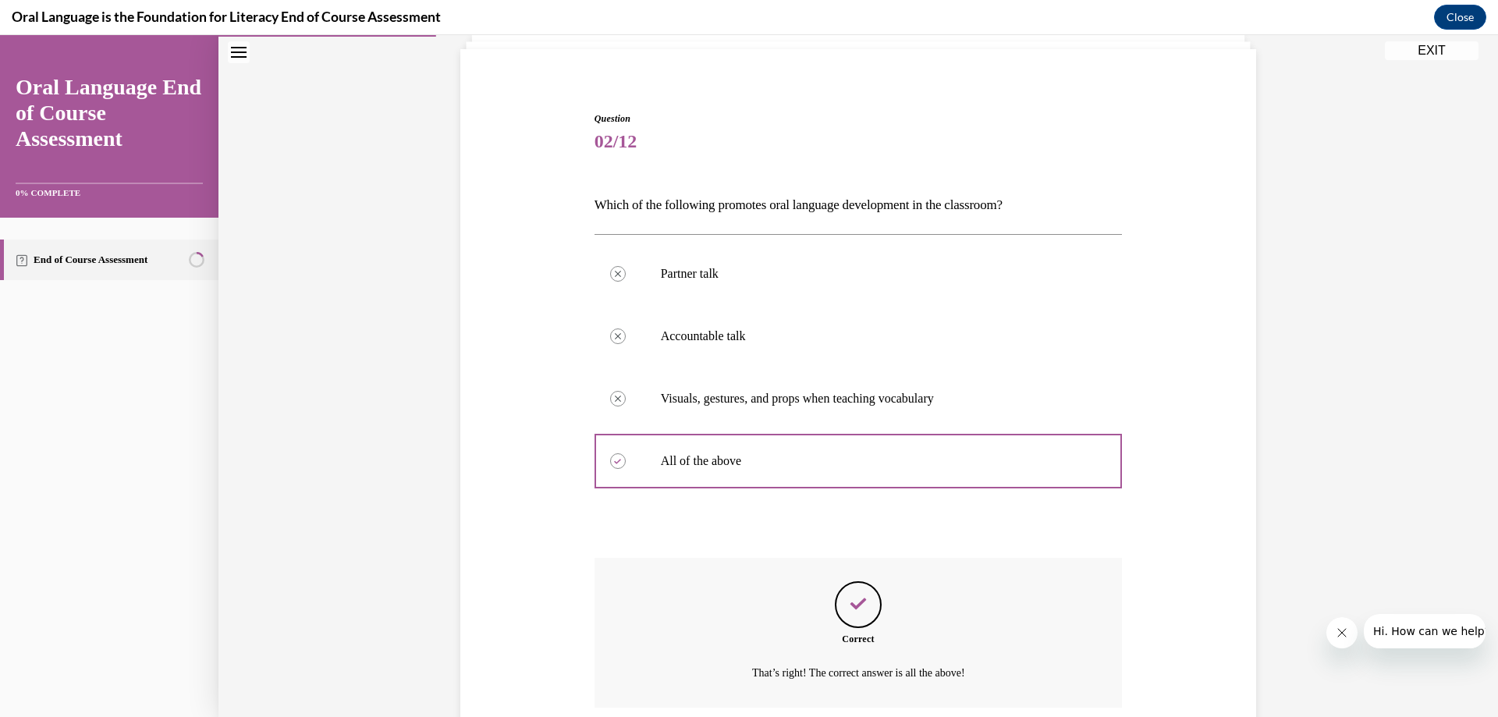
scroll to position [232, 0]
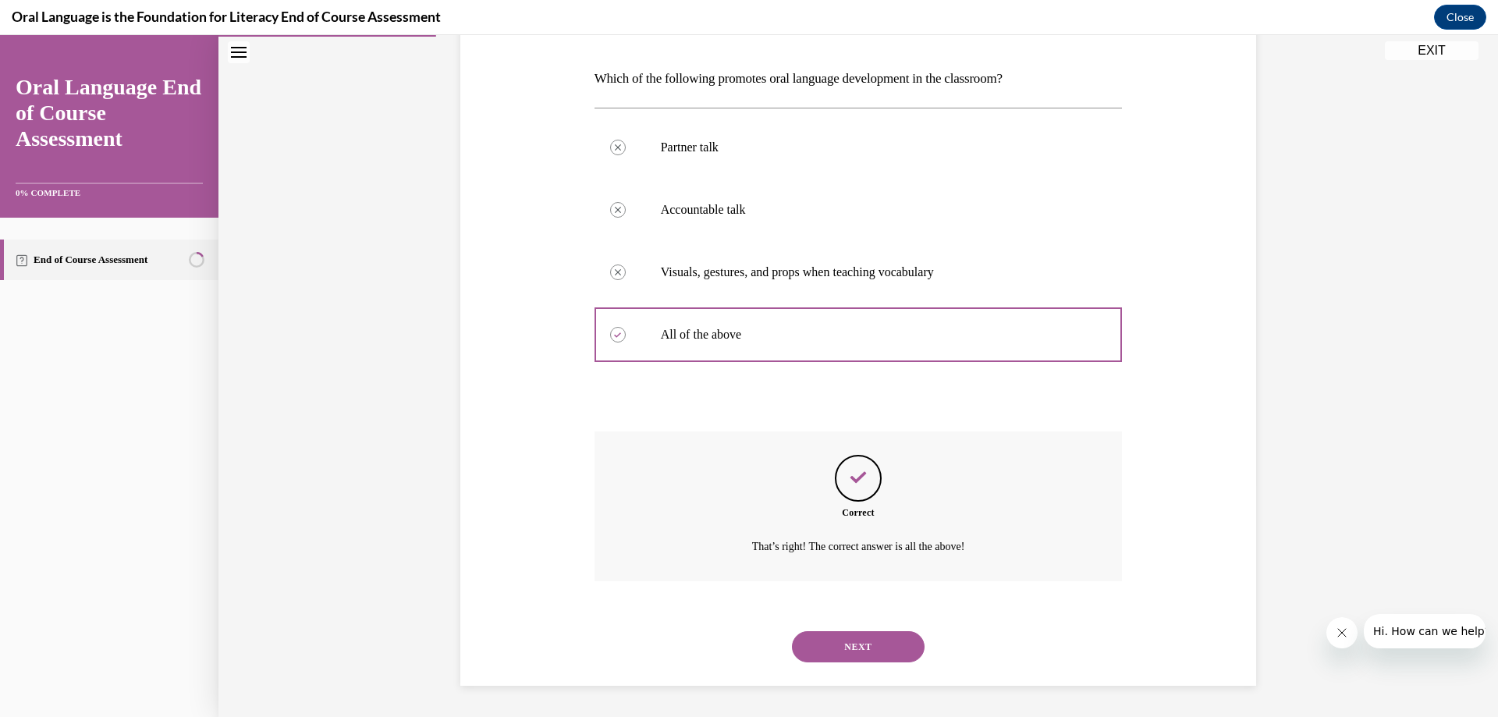
click at [872, 645] on button "NEXT" at bounding box center [858, 646] width 133 height 31
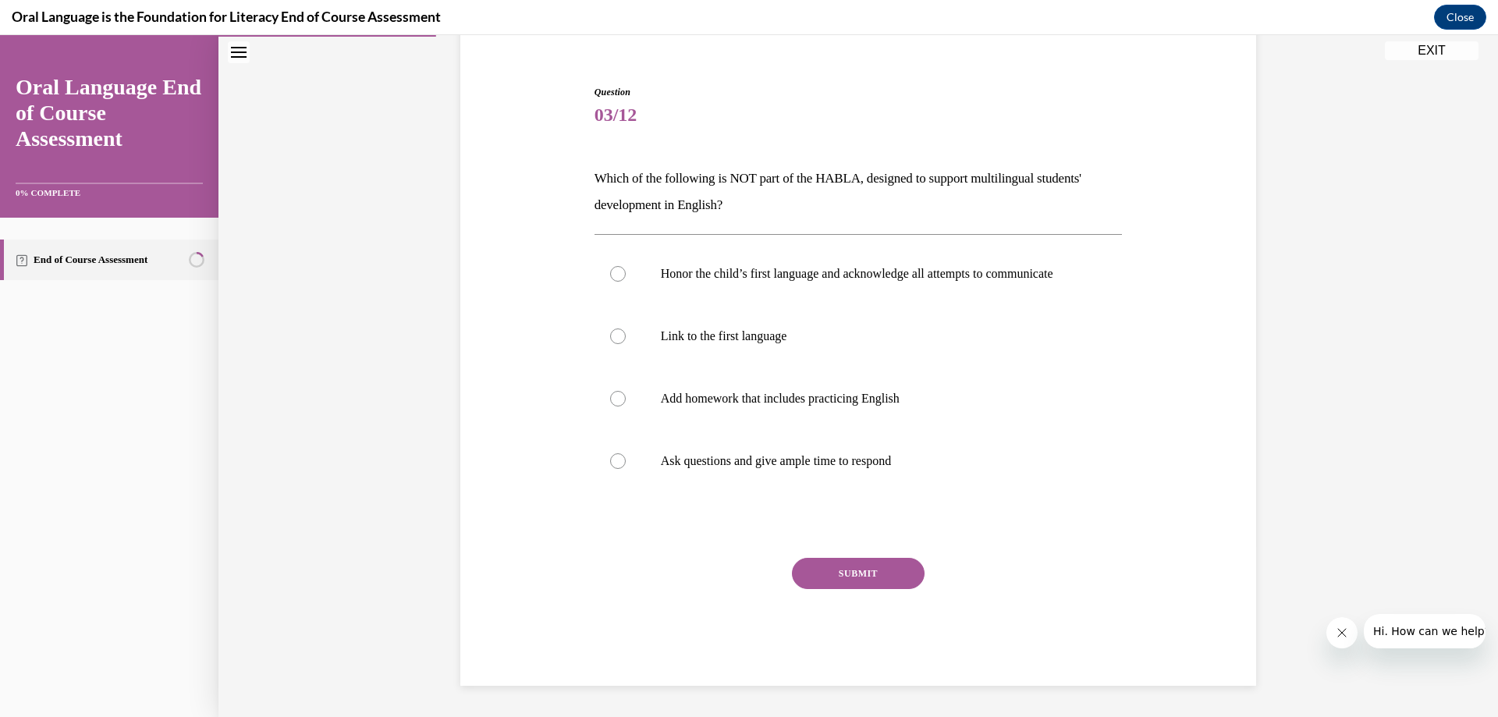
scroll to position [147, 0]
click at [616, 401] on div at bounding box center [618, 399] width 16 height 16
click at [616, 401] on input "Add homework that includes practicing English" at bounding box center [618, 399] width 16 height 16
radio input "true"
click at [825, 573] on button "SUBMIT" at bounding box center [858, 573] width 133 height 31
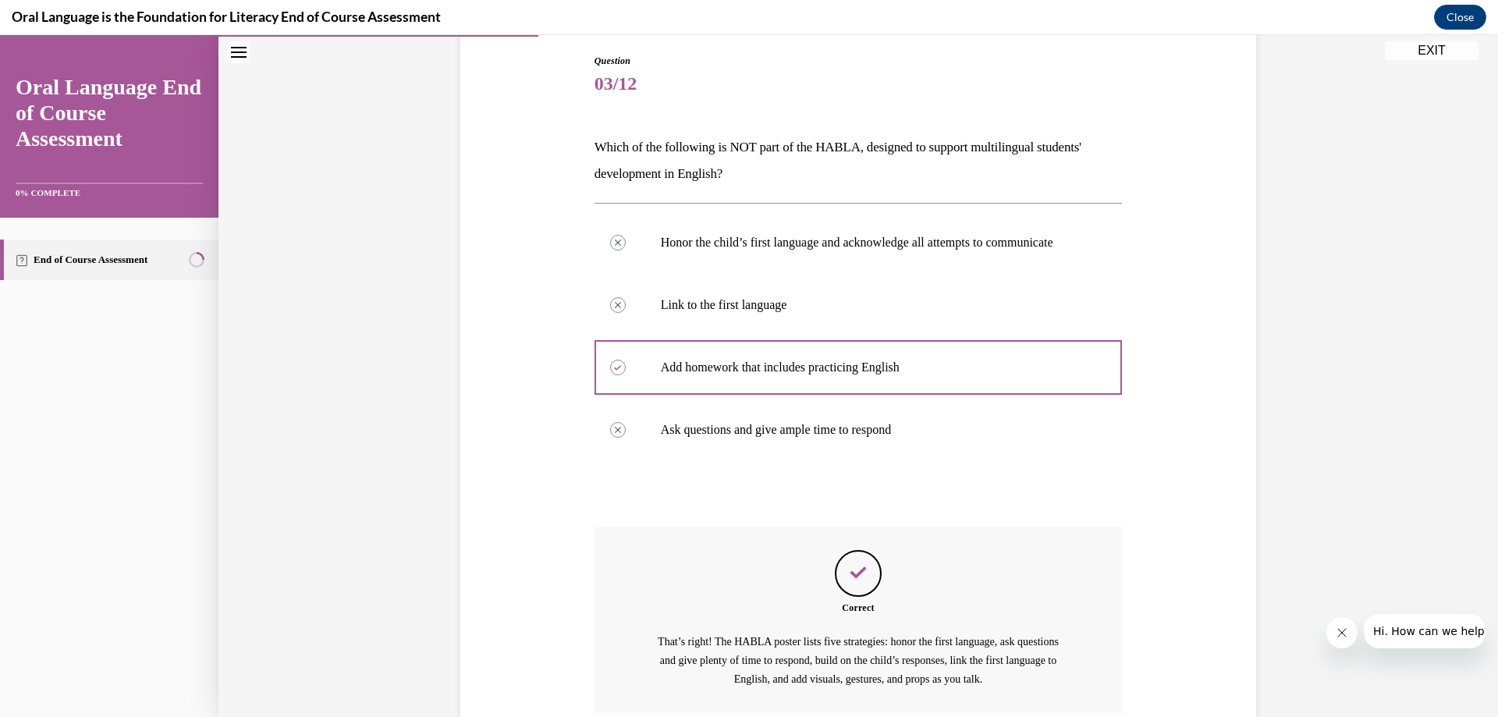
scroll to position [311, 0]
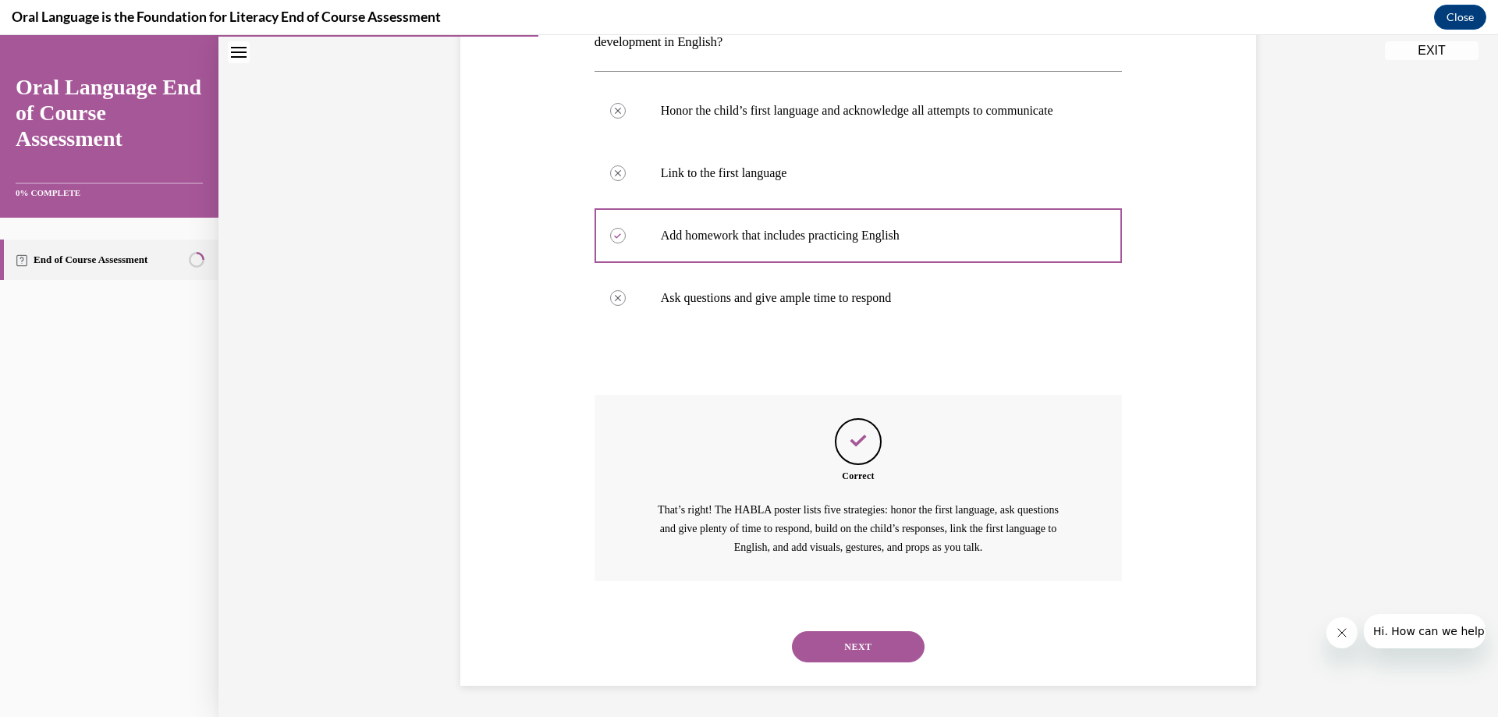
click at [848, 639] on button "NEXT" at bounding box center [858, 646] width 133 height 31
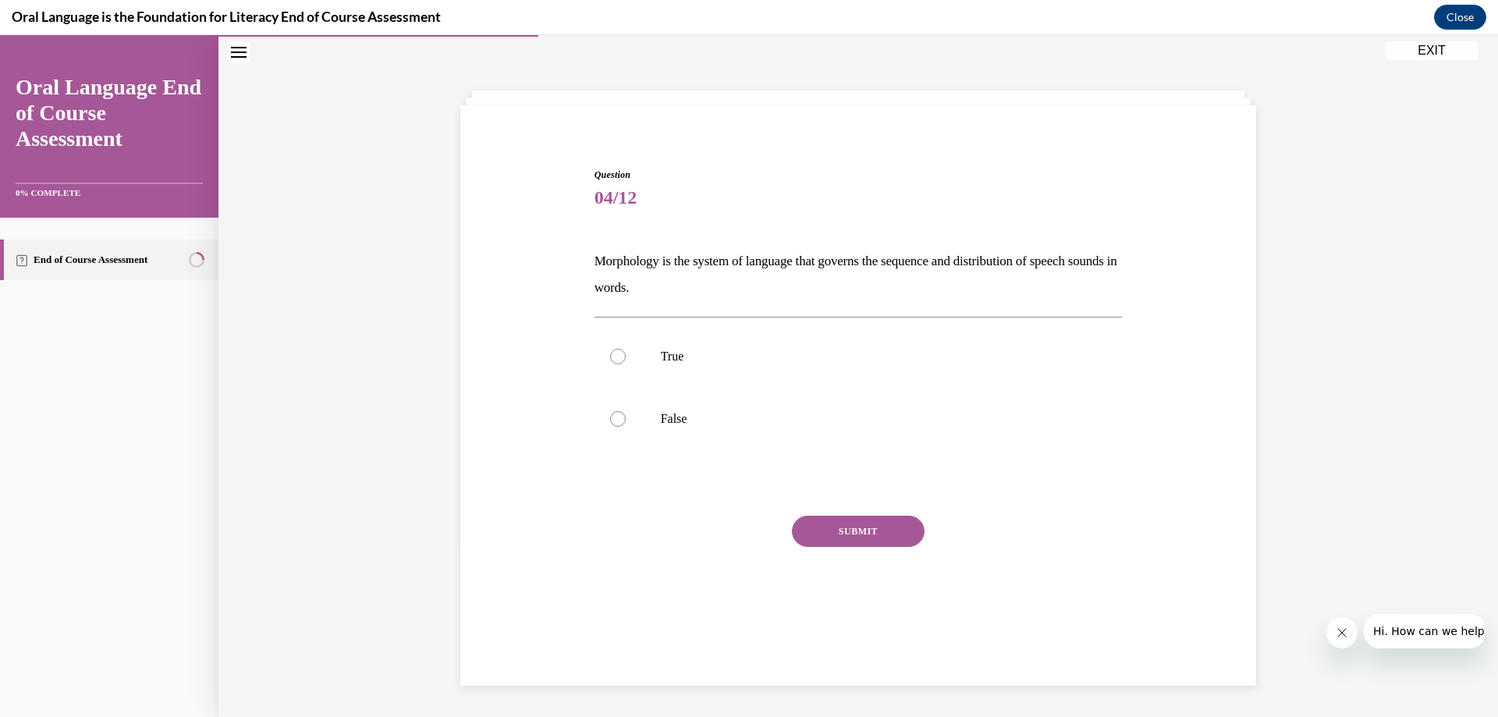
scroll to position [49, 0]
click at [615, 425] on div at bounding box center [618, 419] width 16 height 16
click at [615, 425] on input "False" at bounding box center [618, 419] width 16 height 16
radio input "true"
click at [846, 548] on div "SUBMIT" at bounding box center [859, 555] width 528 height 78
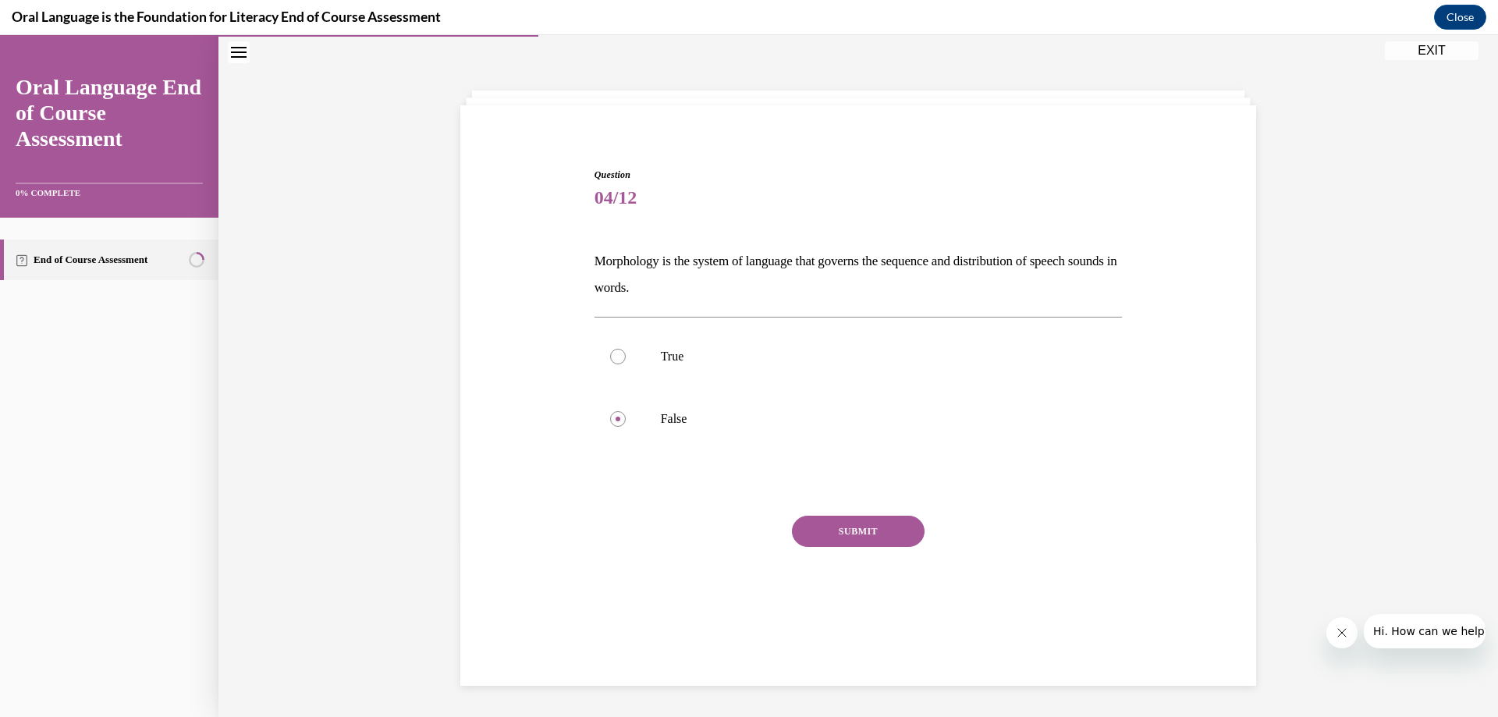
click at [854, 524] on button "SUBMIT" at bounding box center [858, 531] width 133 height 31
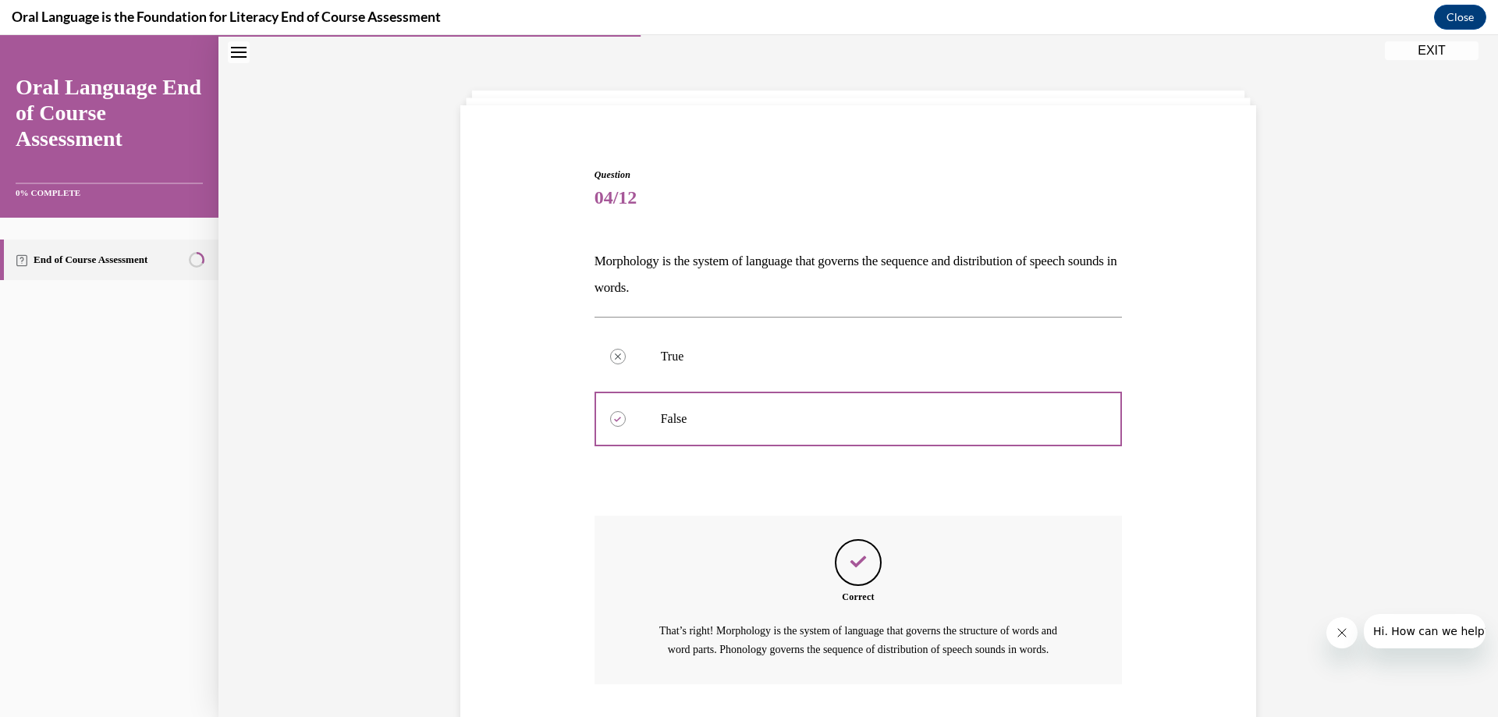
scroll to position [170, 0]
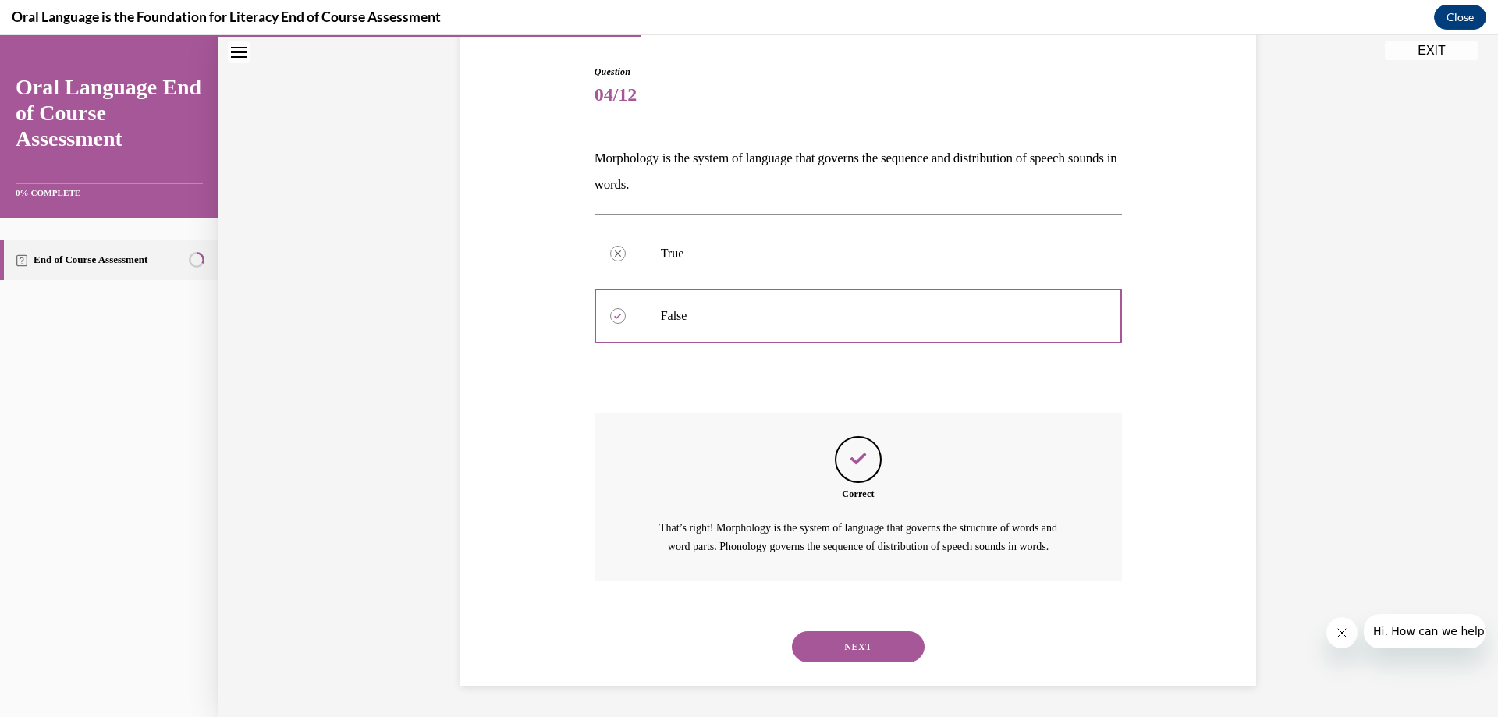
click at [858, 652] on button "NEXT" at bounding box center [858, 646] width 133 height 31
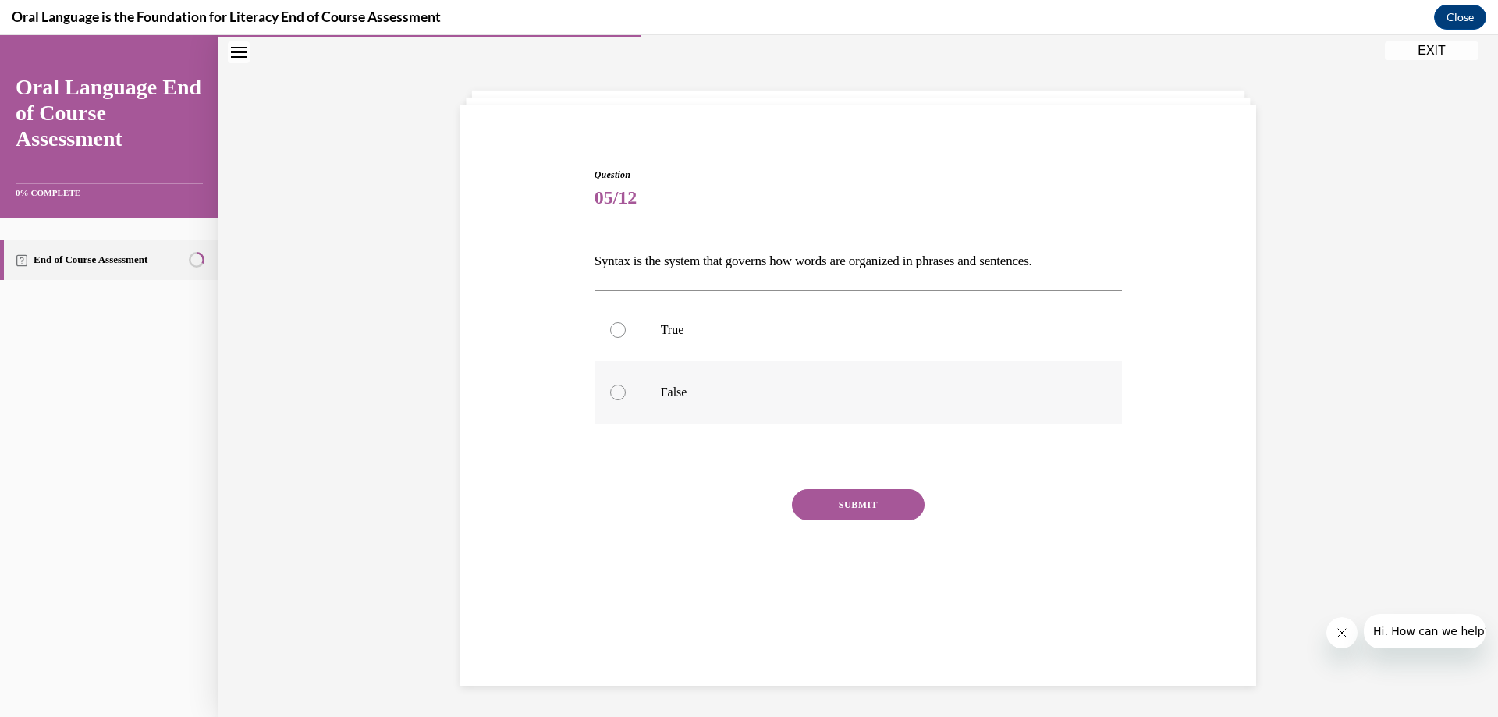
drag, startPoint x: 611, startPoint y: 336, endPoint x: 662, endPoint y: 371, distance: 62.8
click at [613, 336] on div at bounding box center [618, 330] width 16 height 16
click at [613, 336] on input "True" at bounding box center [618, 330] width 16 height 16
radio input "true"
click at [815, 506] on button "SUBMIT" at bounding box center [858, 504] width 133 height 31
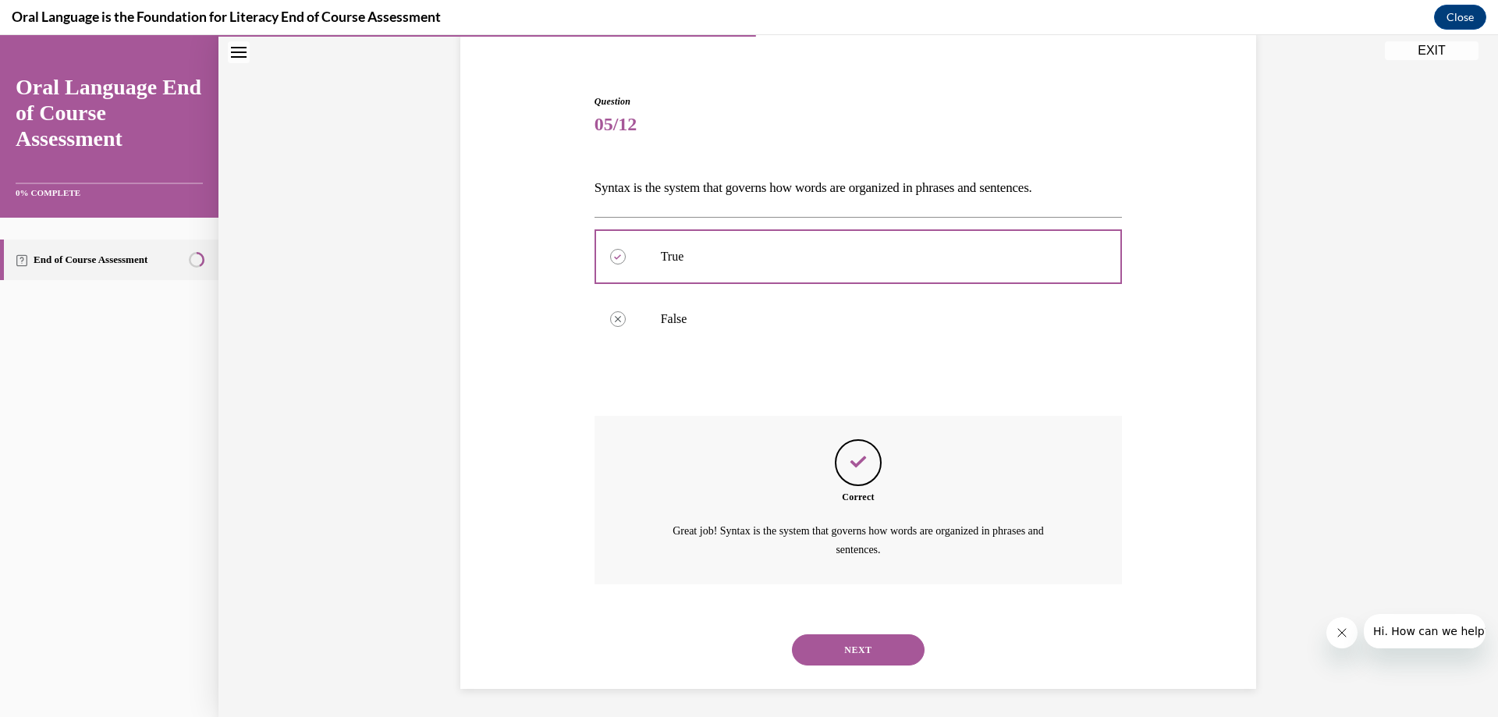
scroll to position [126, 0]
click at [872, 643] on button "NEXT" at bounding box center [858, 646] width 133 height 31
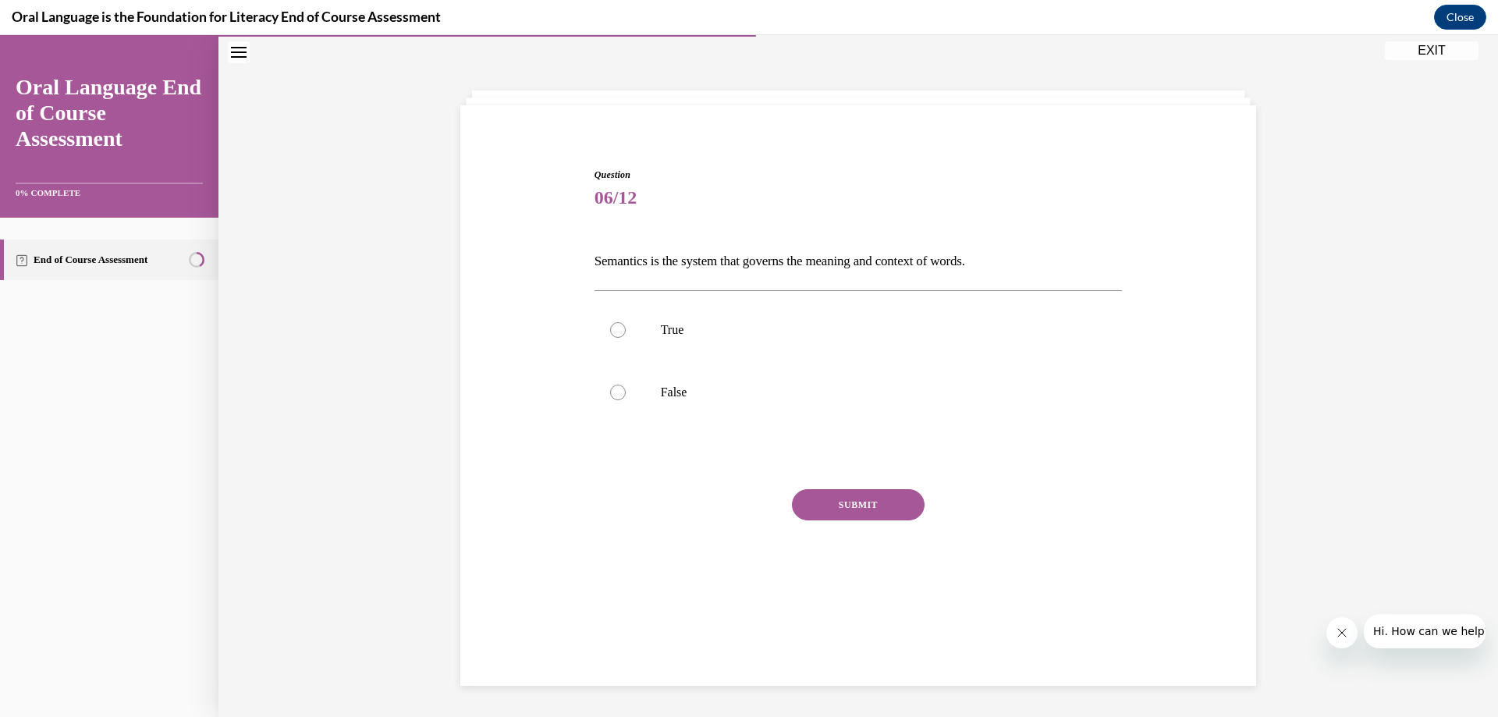
scroll to position [49, 0]
click at [619, 332] on div at bounding box center [618, 330] width 16 height 16
click at [619, 332] on input "True" at bounding box center [618, 330] width 16 height 16
radio input "true"
click at [847, 512] on button "SUBMIT" at bounding box center [858, 504] width 133 height 31
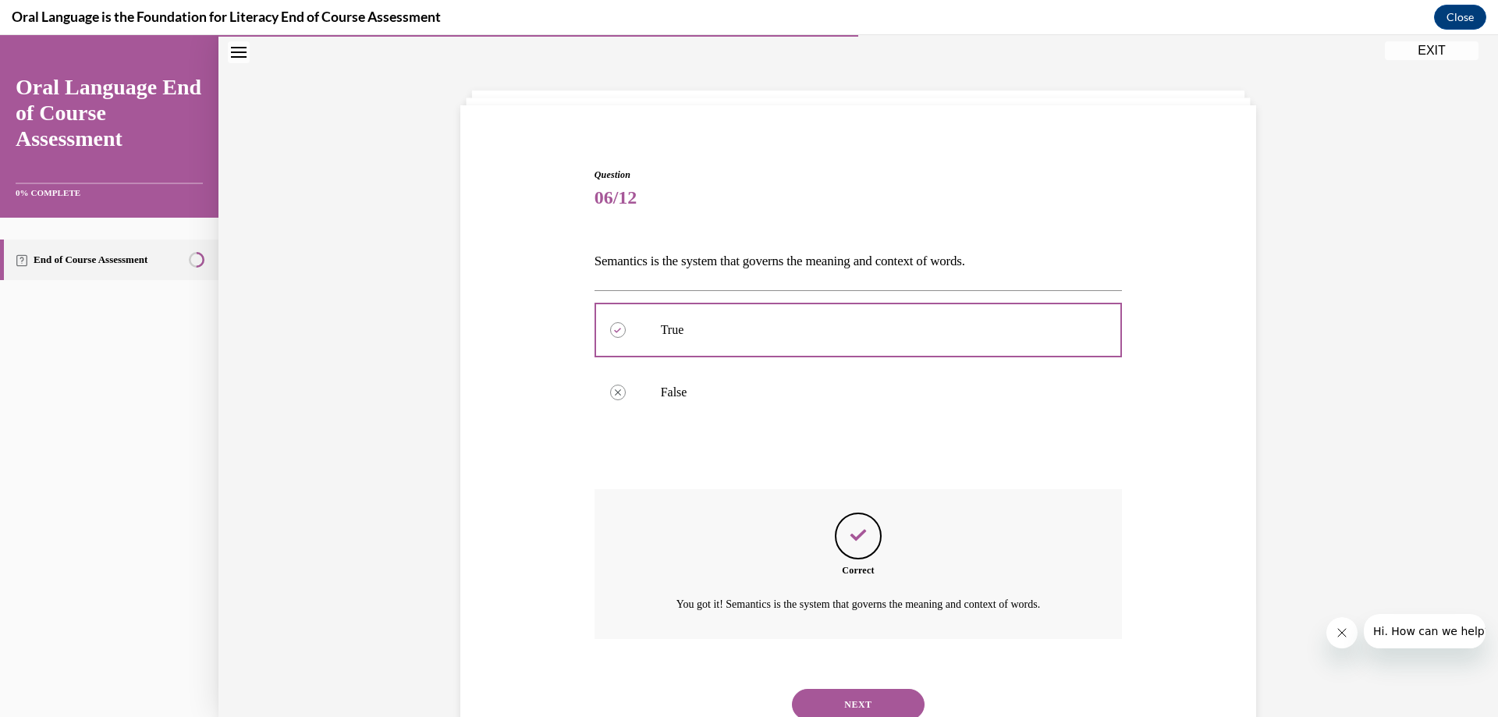
scroll to position [107, 0]
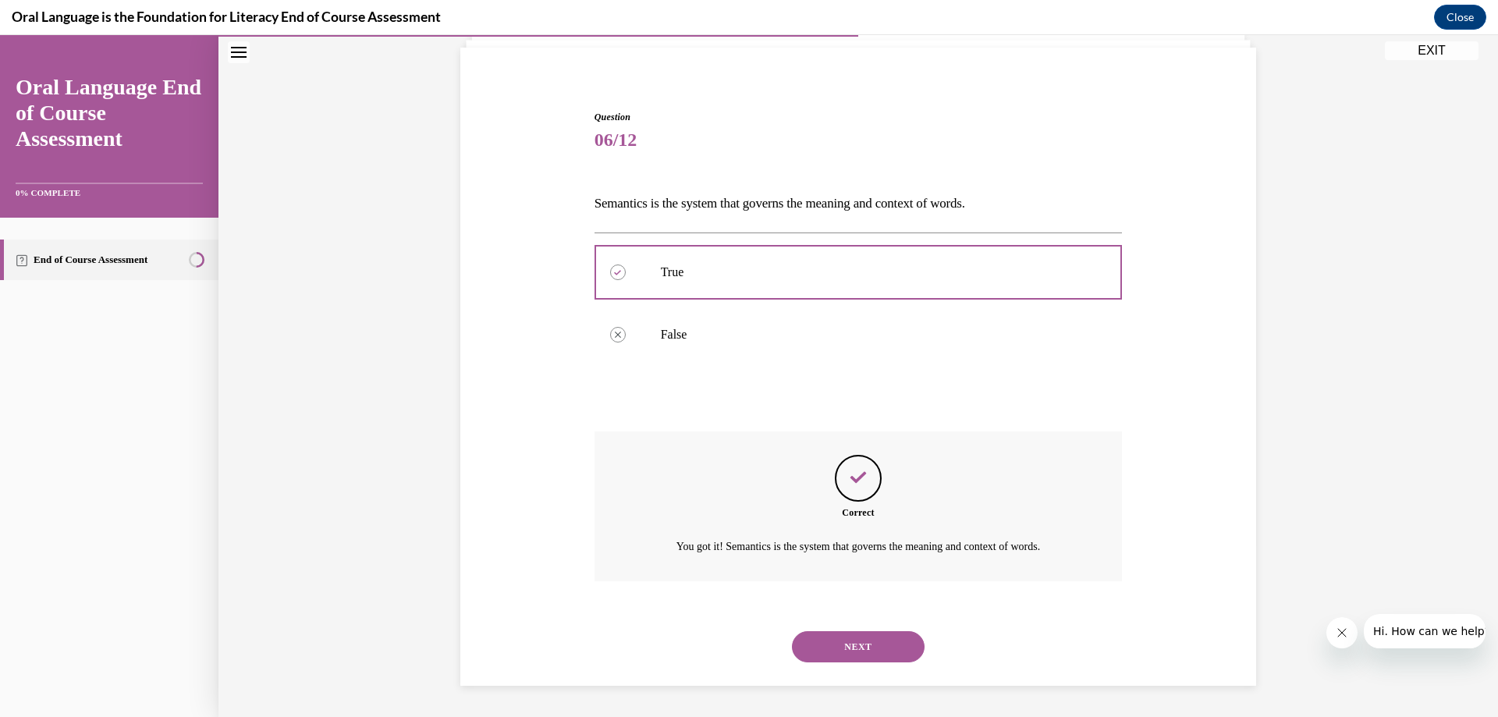
click at [839, 655] on button "NEXT" at bounding box center [858, 646] width 133 height 31
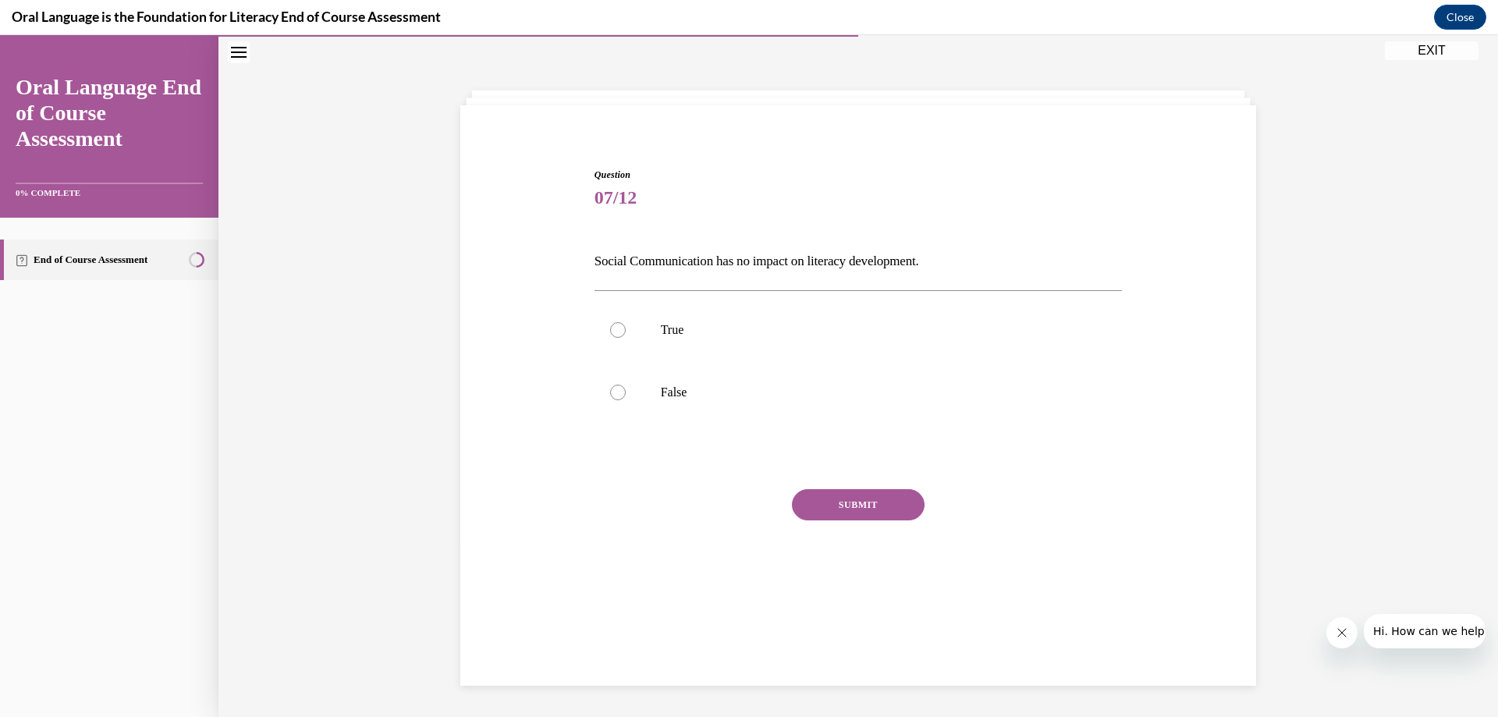
scroll to position [49, 0]
drag, startPoint x: 609, startPoint y: 388, endPoint x: 624, endPoint y: 396, distance: 16.8
click at [610, 388] on div at bounding box center [618, 393] width 16 height 16
click at [610, 388] on input "False" at bounding box center [618, 393] width 16 height 16
radio input "true"
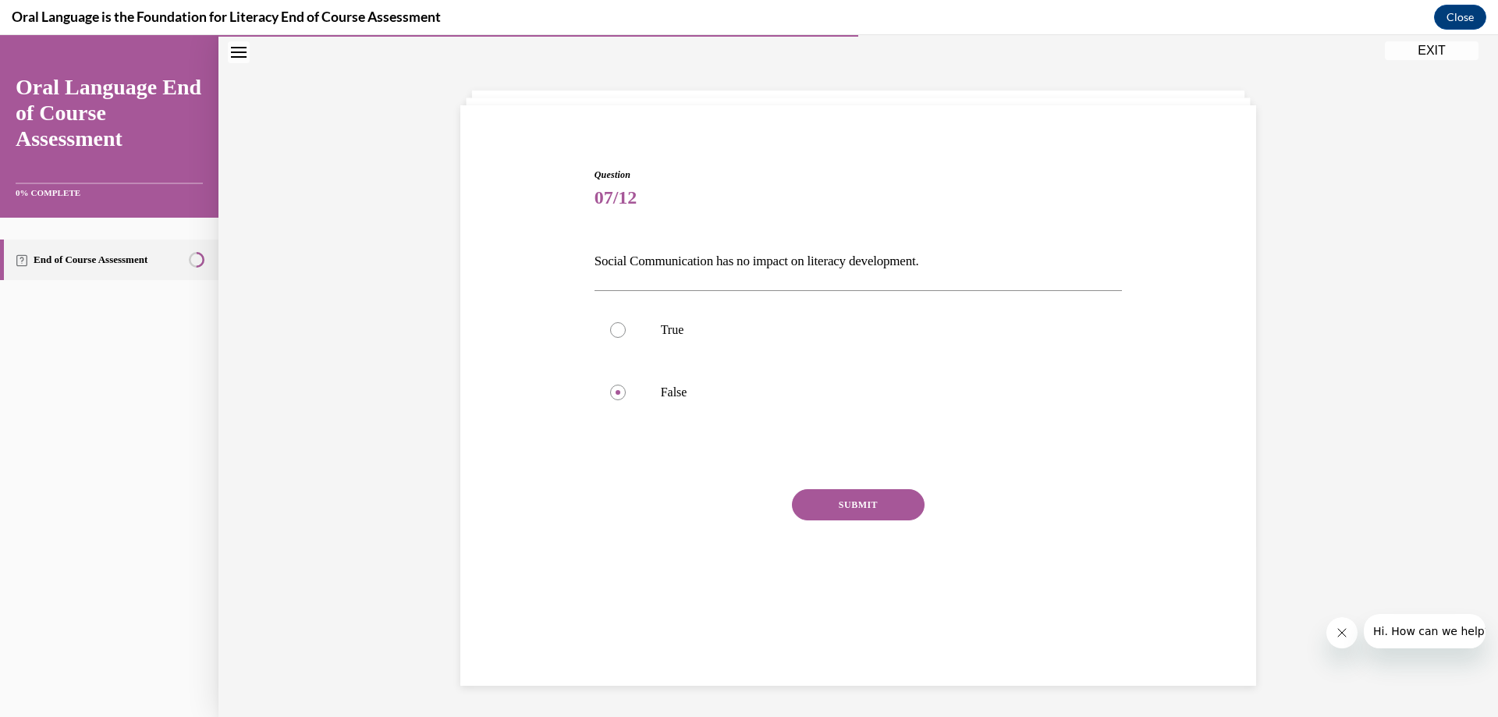
click at [815, 495] on button "SUBMIT" at bounding box center [858, 504] width 133 height 31
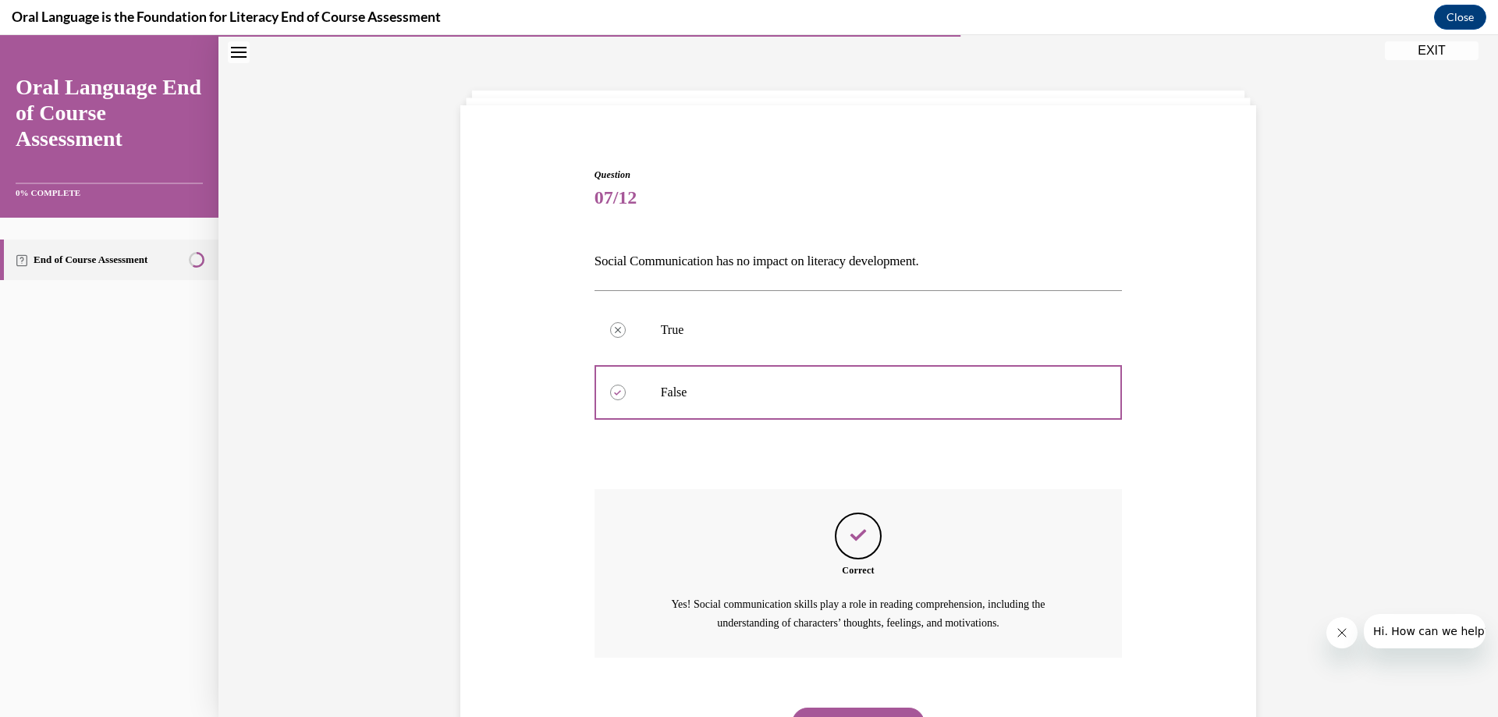
scroll to position [126, 0]
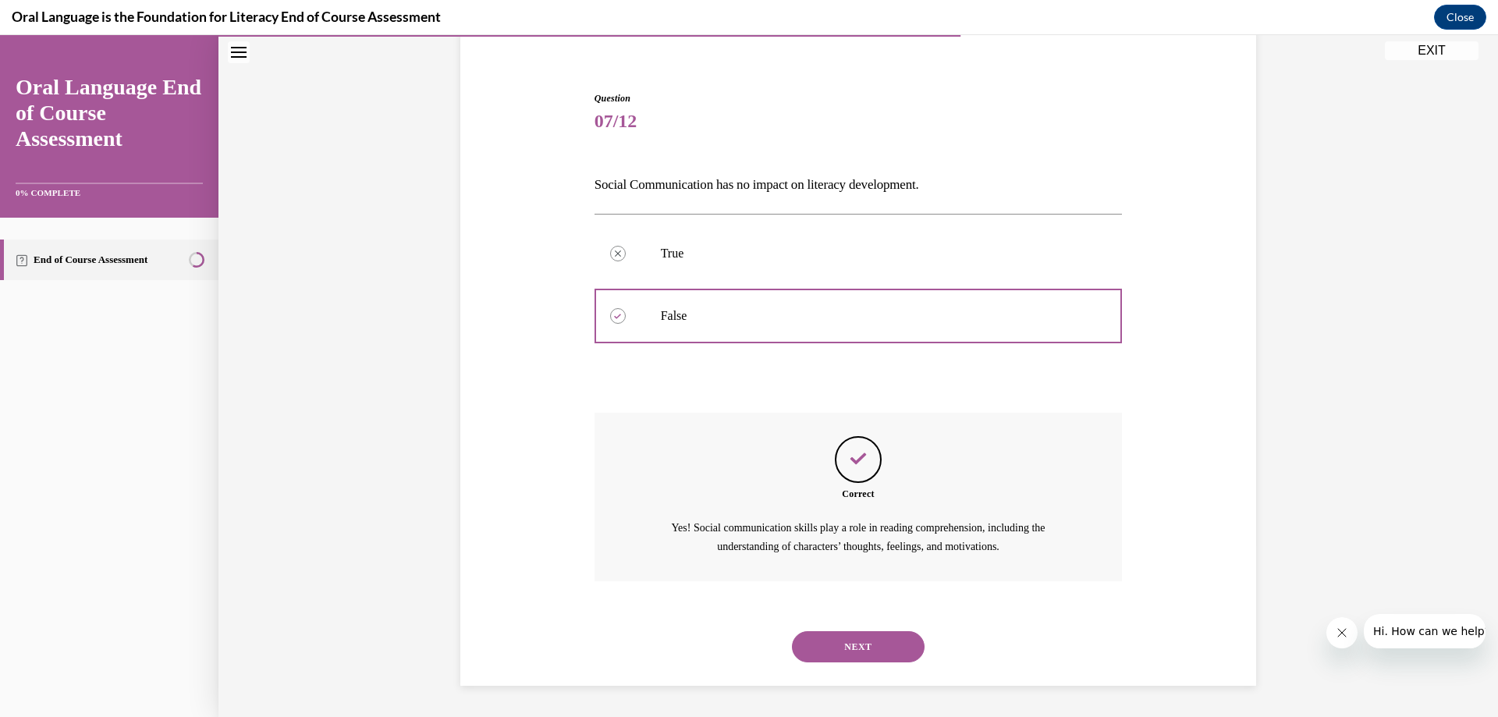
click at [849, 641] on button "NEXT" at bounding box center [858, 646] width 133 height 31
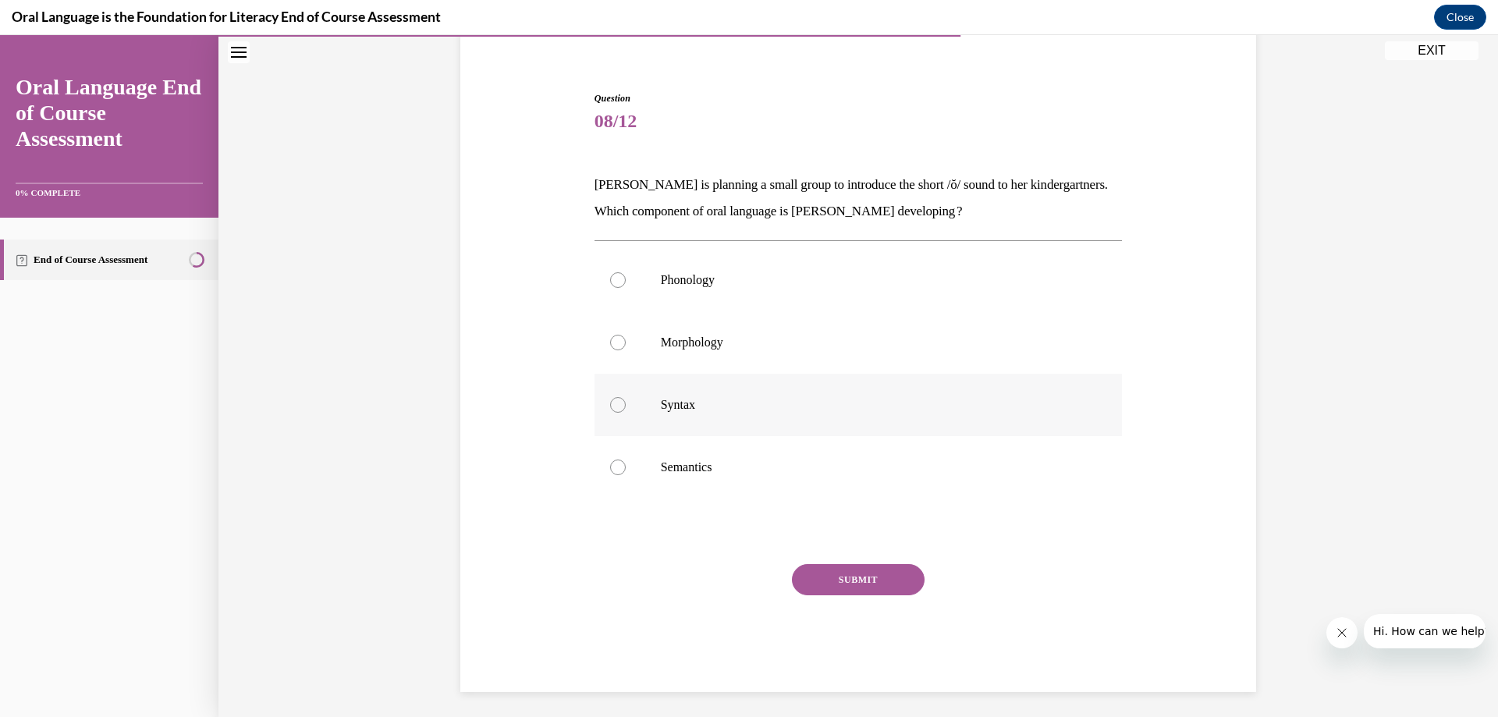
scroll to position [83, 0]
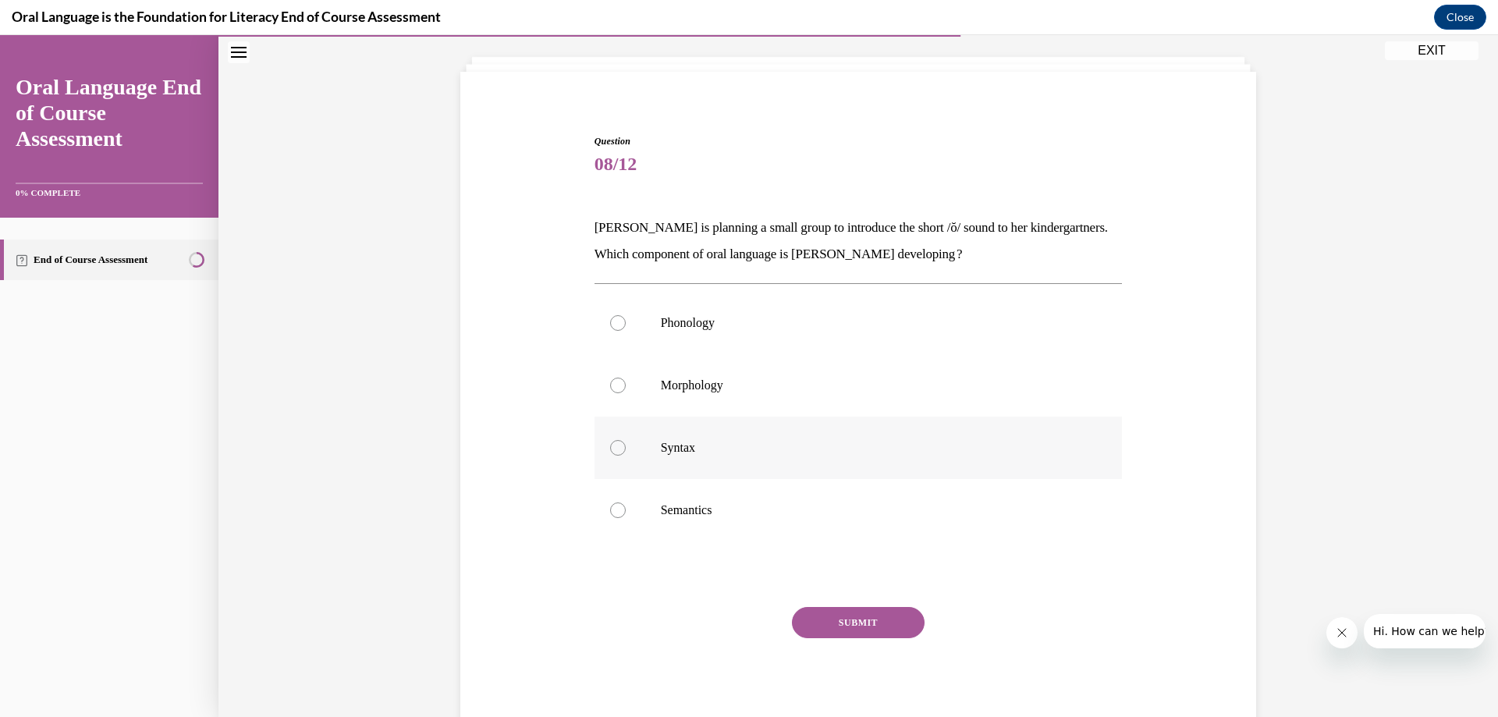
click at [616, 448] on div at bounding box center [618, 448] width 16 height 16
click at [616, 448] on input "Syntax" at bounding box center [618, 448] width 16 height 16
radio input "true"
click at [612, 326] on div at bounding box center [618, 323] width 16 height 16
click at [612, 326] on input "Phonology" at bounding box center [618, 323] width 16 height 16
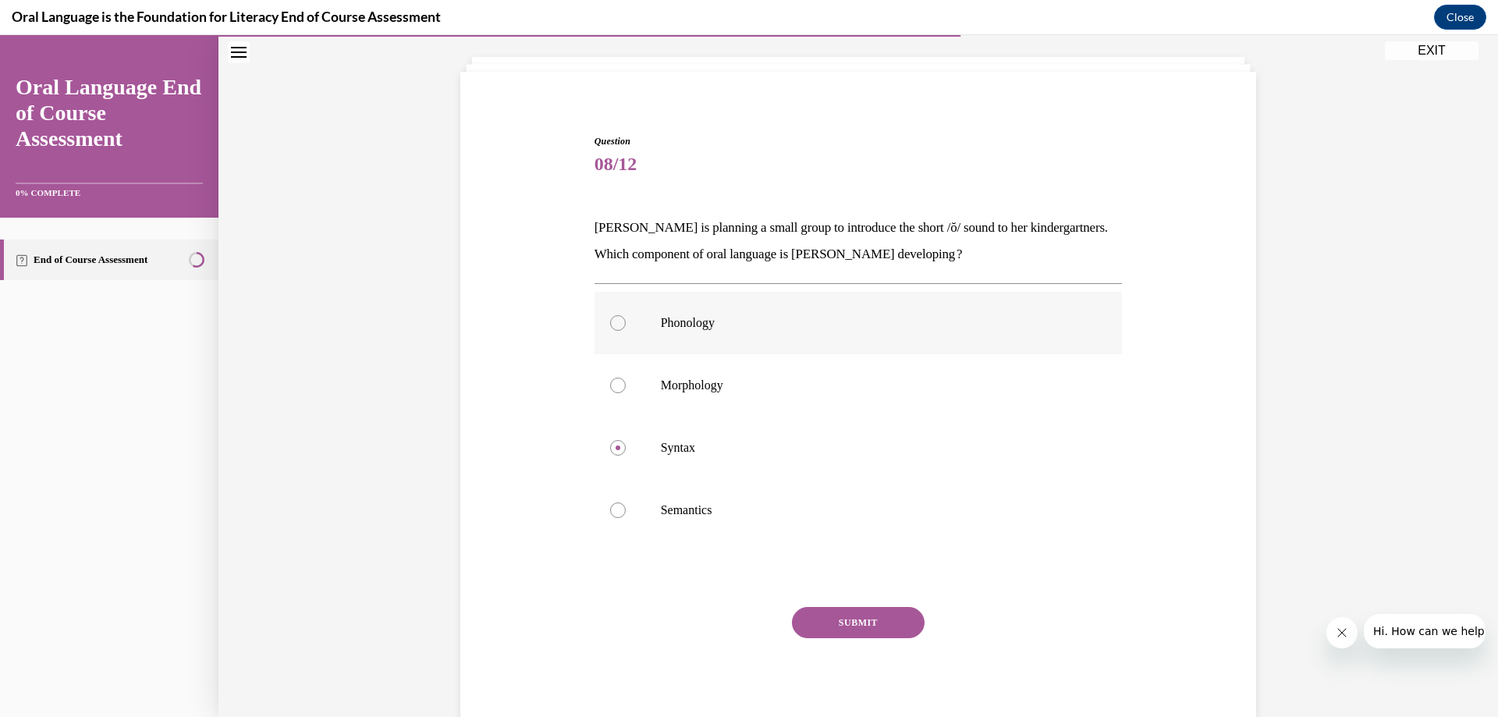
radio input "true"
click at [823, 622] on button "SUBMIT" at bounding box center [858, 622] width 133 height 31
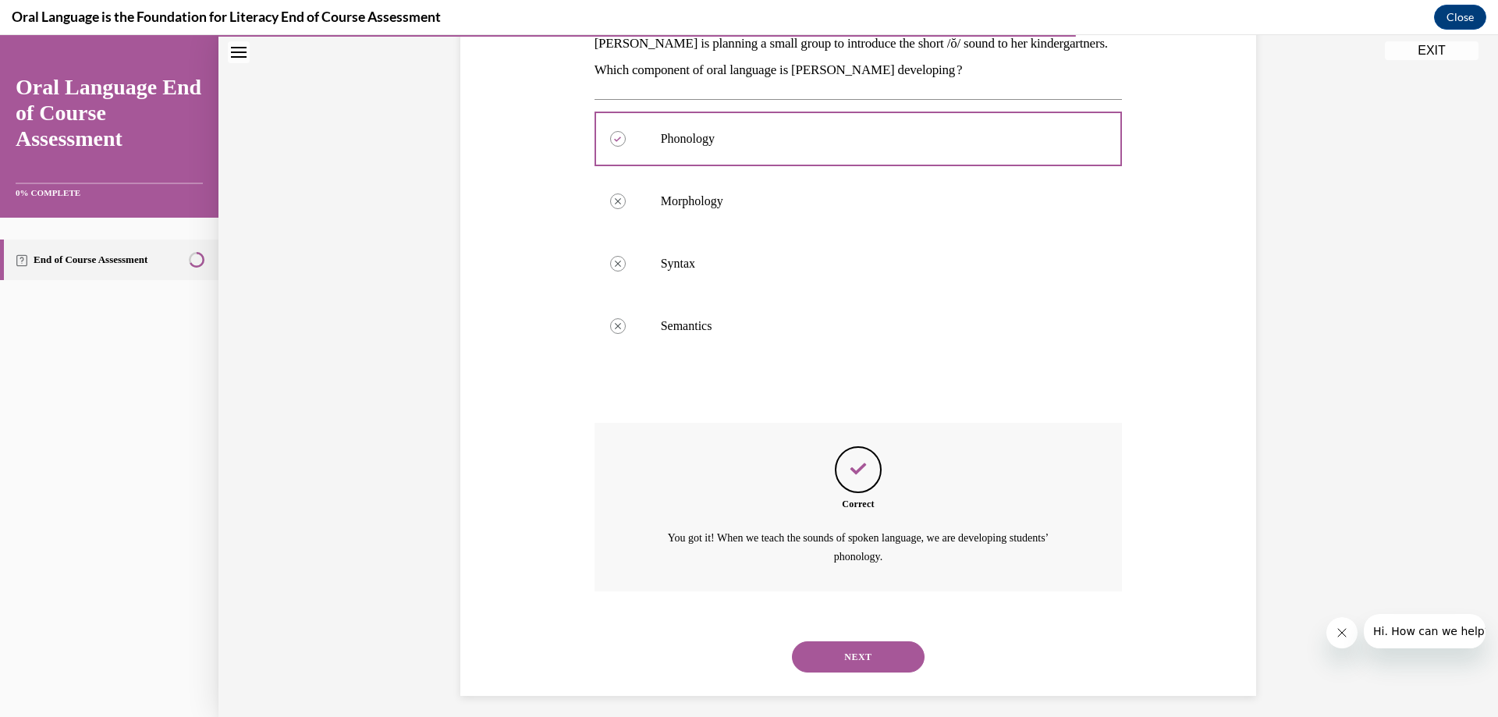
scroll to position [277, 0]
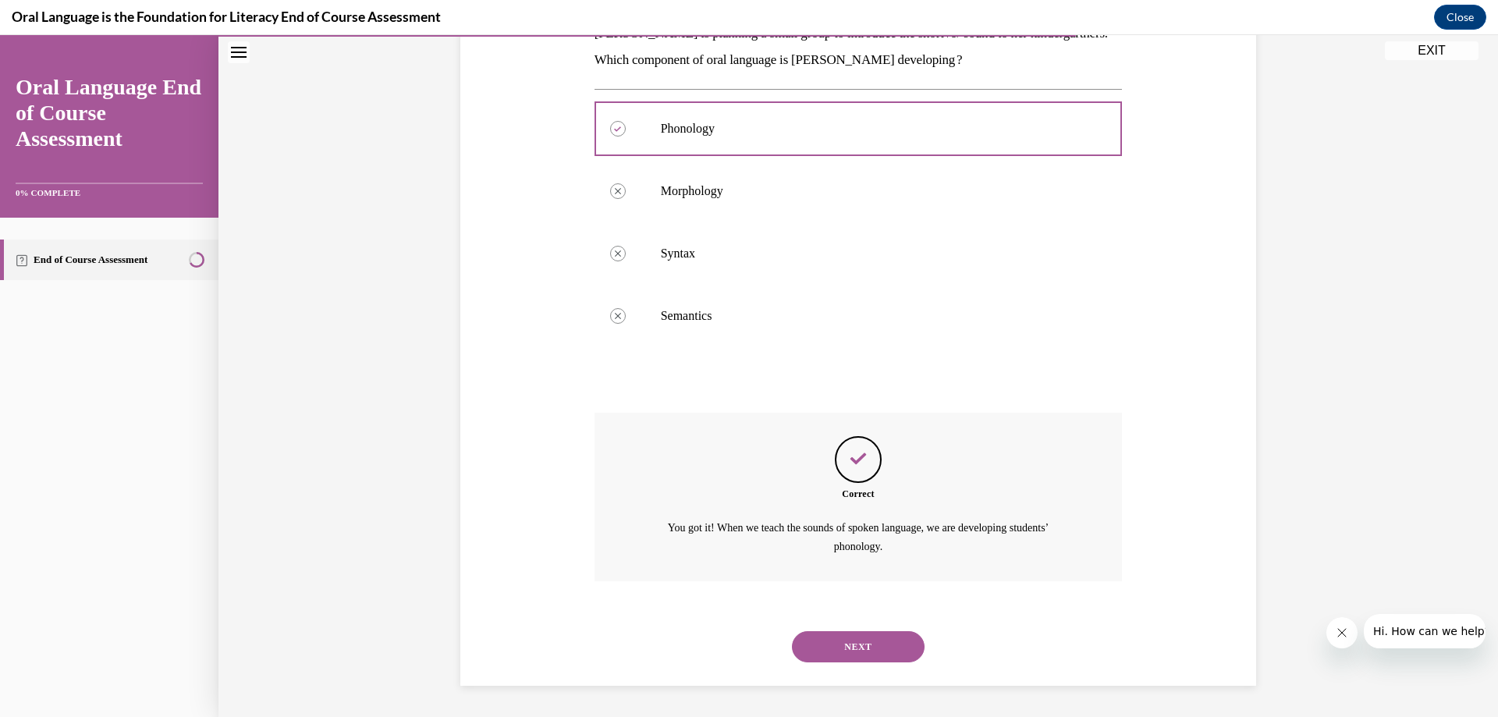
click at [862, 651] on button "NEXT" at bounding box center [858, 646] width 133 height 31
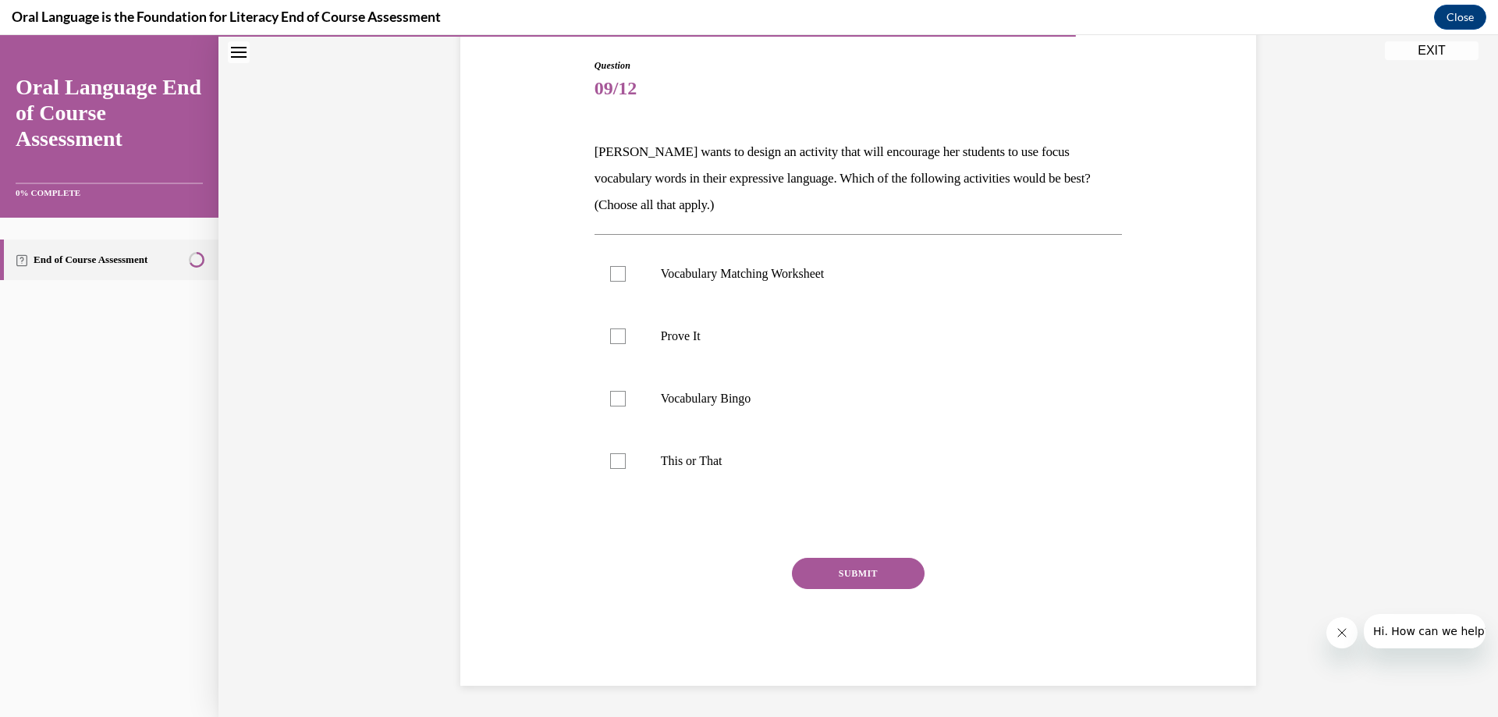
scroll to position [158, 0]
click at [610, 395] on div at bounding box center [618, 399] width 16 height 16
click at [610, 395] on input "Vocabulary Bingo" at bounding box center [618, 399] width 16 height 16
checkbox input "true"
click at [610, 281] on div at bounding box center [618, 274] width 16 height 16
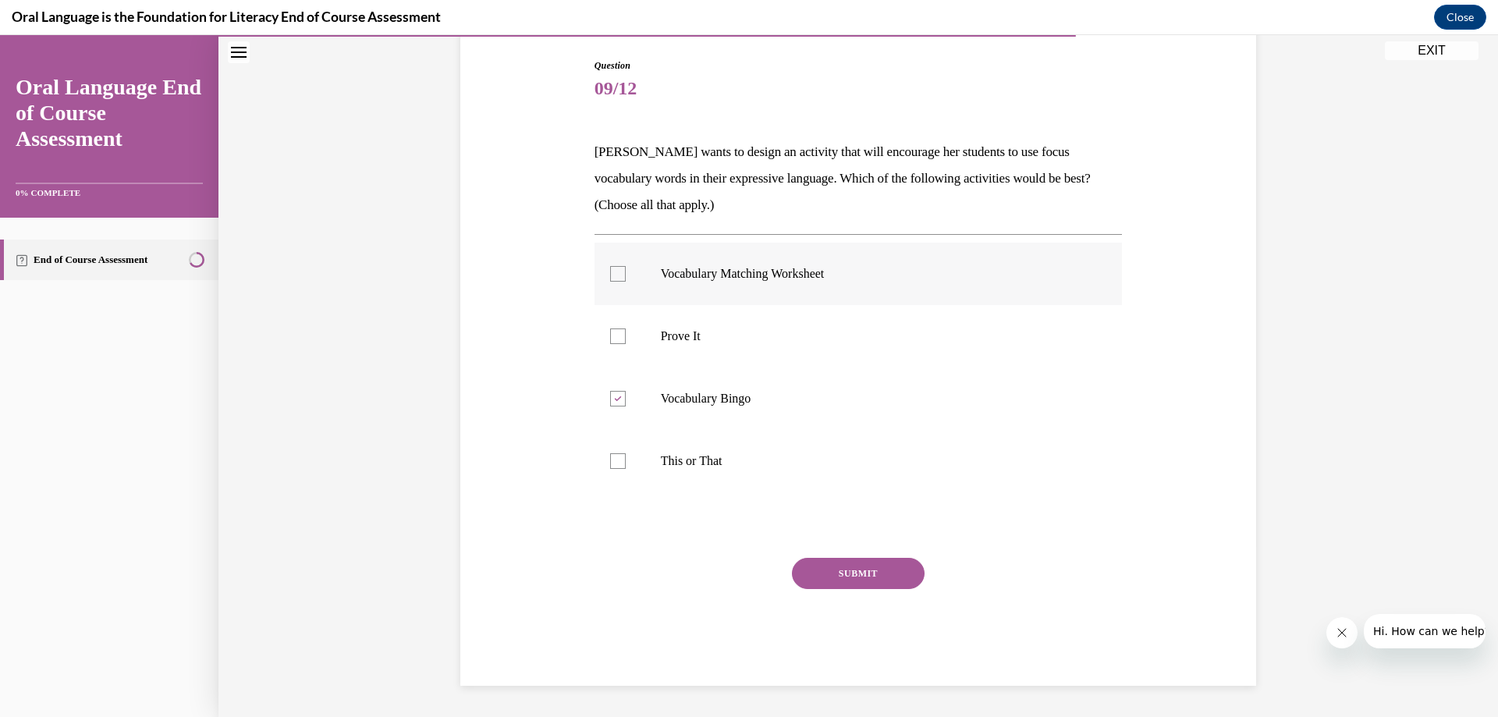
click at [610, 281] on input "Vocabulary Matching Worksheet" at bounding box center [618, 274] width 16 height 16
click at [616, 282] on label "Vocabulary Matching Worksheet" at bounding box center [859, 274] width 528 height 62
click at [616, 282] on input "Vocabulary Matching Worksheet" at bounding box center [618, 274] width 16 height 16
checkbox input "false"
click at [621, 411] on label "Vocabulary Bingo" at bounding box center [859, 399] width 528 height 62
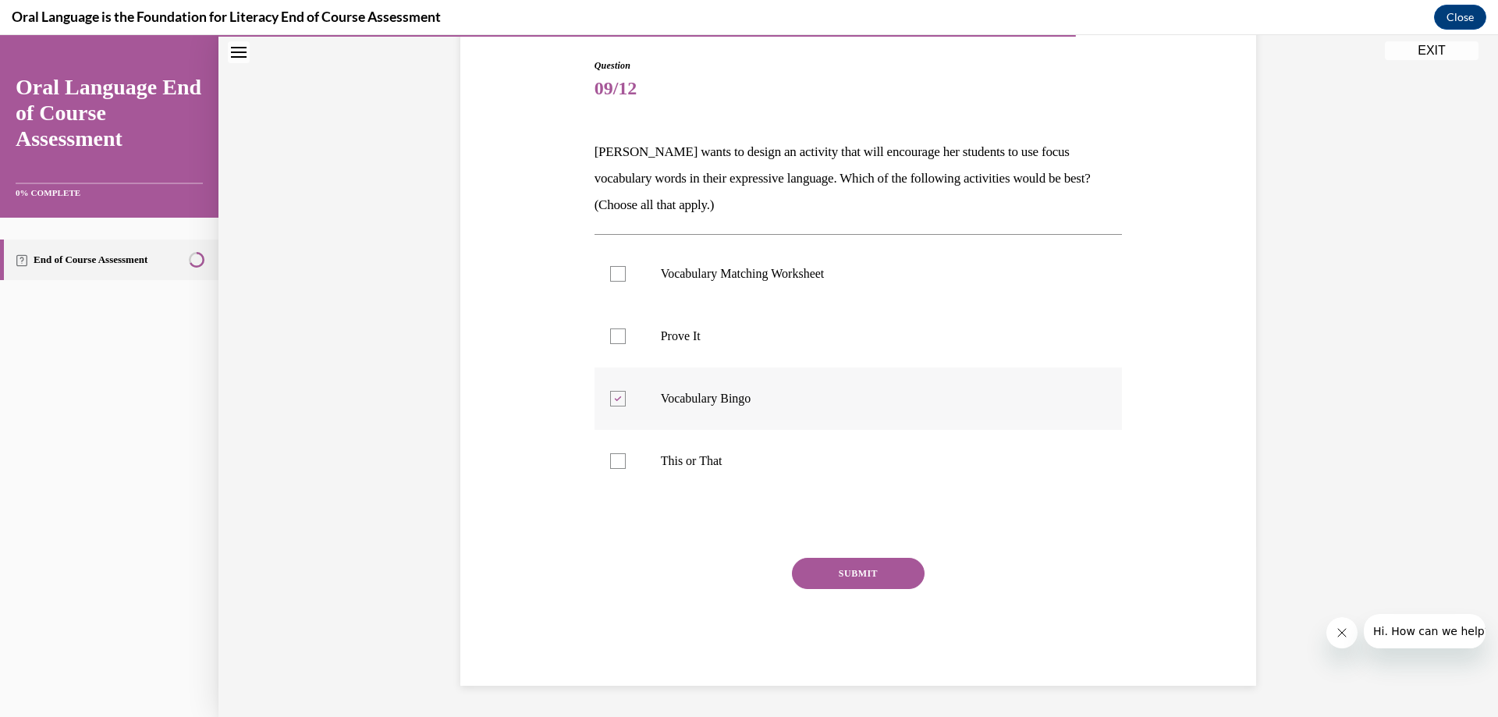
click at [621, 407] on input "Vocabulary Bingo" at bounding box center [618, 399] width 16 height 16
checkbox input "false"
click at [615, 456] on div at bounding box center [618, 461] width 16 height 16
click at [615, 456] on input "This or That" at bounding box center [618, 461] width 16 height 16
checkbox input "true"
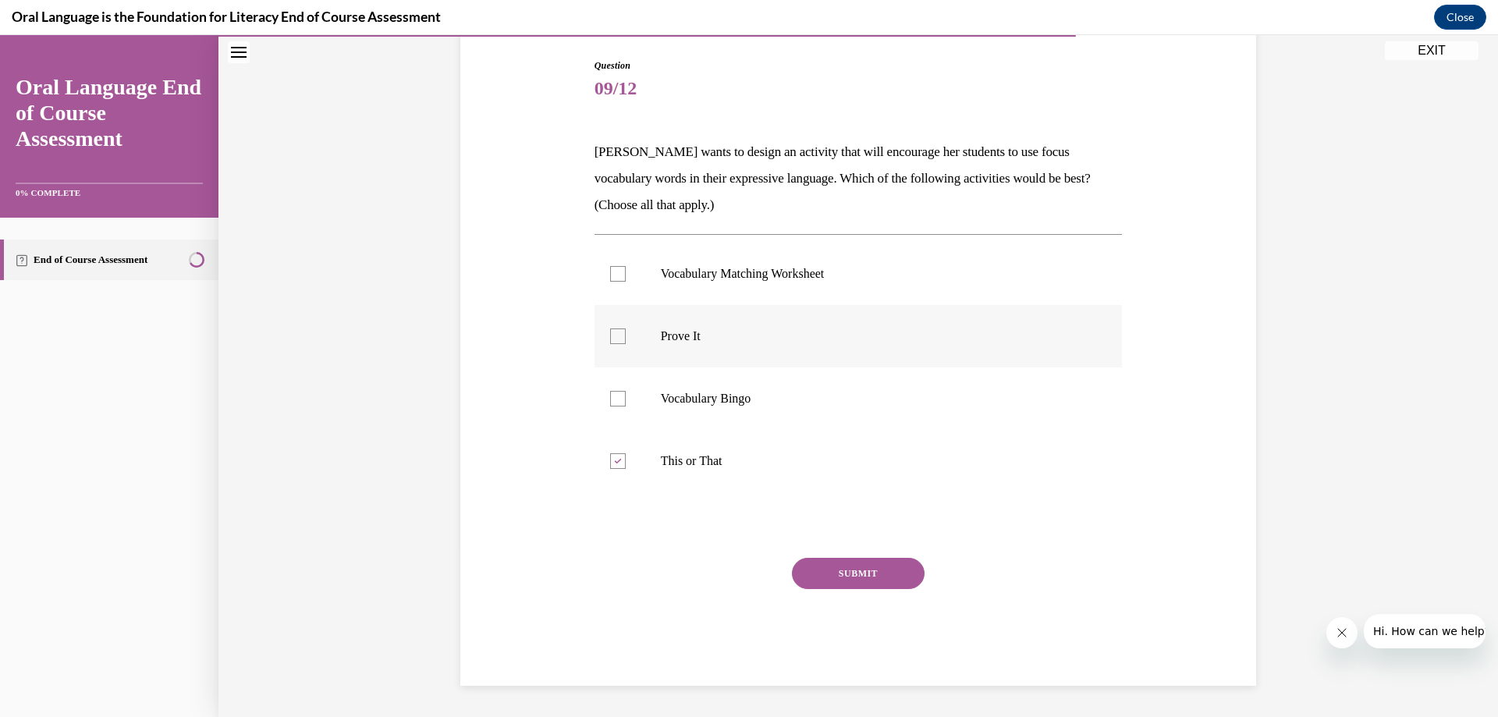
click at [611, 332] on div at bounding box center [618, 337] width 16 height 16
click at [611, 332] on input "Prove It" at bounding box center [618, 337] width 16 height 16
checkbox input "true"
click at [843, 581] on button "SUBMIT" at bounding box center [858, 573] width 133 height 31
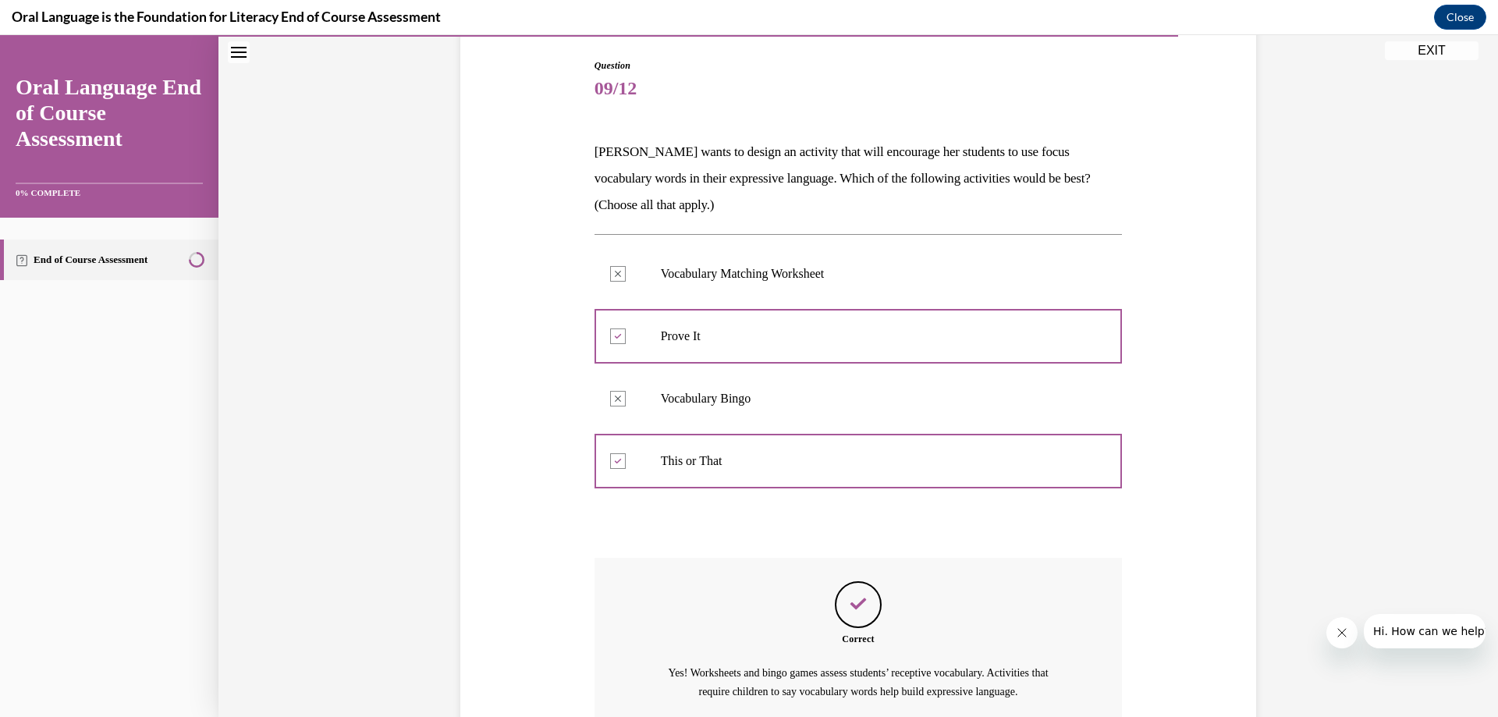
scroll to position [304, 0]
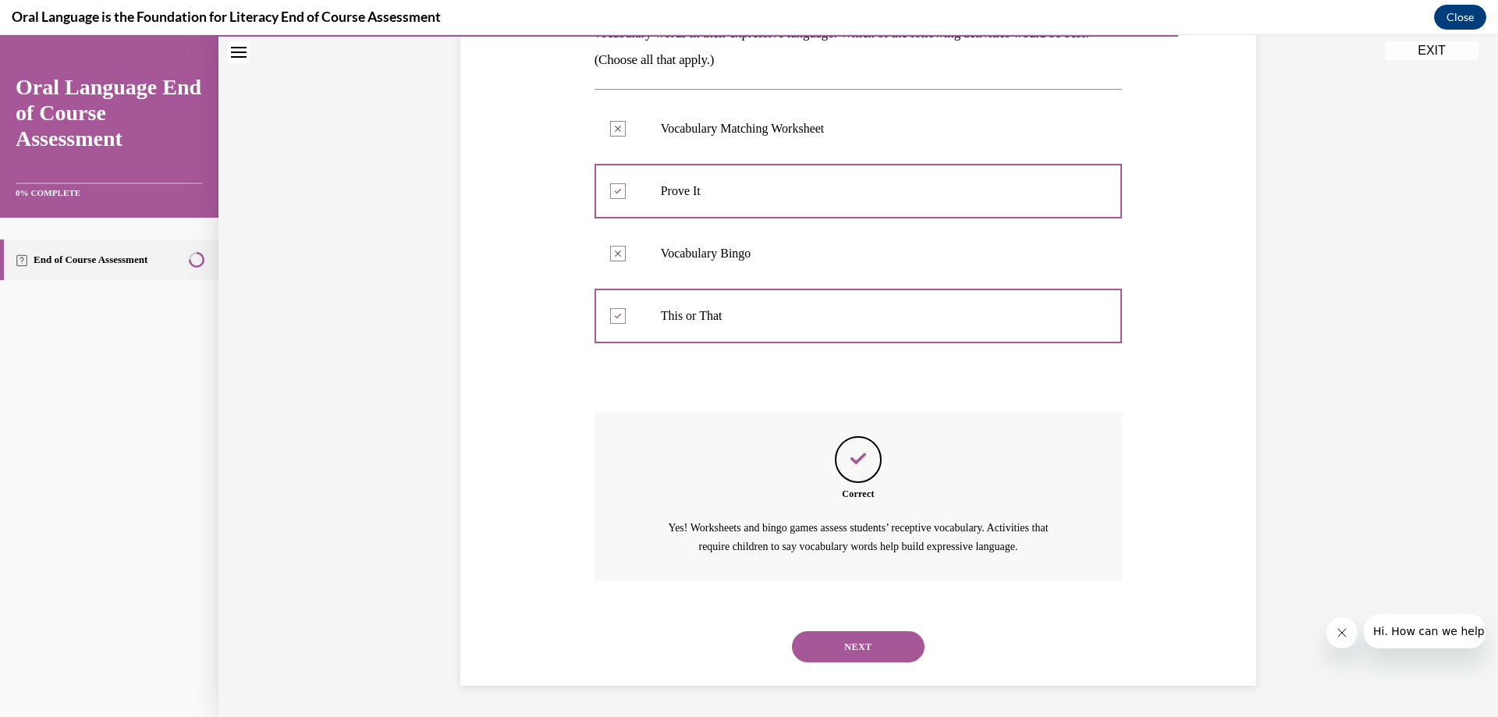
click at [870, 652] on button "NEXT" at bounding box center [858, 646] width 133 height 31
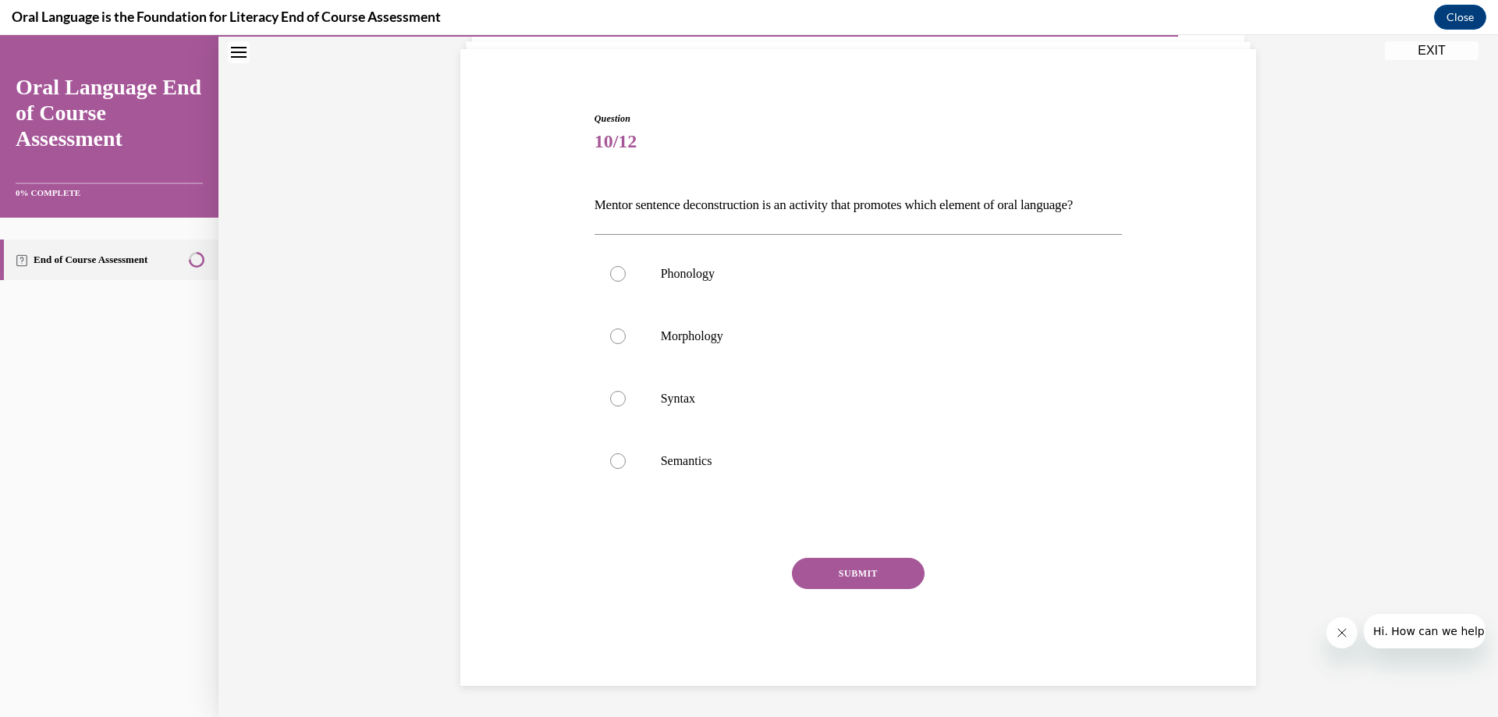
scroll to position [132, 0]
click at [605, 279] on label "Phonology" at bounding box center [859, 274] width 528 height 62
click at [610, 279] on input "Phonology" at bounding box center [618, 274] width 16 height 16
radio input "true"
click at [820, 581] on button "SUBMIT" at bounding box center [858, 573] width 133 height 31
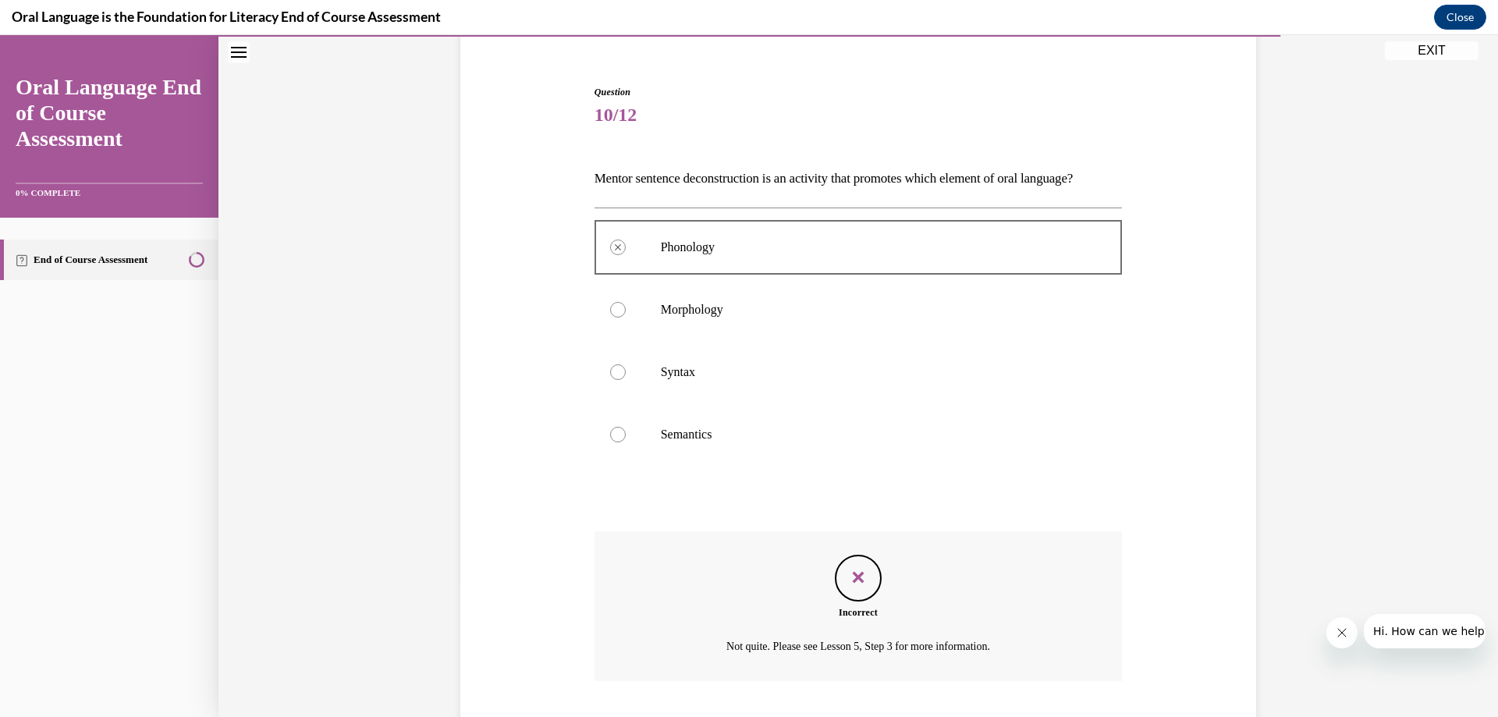
scroll to position [258, 0]
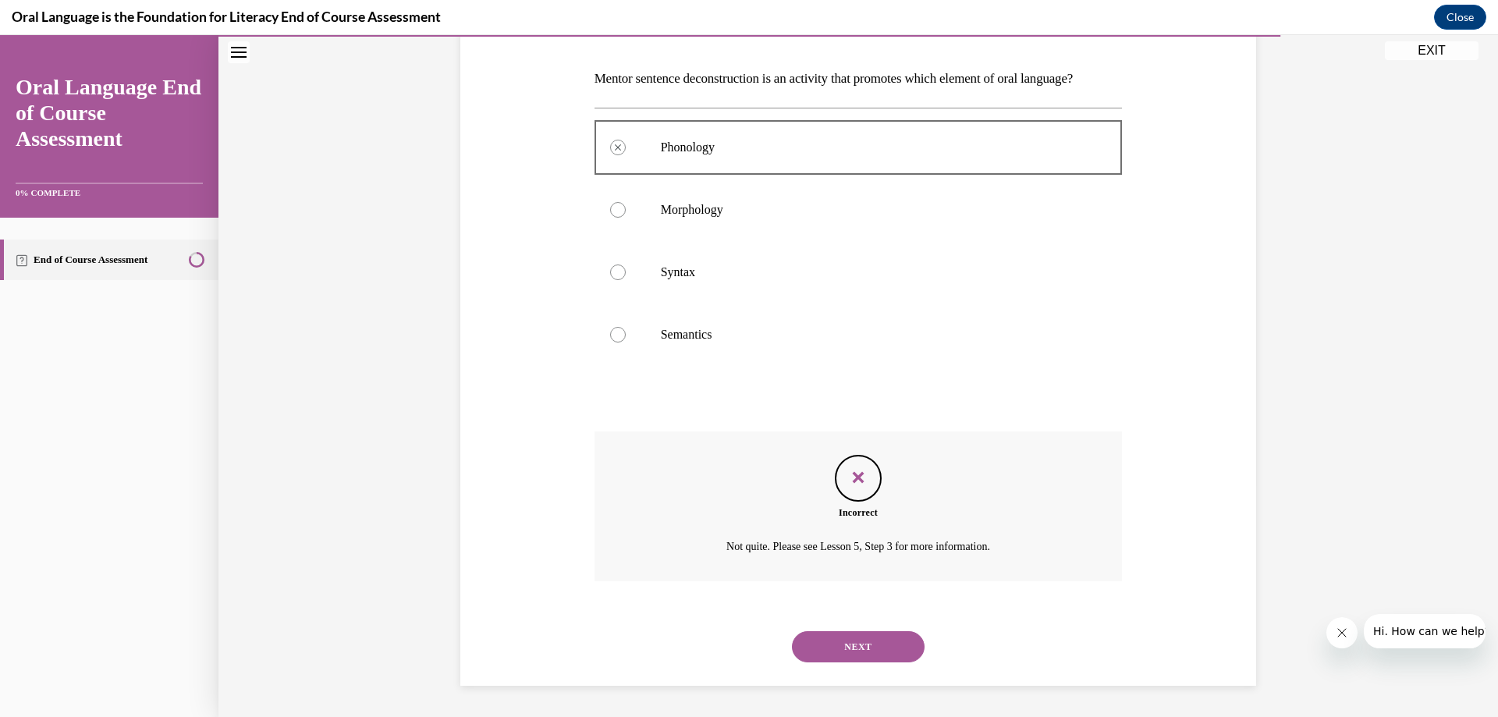
click at [849, 646] on button "NEXT" at bounding box center [858, 646] width 133 height 31
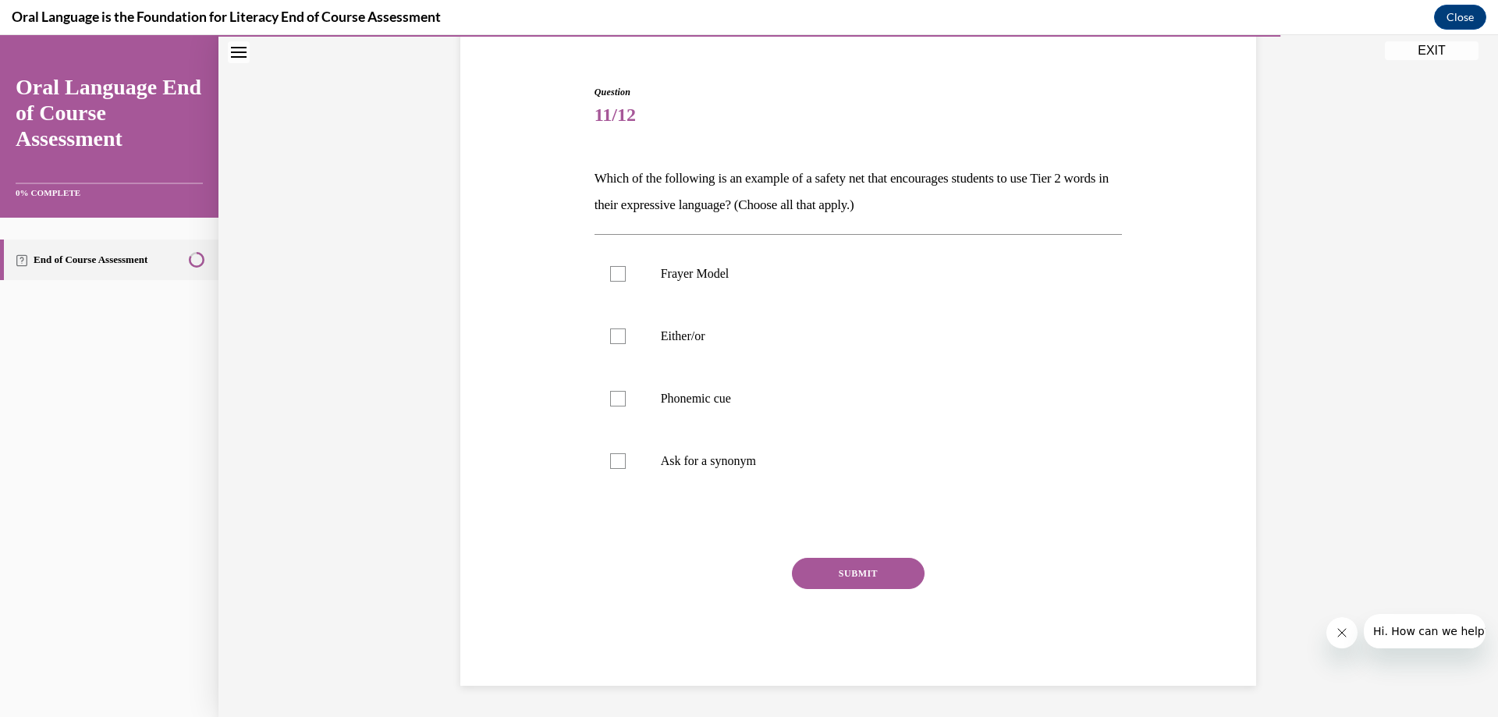
scroll to position [132, 0]
click at [616, 336] on div at bounding box center [618, 337] width 16 height 16
click at [616, 336] on input "Either/or" at bounding box center [618, 337] width 16 height 16
checkbox input "true"
click at [610, 467] on div at bounding box center [618, 461] width 16 height 16
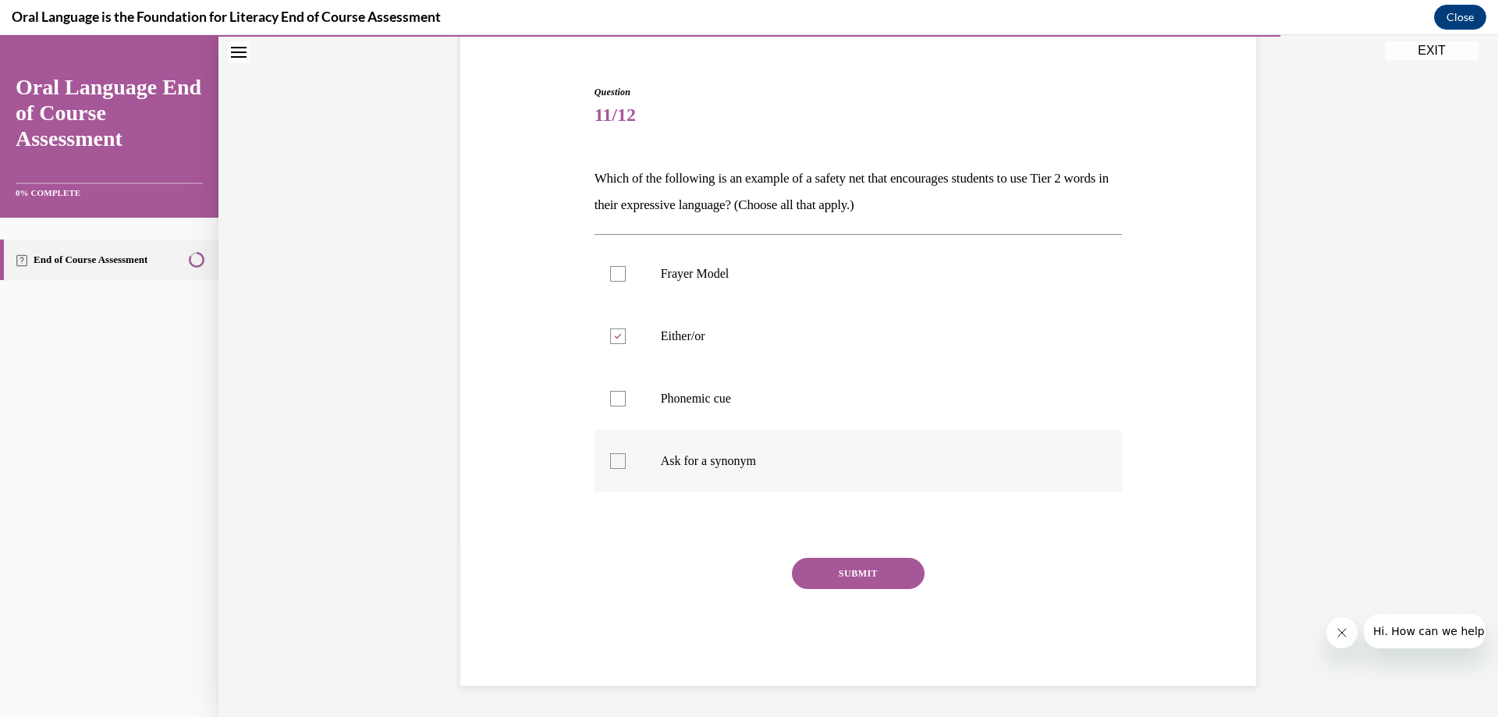
click at [610, 467] on input "Ask for a synonym" at bounding box center [618, 461] width 16 height 16
checkbox input "true"
click at [610, 393] on div at bounding box center [618, 399] width 16 height 16
click at [610, 393] on input "Phonemic cue" at bounding box center [618, 399] width 16 height 16
checkbox input "true"
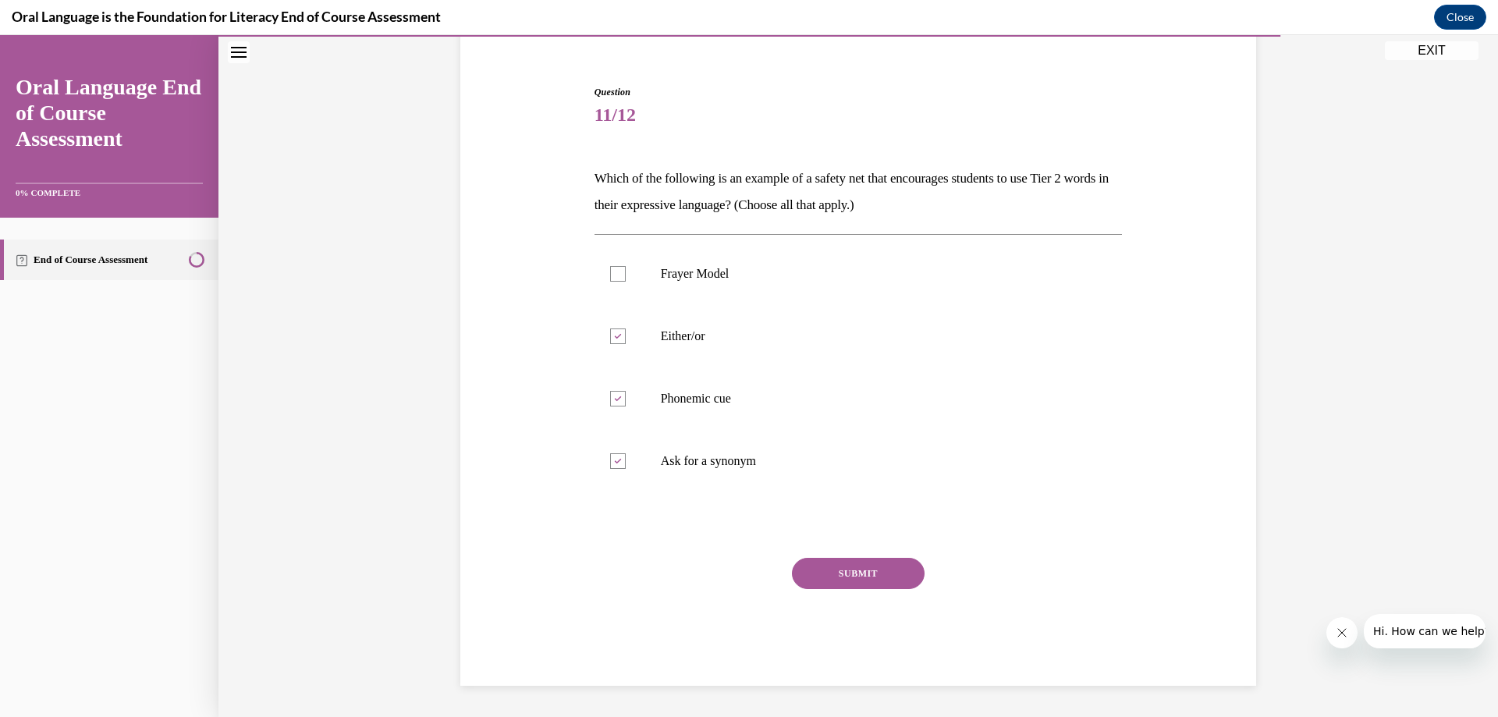
click at [837, 575] on button "SUBMIT" at bounding box center [858, 573] width 133 height 31
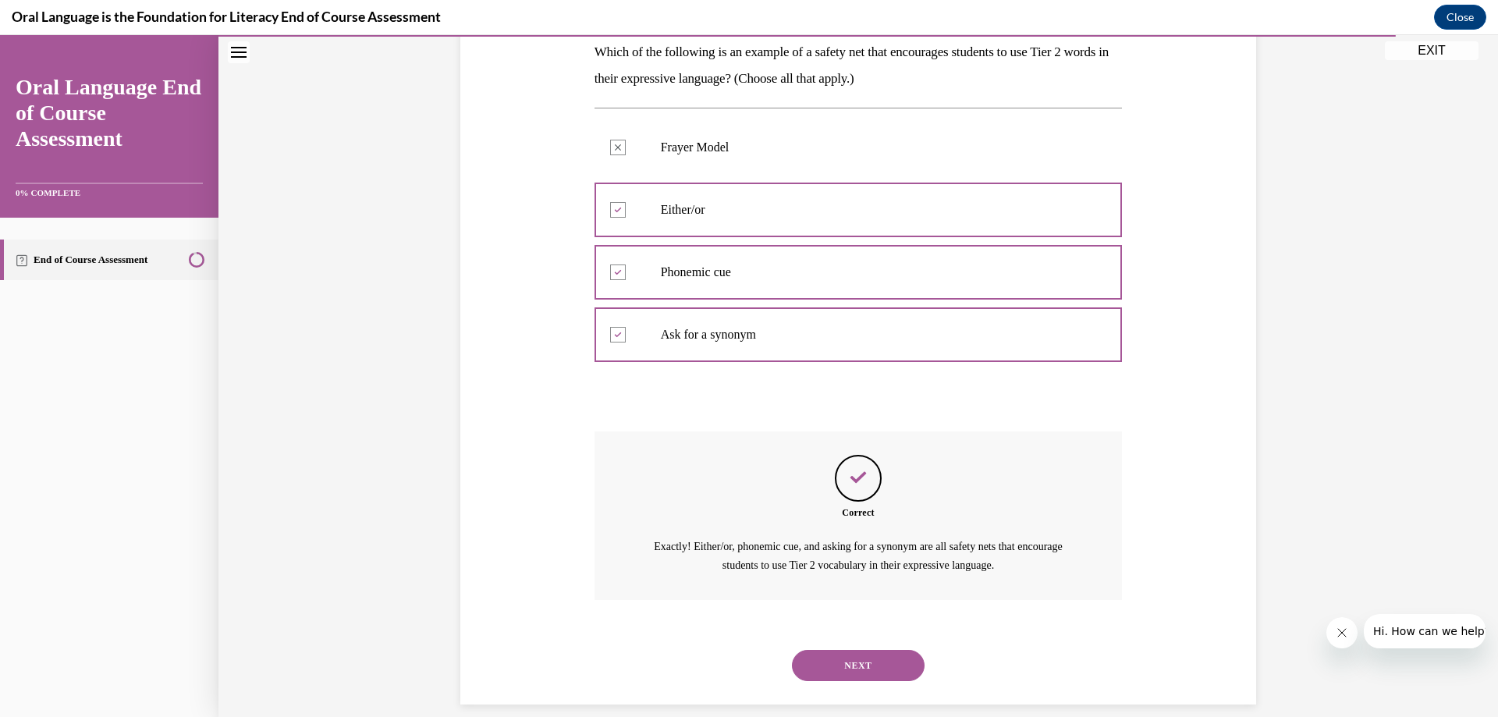
scroll to position [277, 0]
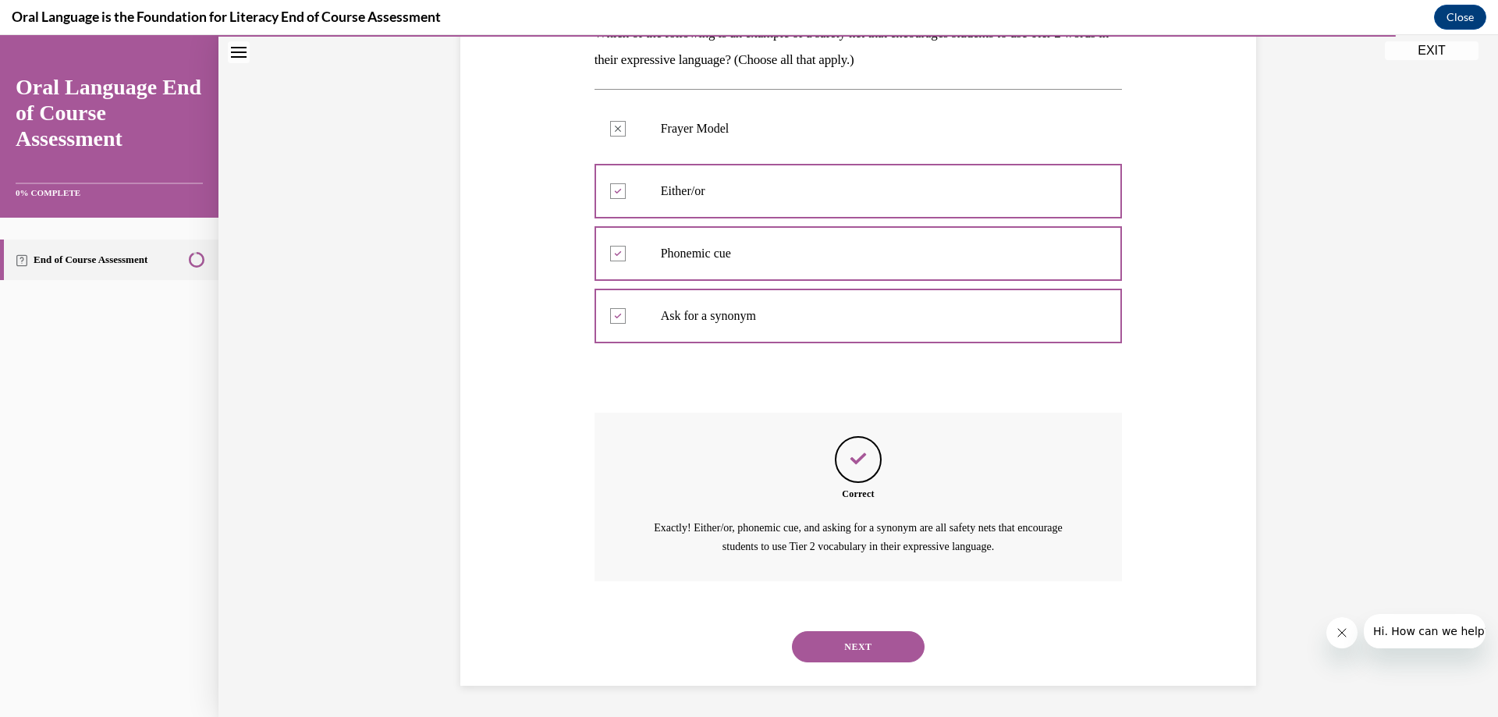
click at [847, 639] on button "NEXT" at bounding box center [858, 646] width 133 height 31
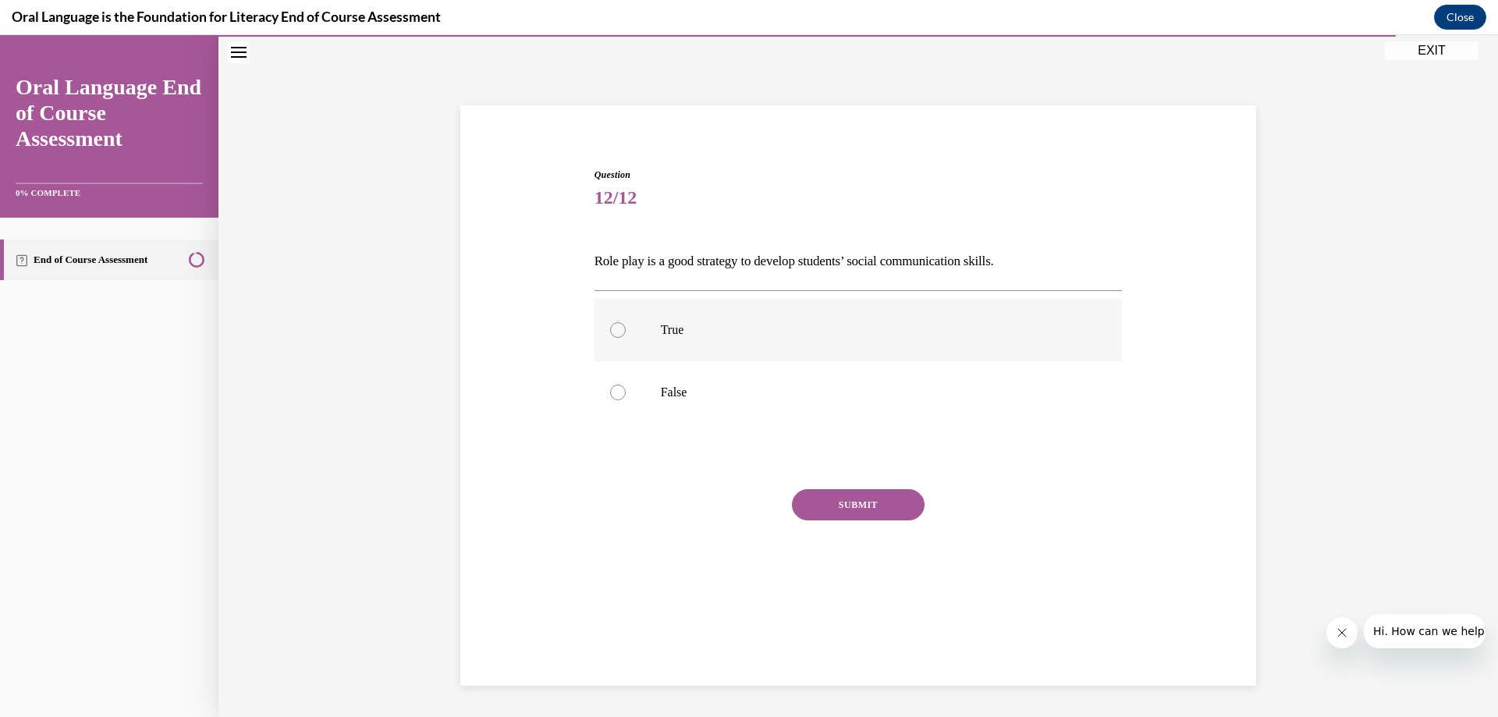
click at [620, 323] on label "True" at bounding box center [859, 330] width 528 height 62
click at [620, 323] on input "True" at bounding box center [618, 330] width 16 height 16
radio input "true"
click at [846, 501] on button "SUBMIT" at bounding box center [858, 504] width 133 height 31
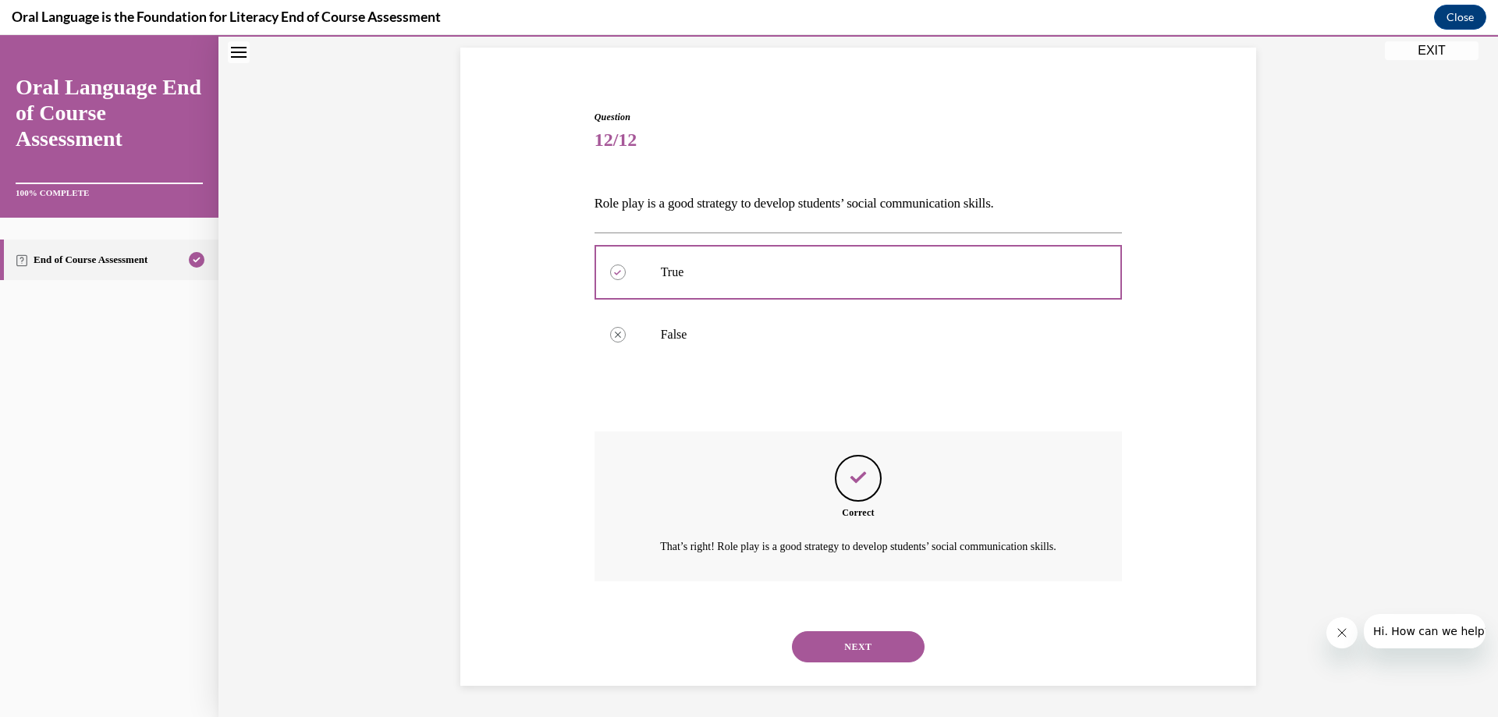
scroll to position [126, 0]
click at [881, 648] on button "NEXT" at bounding box center [858, 646] width 133 height 31
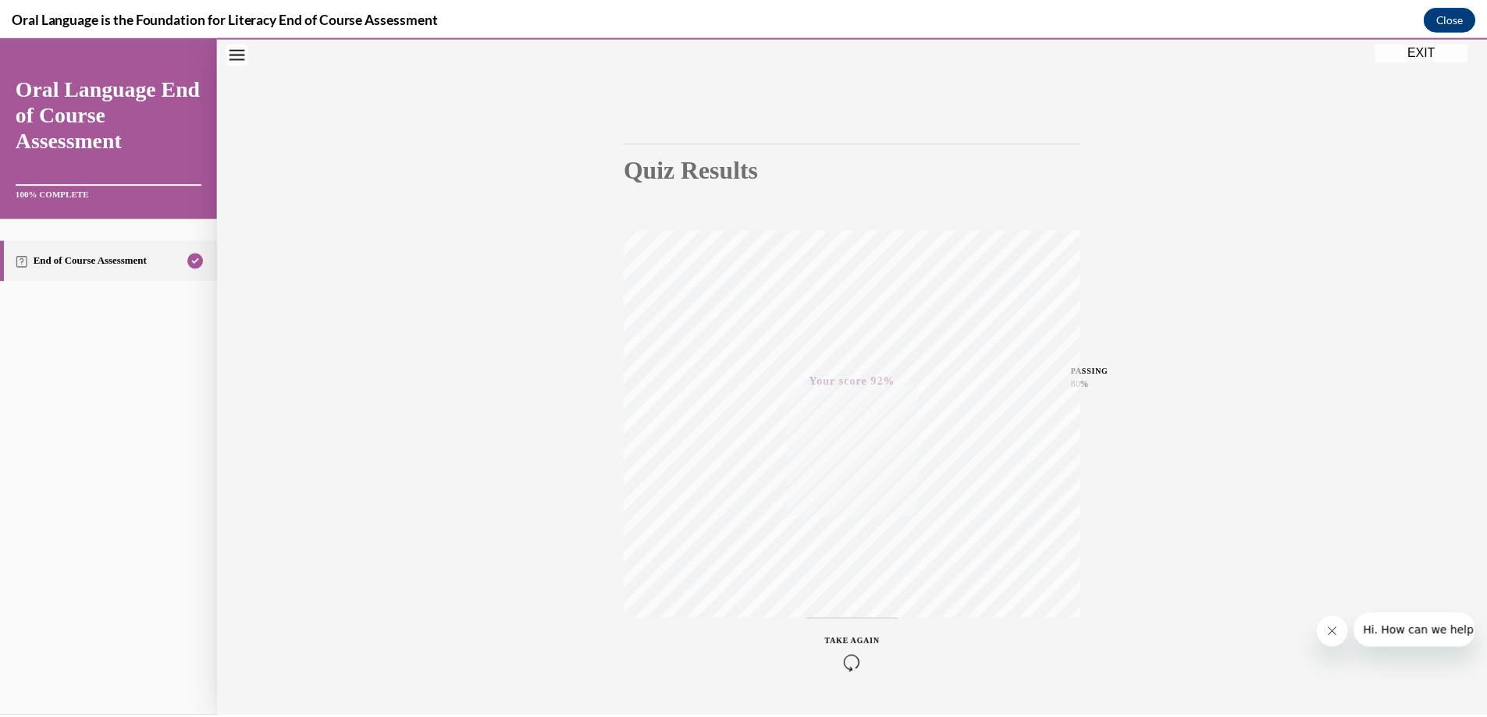
scroll to position [118, 0]
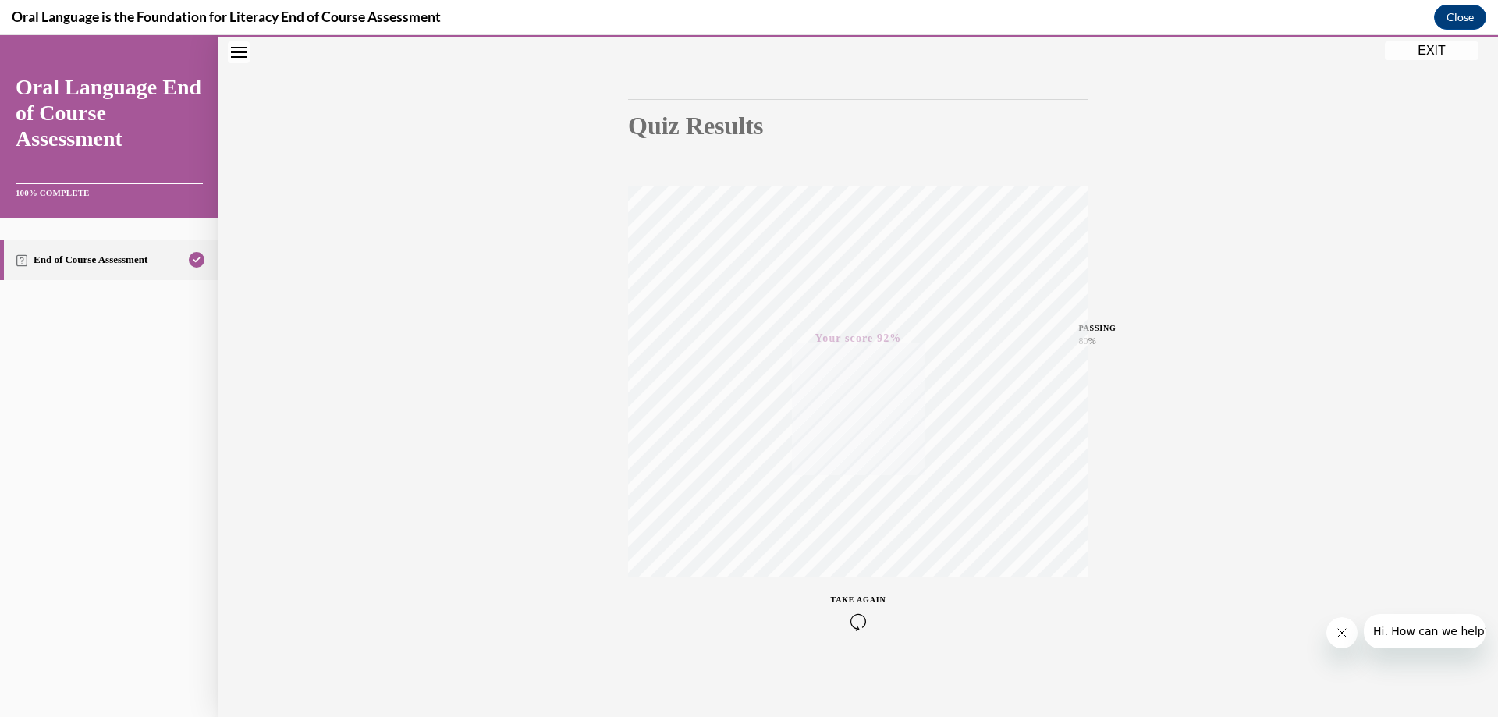
click at [1437, 48] on button "EXIT" at bounding box center [1432, 50] width 94 height 19
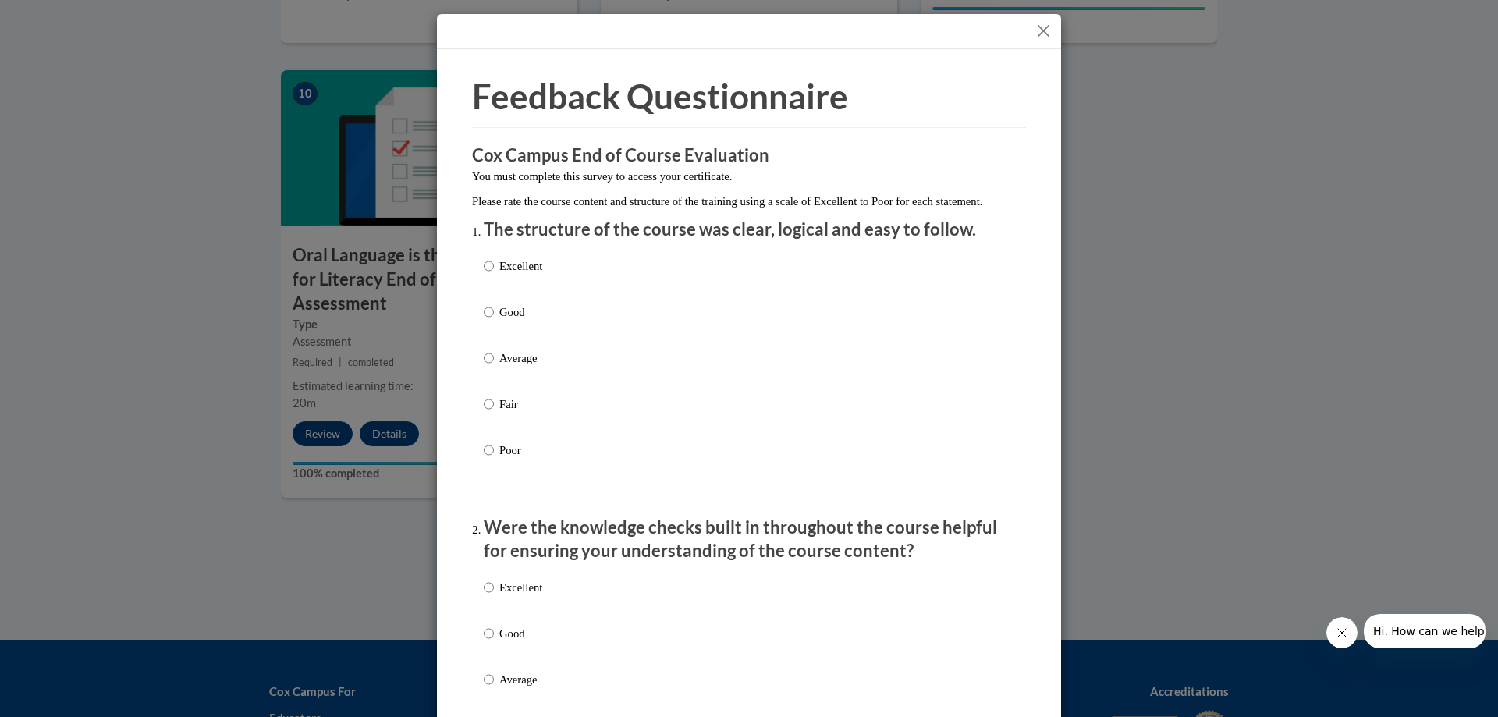
click at [1040, 28] on button "Close" at bounding box center [1044, 31] width 20 height 20
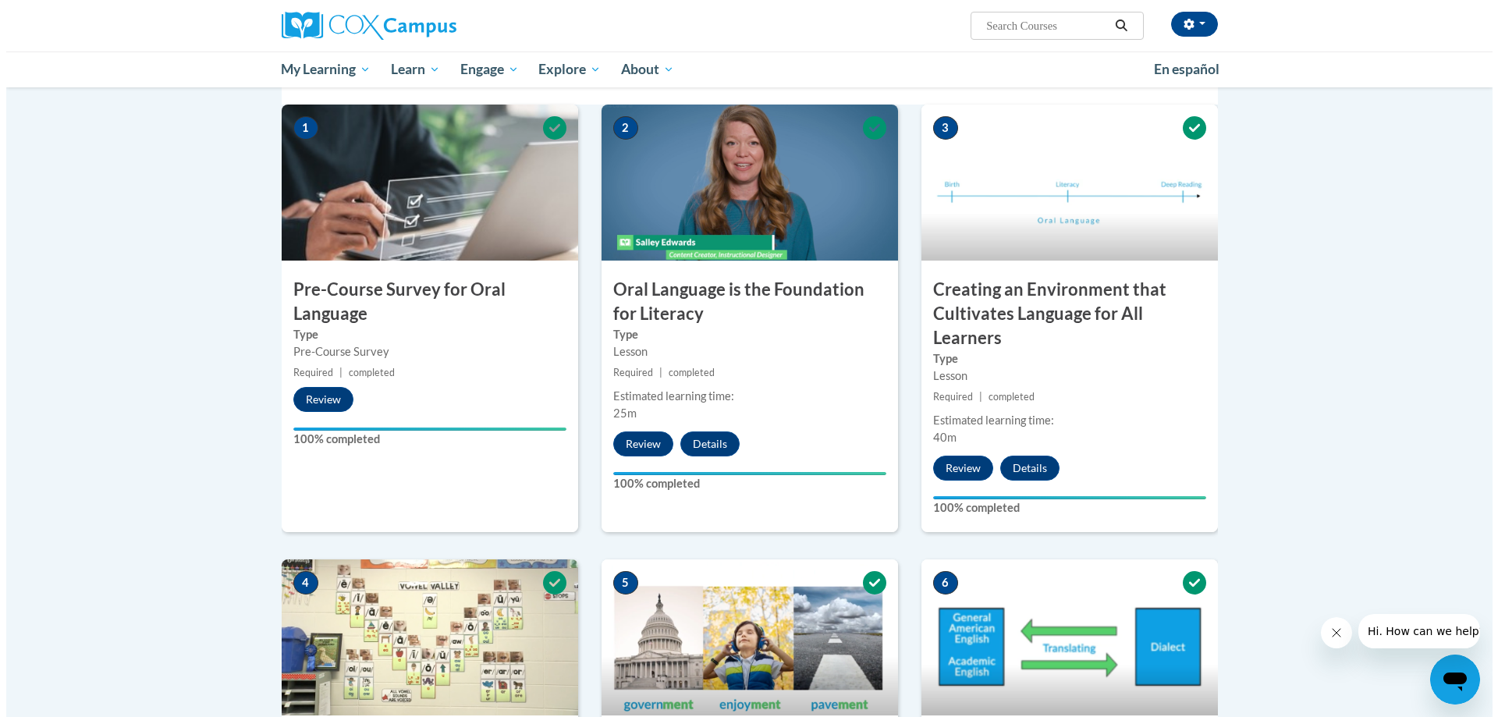
scroll to position [0, 0]
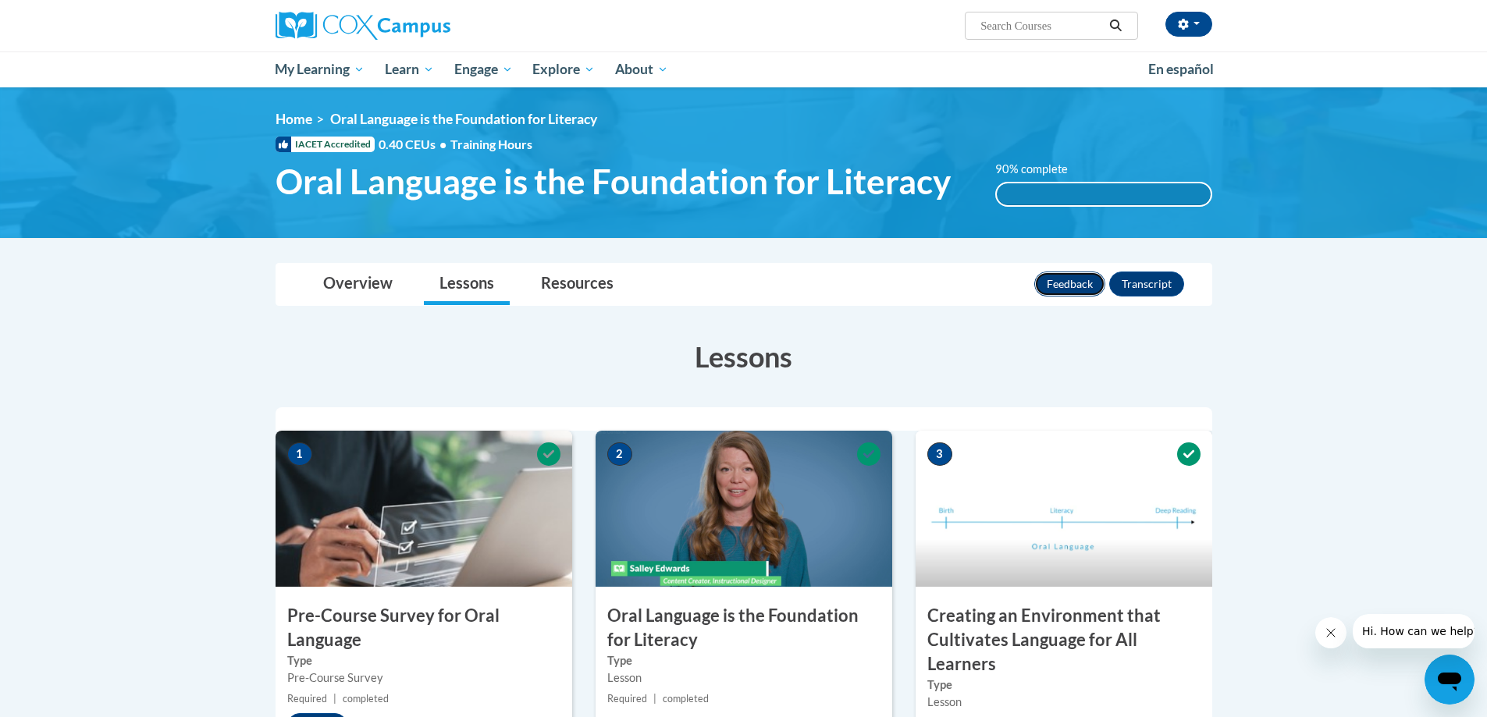
click at [1076, 282] on button "Feedback" at bounding box center [1069, 284] width 71 height 25
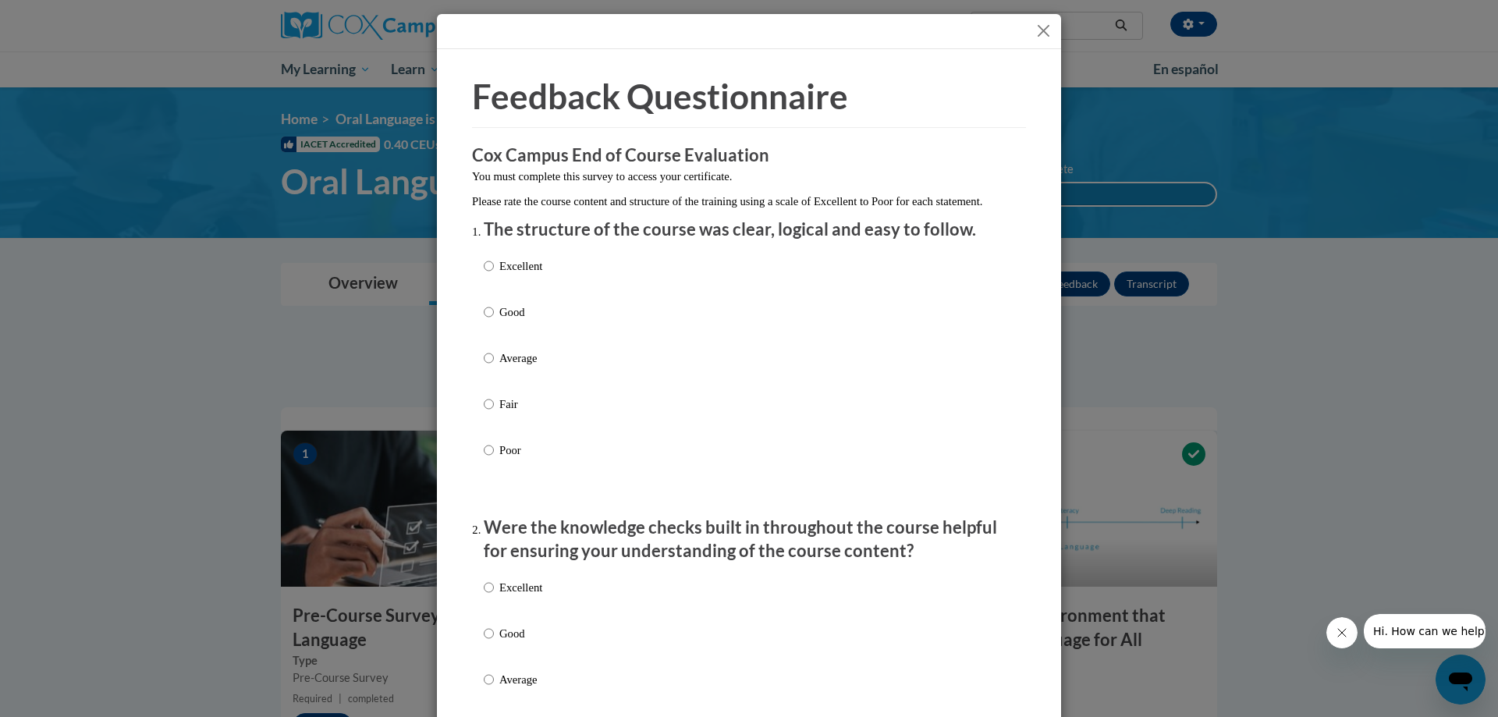
click at [490, 282] on label "Excellent" at bounding box center [513, 279] width 59 height 42
click at [490, 275] on input "Excellent" at bounding box center [489, 266] width 10 height 17
radio input "true"
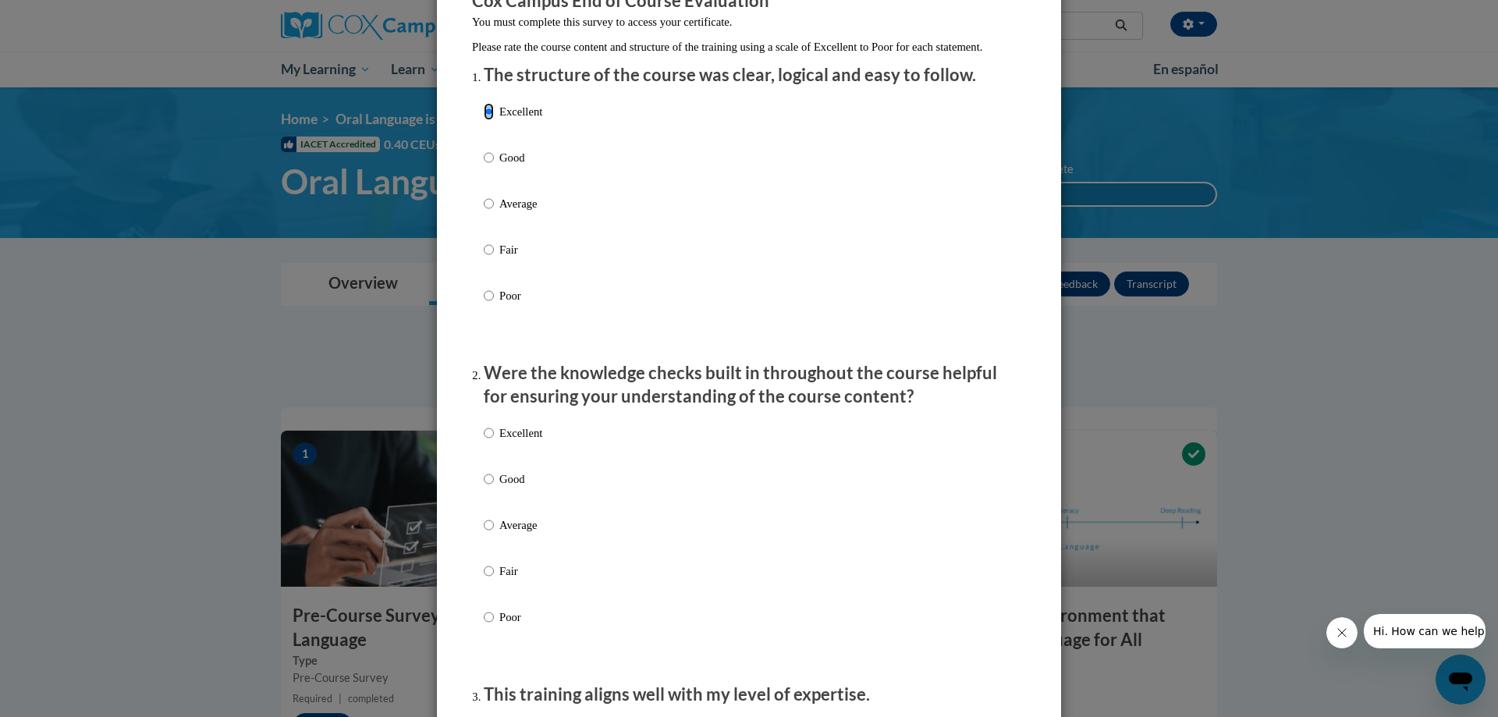
scroll to position [156, 0]
click at [486, 440] on input "Excellent" at bounding box center [489, 431] width 10 height 17
radio input "true"
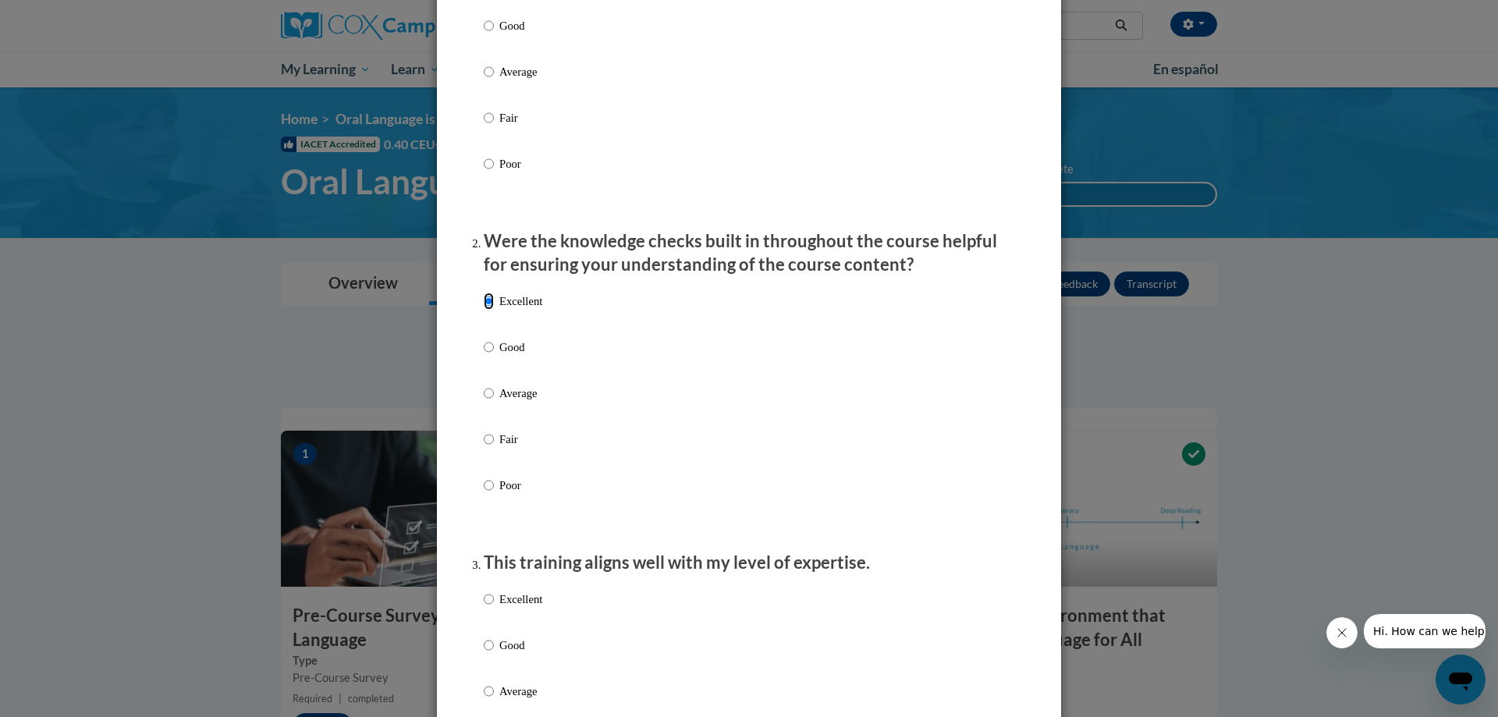
scroll to position [468, 0]
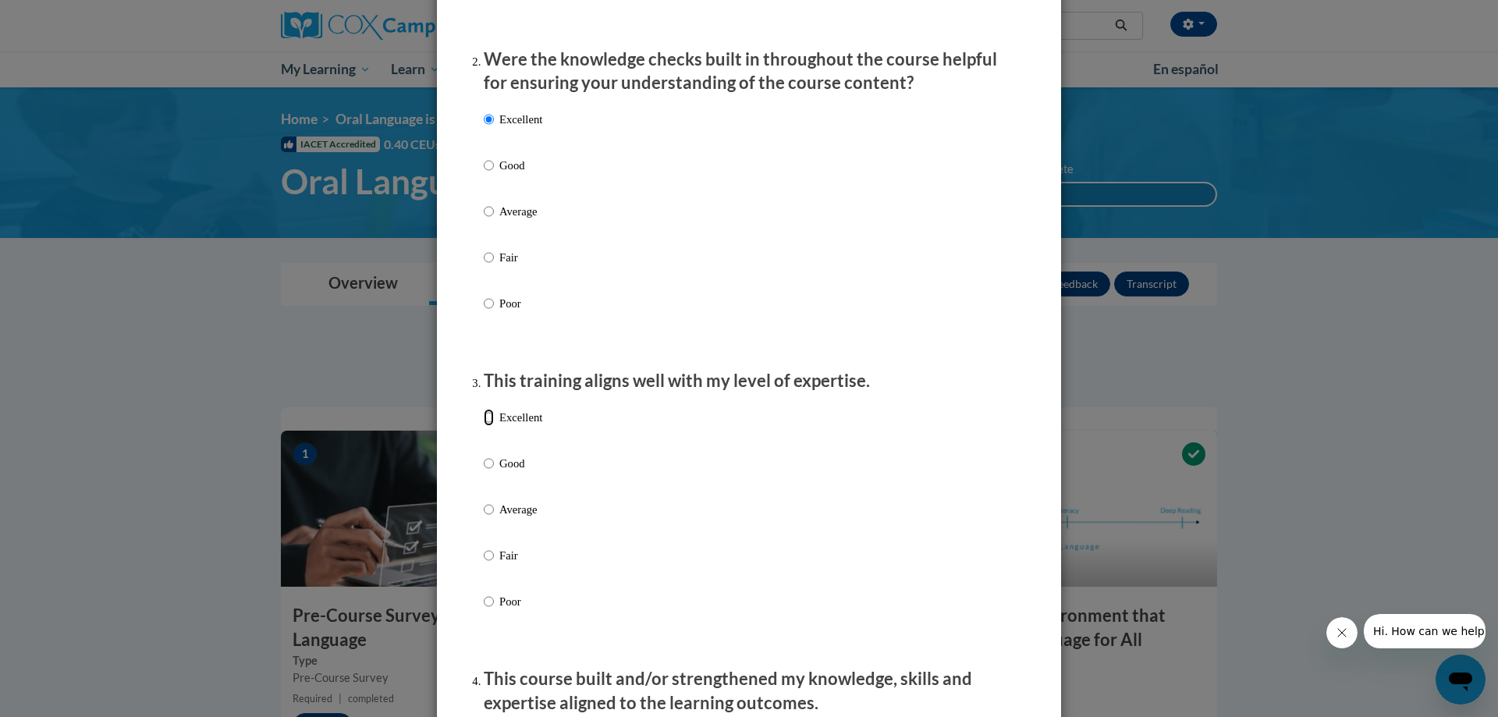
click at [489, 428] on label "Excellent" at bounding box center [513, 430] width 59 height 42
click at [489, 426] on input "Excellent" at bounding box center [489, 417] width 10 height 17
radio input "true"
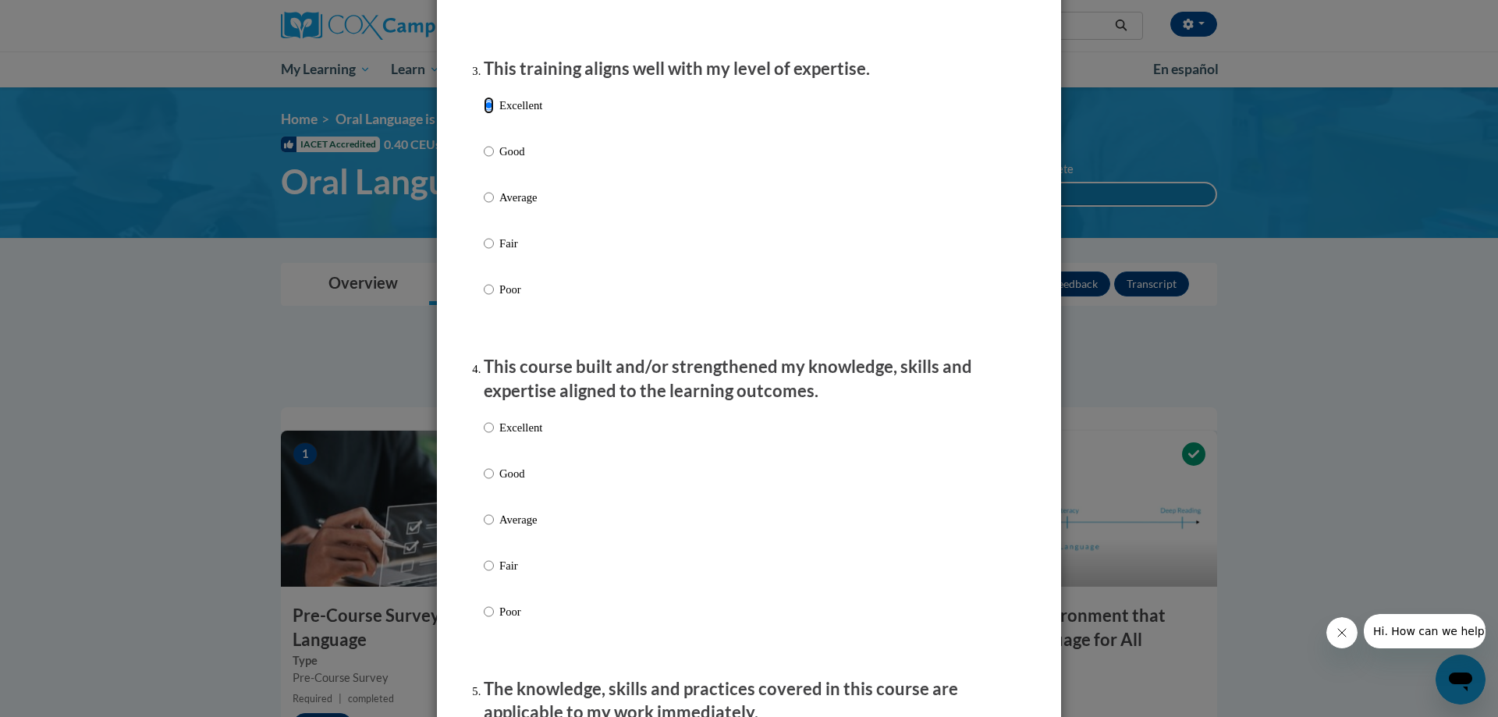
scroll to position [936, 0]
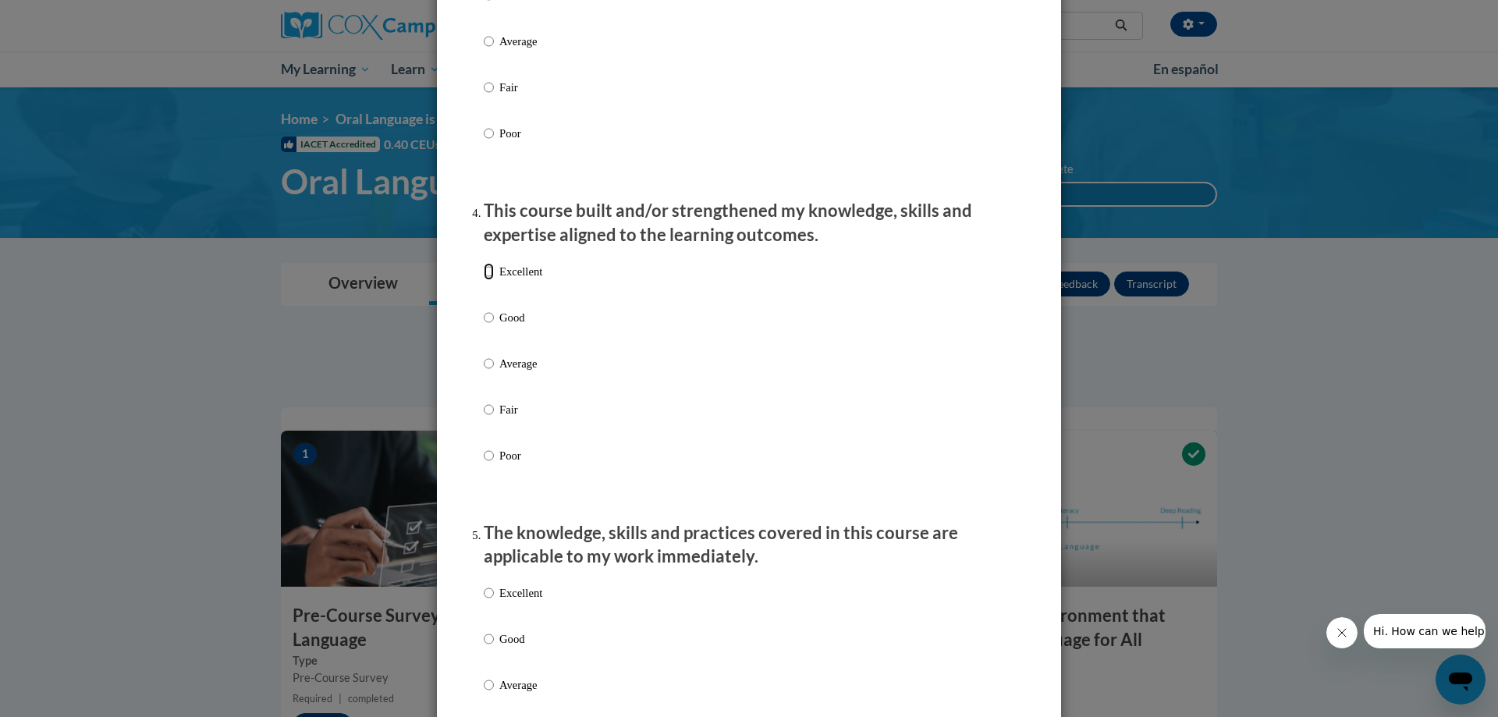
click at [487, 280] on input "Excellent" at bounding box center [489, 271] width 10 height 17
radio input "true"
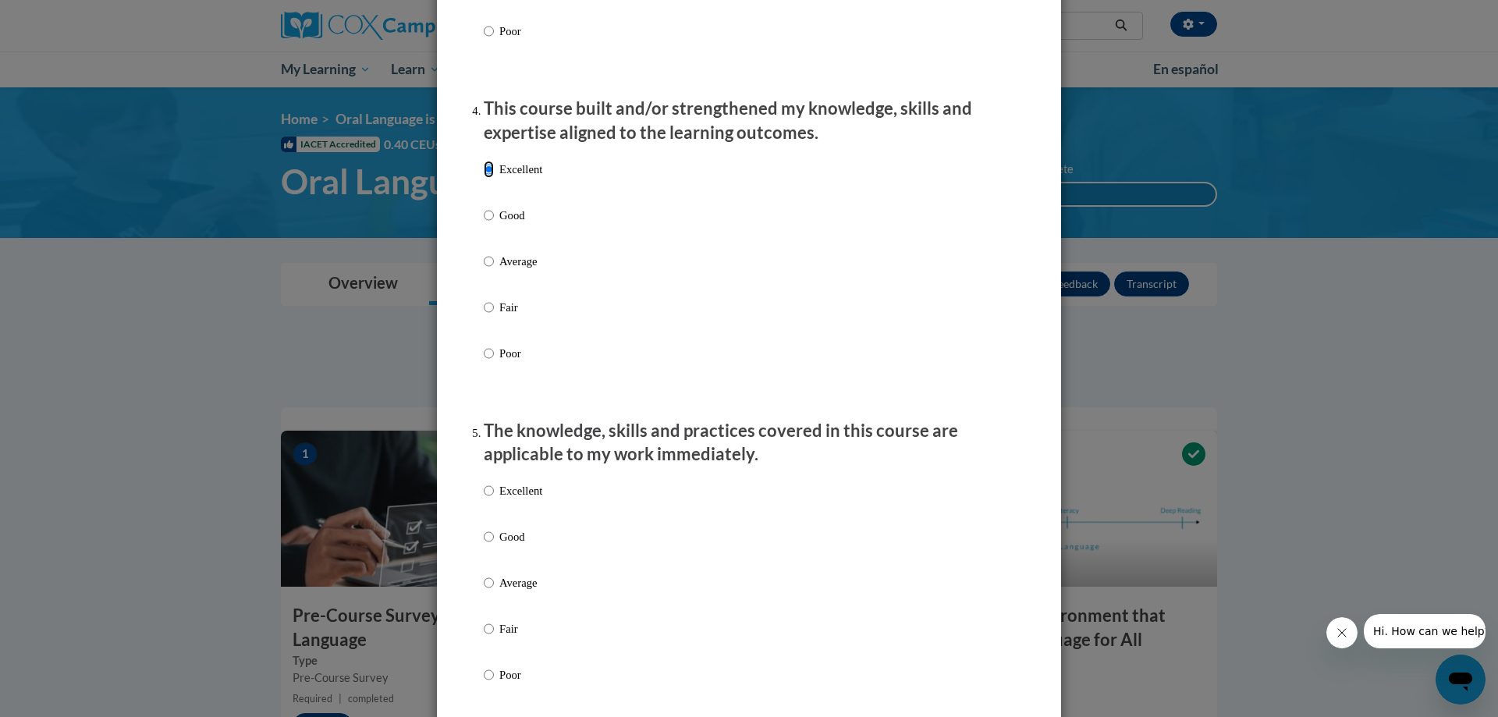
scroll to position [1249, 0]
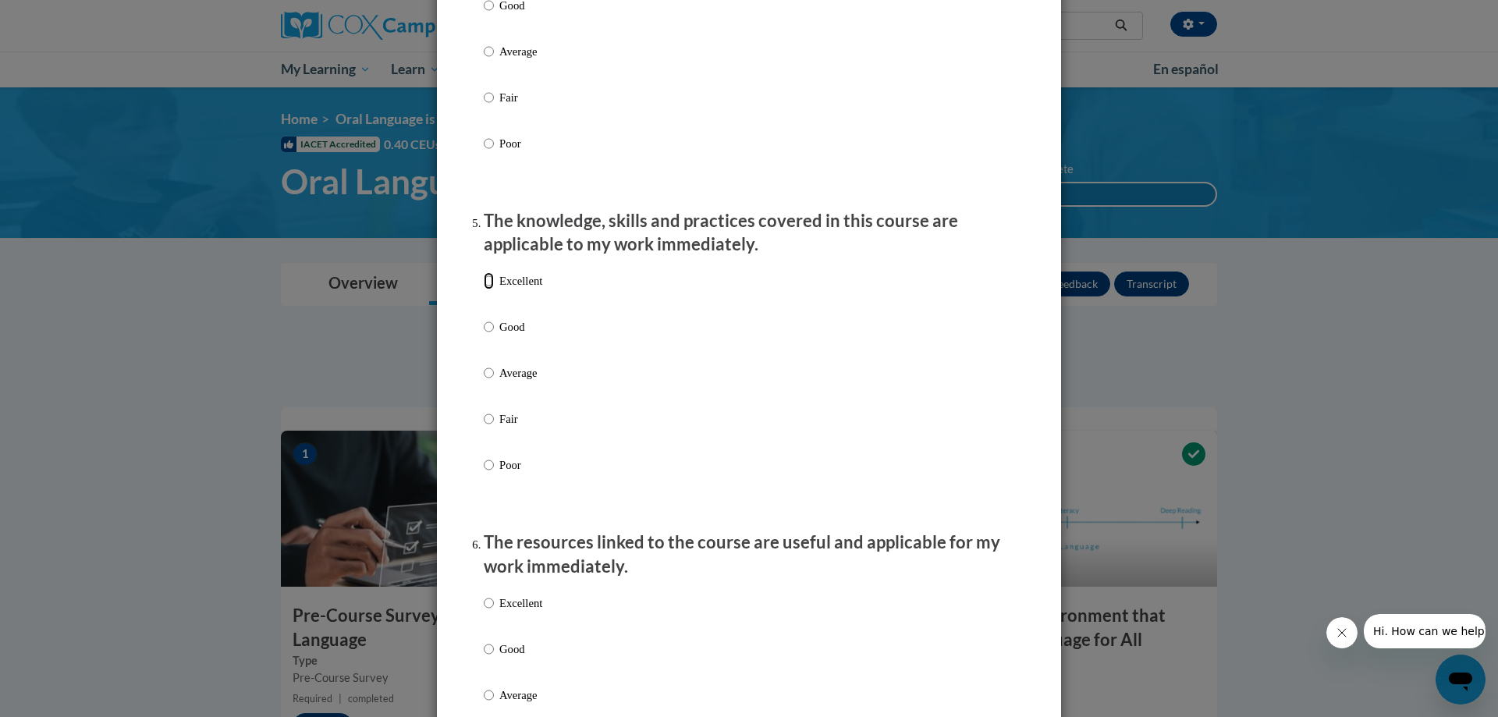
click at [487, 290] on input "Excellent" at bounding box center [489, 280] width 10 height 17
radio input "true"
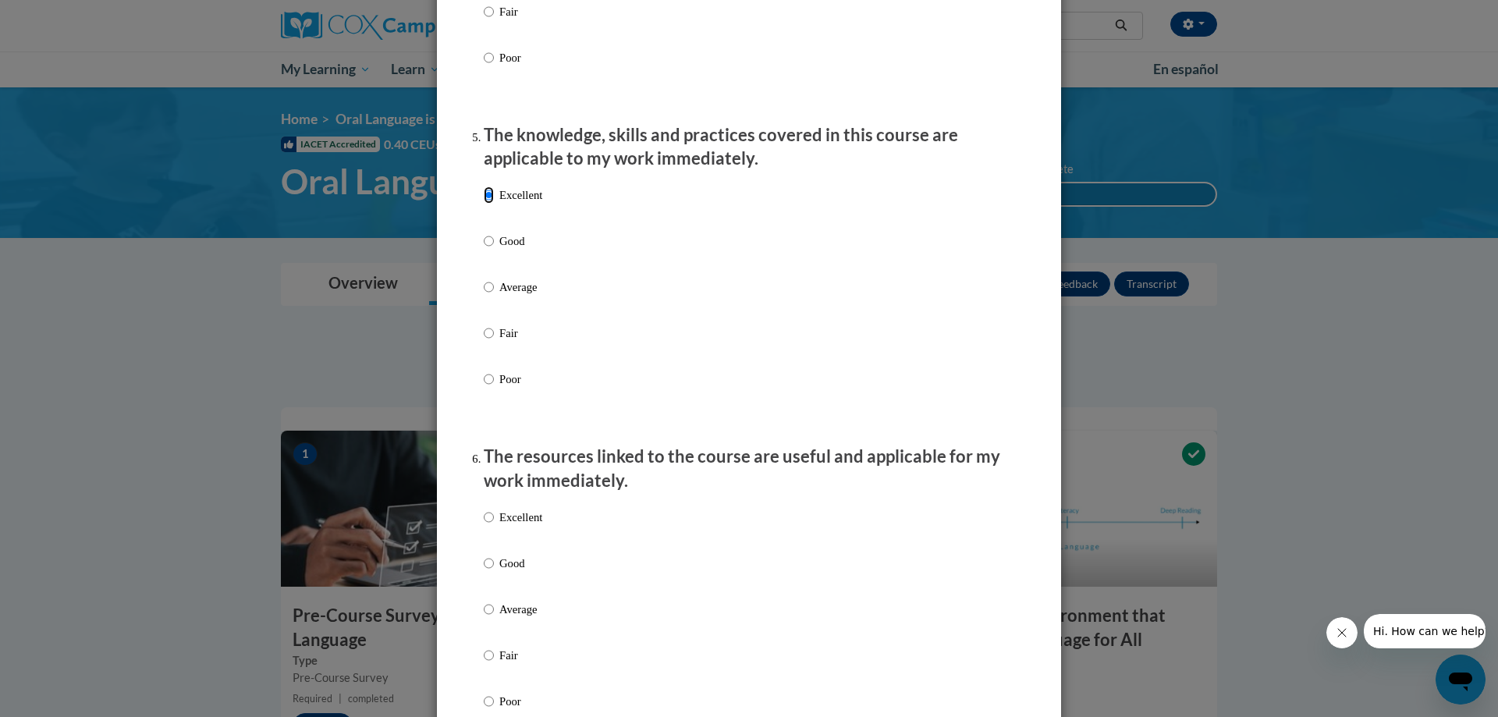
scroll to position [1483, 0]
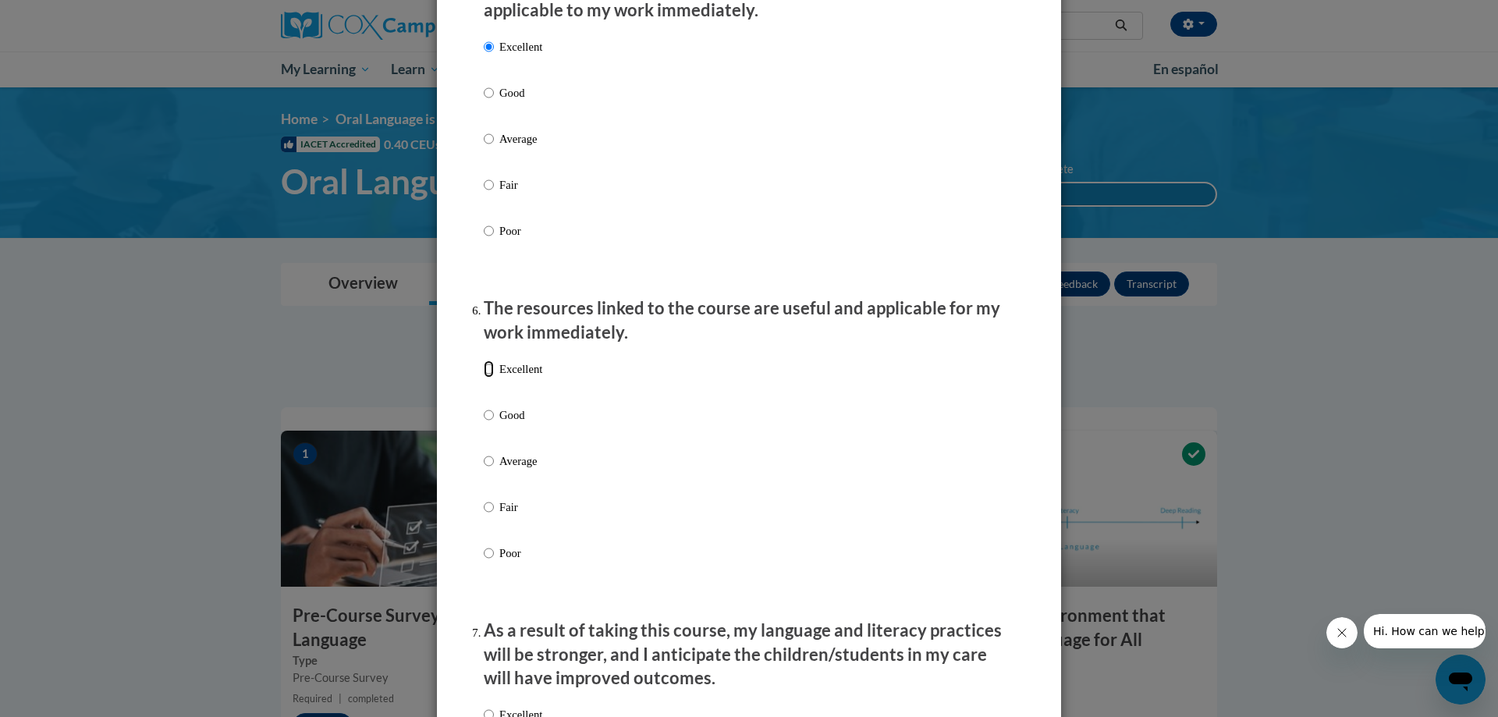
click at [484, 378] on input "Excellent" at bounding box center [489, 369] width 10 height 17
radio input "true"
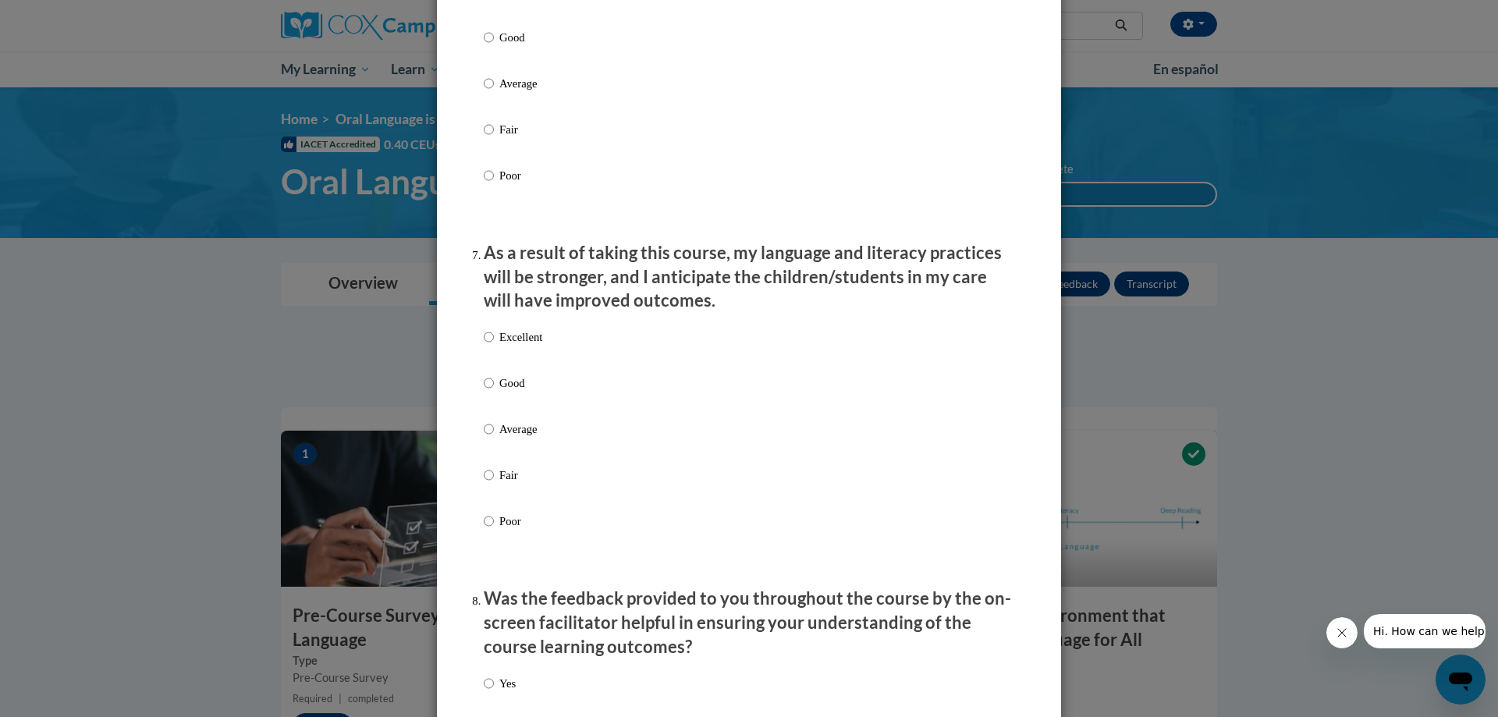
scroll to position [1873, 0]
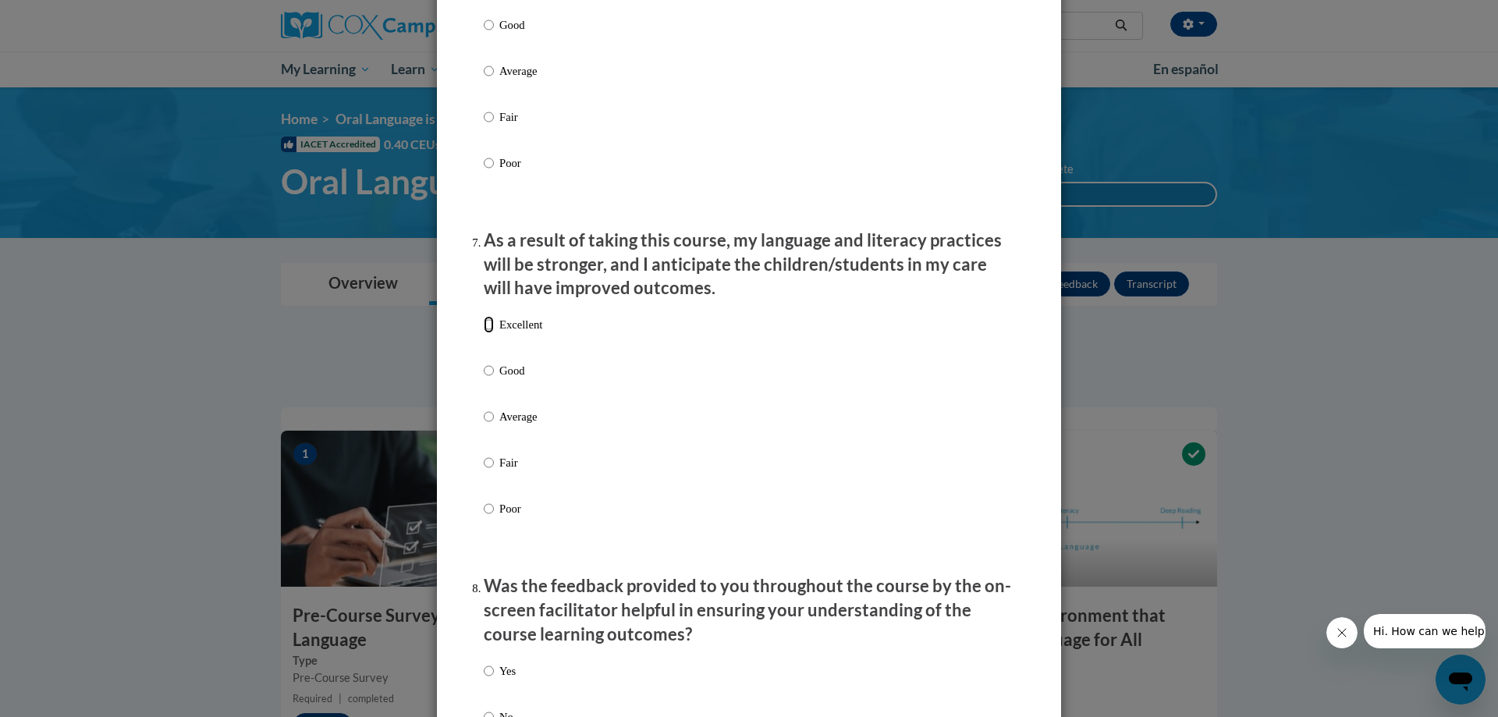
click at [485, 333] on input "Excellent" at bounding box center [489, 324] width 10 height 17
radio input "true"
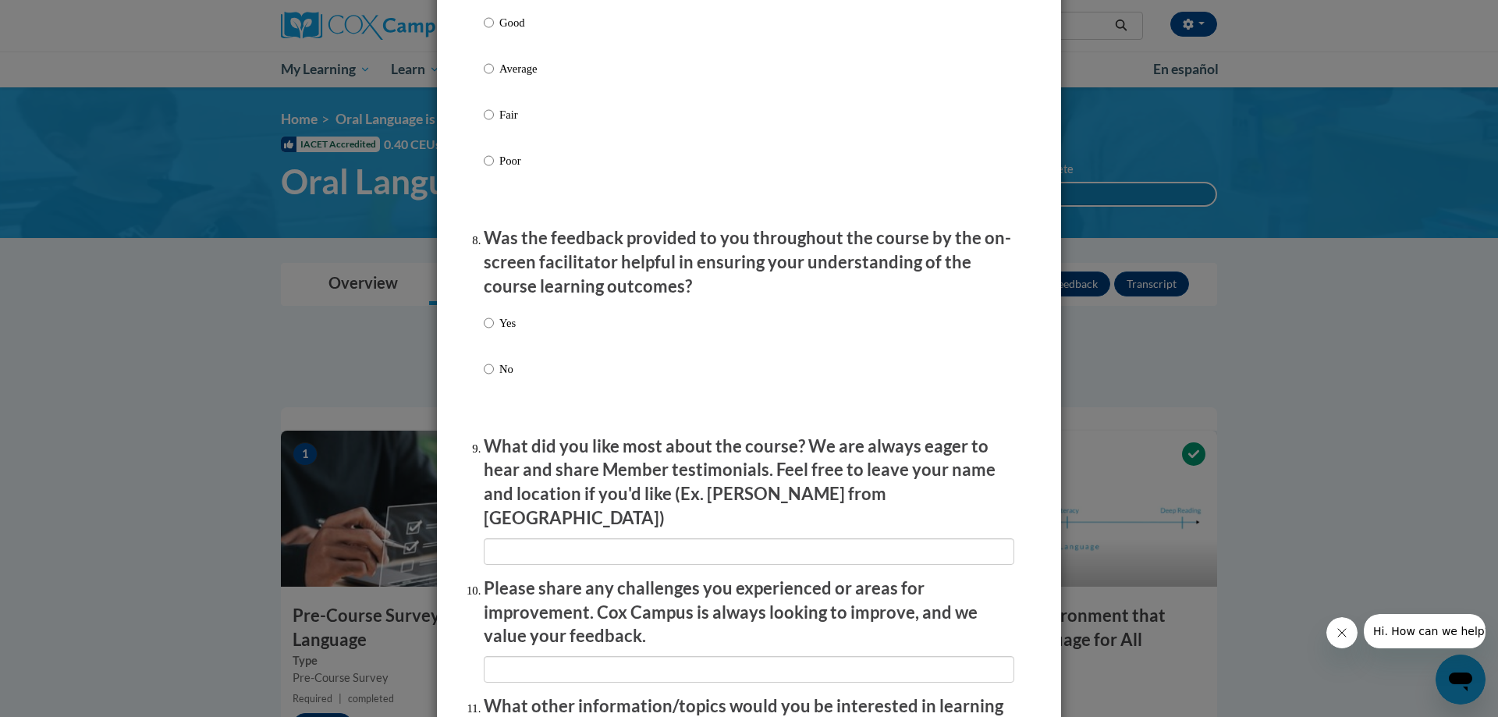
scroll to position [2263, 0]
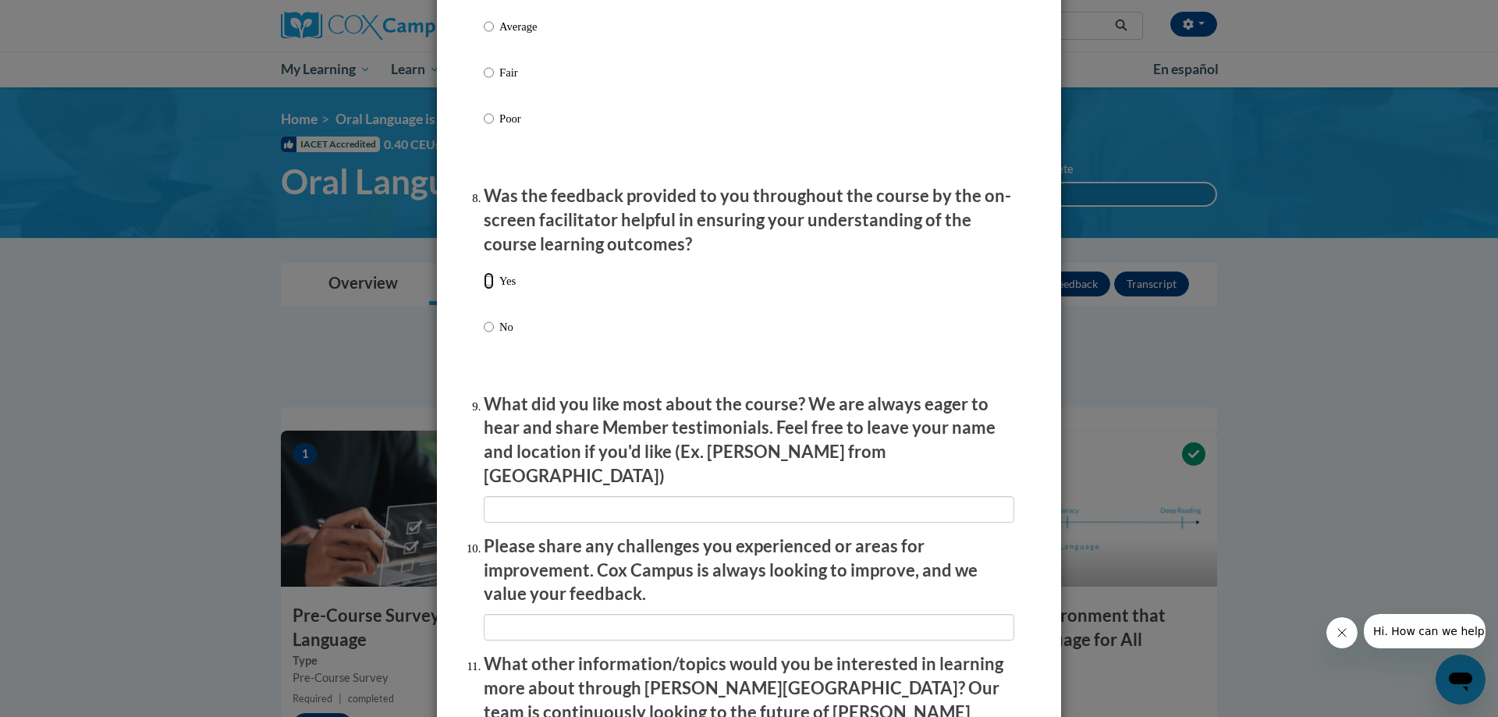
click at [484, 290] on input "Yes" at bounding box center [489, 280] width 10 height 17
radio input "true"
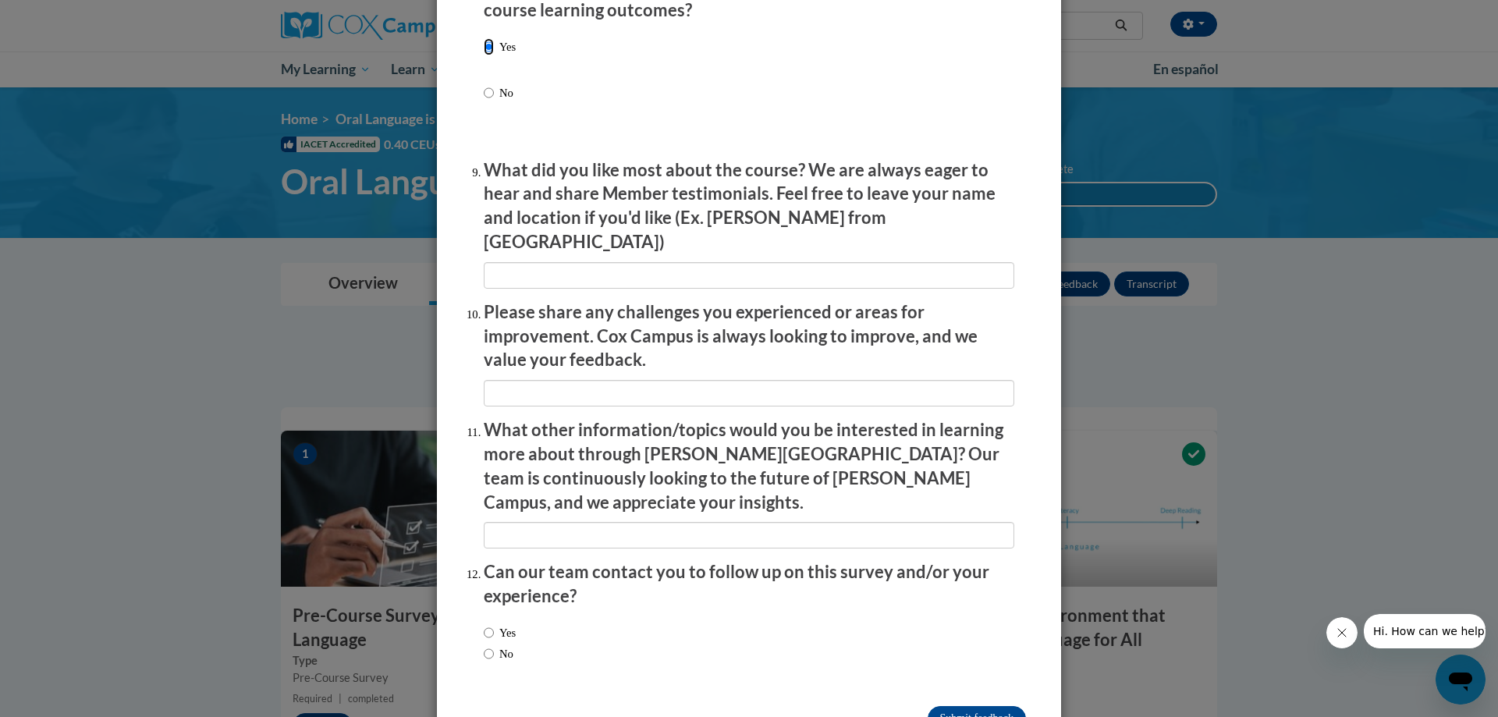
scroll to position [2525, 0]
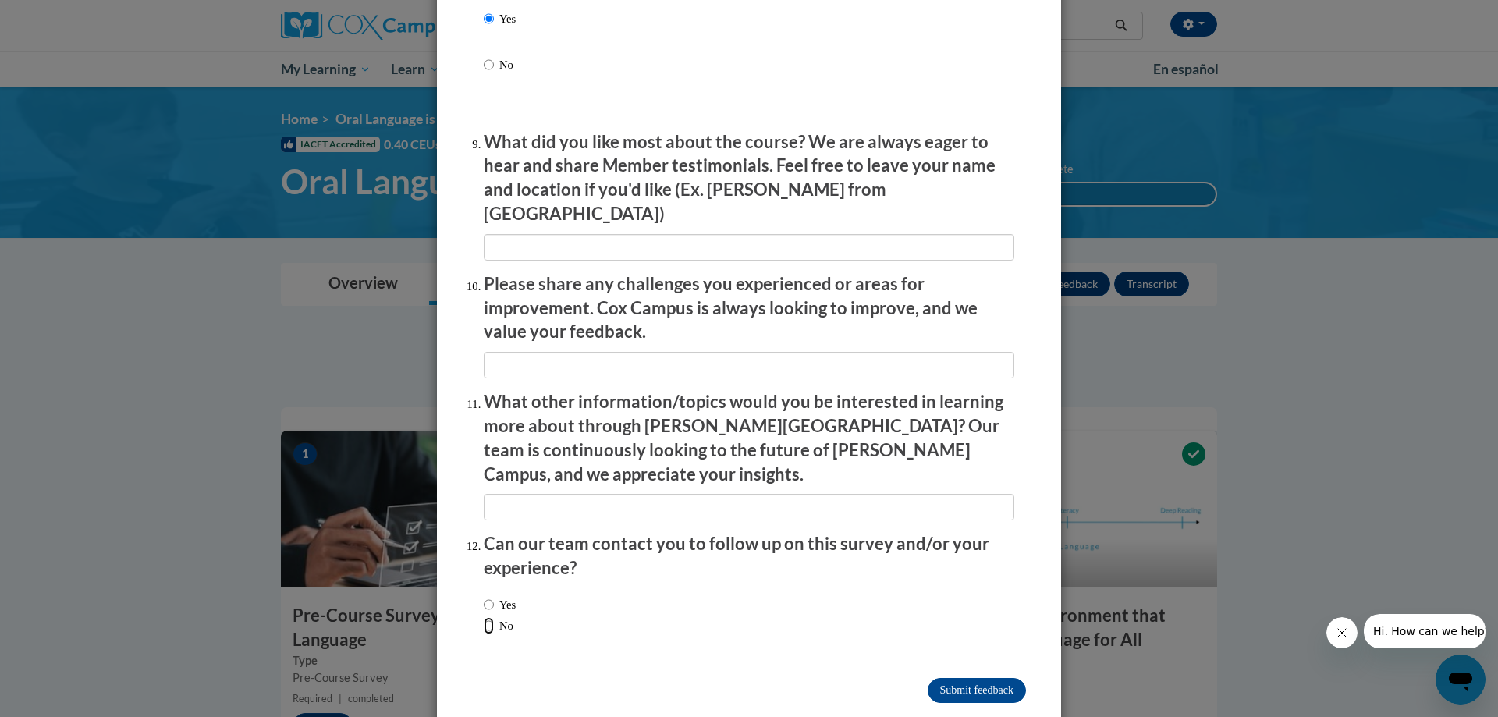
click at [484, 617] on input "No" at bounding box center [489, 625] width 10 height 17
radio input "true"
click at [945, 678] on input "Submit feedback" at bounding box center [977, 690] width 98 height 25
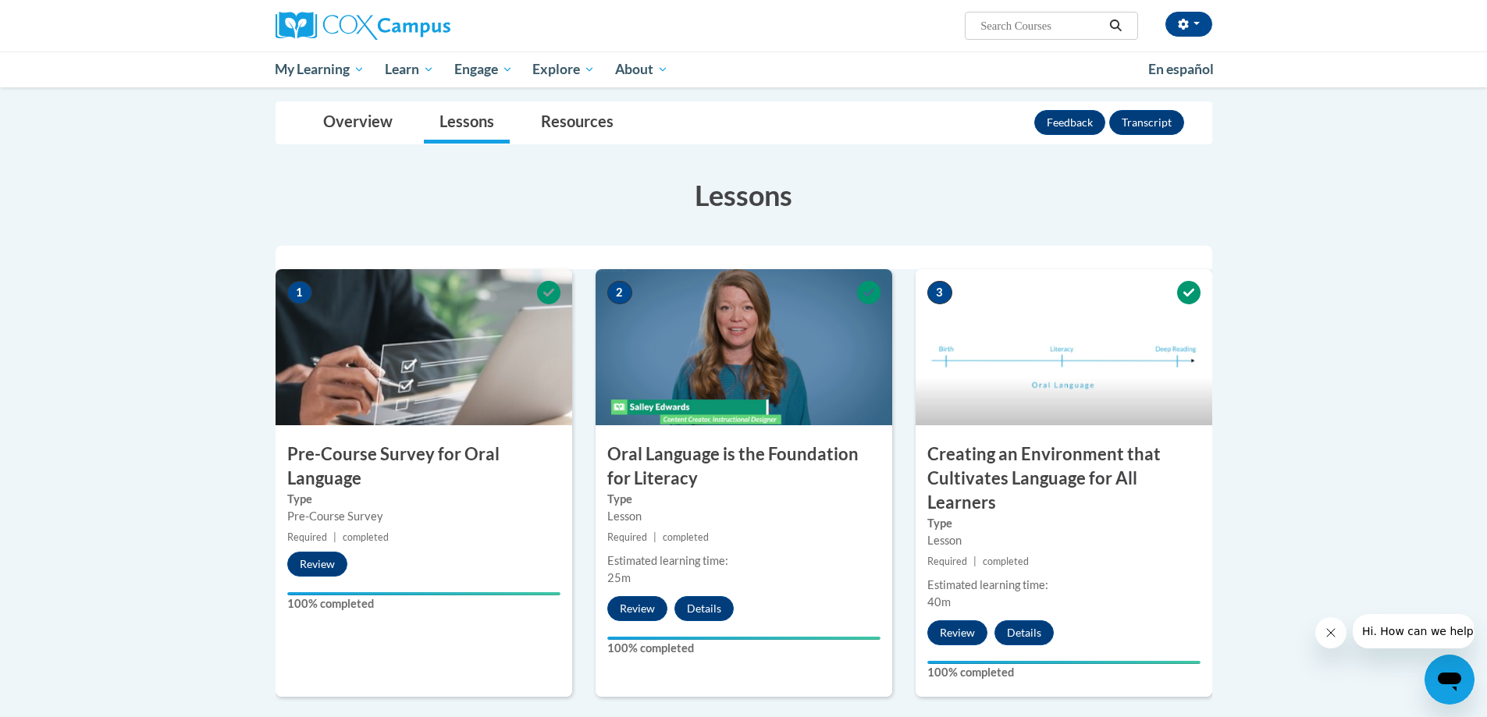
scroll to position [0, 0]
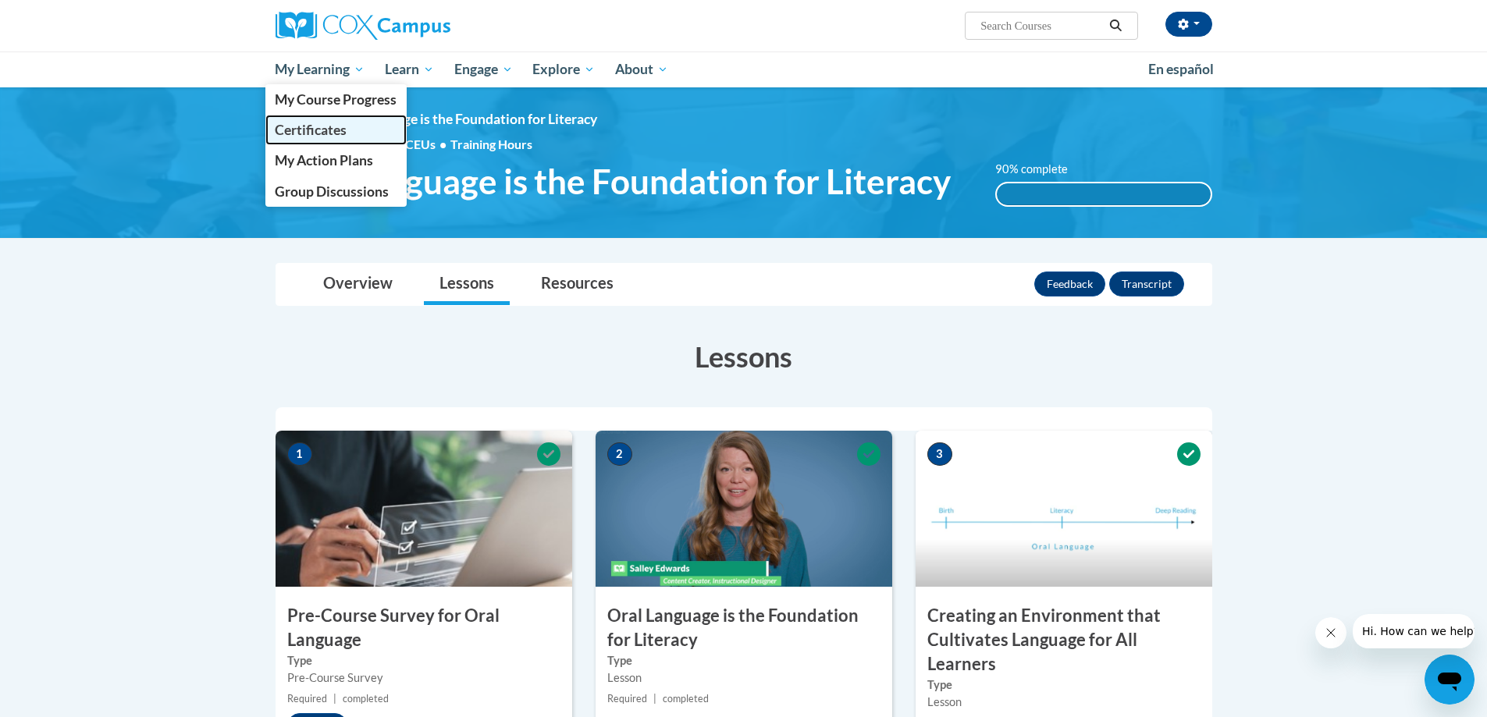
click at [323, 127] on span "Certificates" at bounding box center [311, 130] width 72 height 16
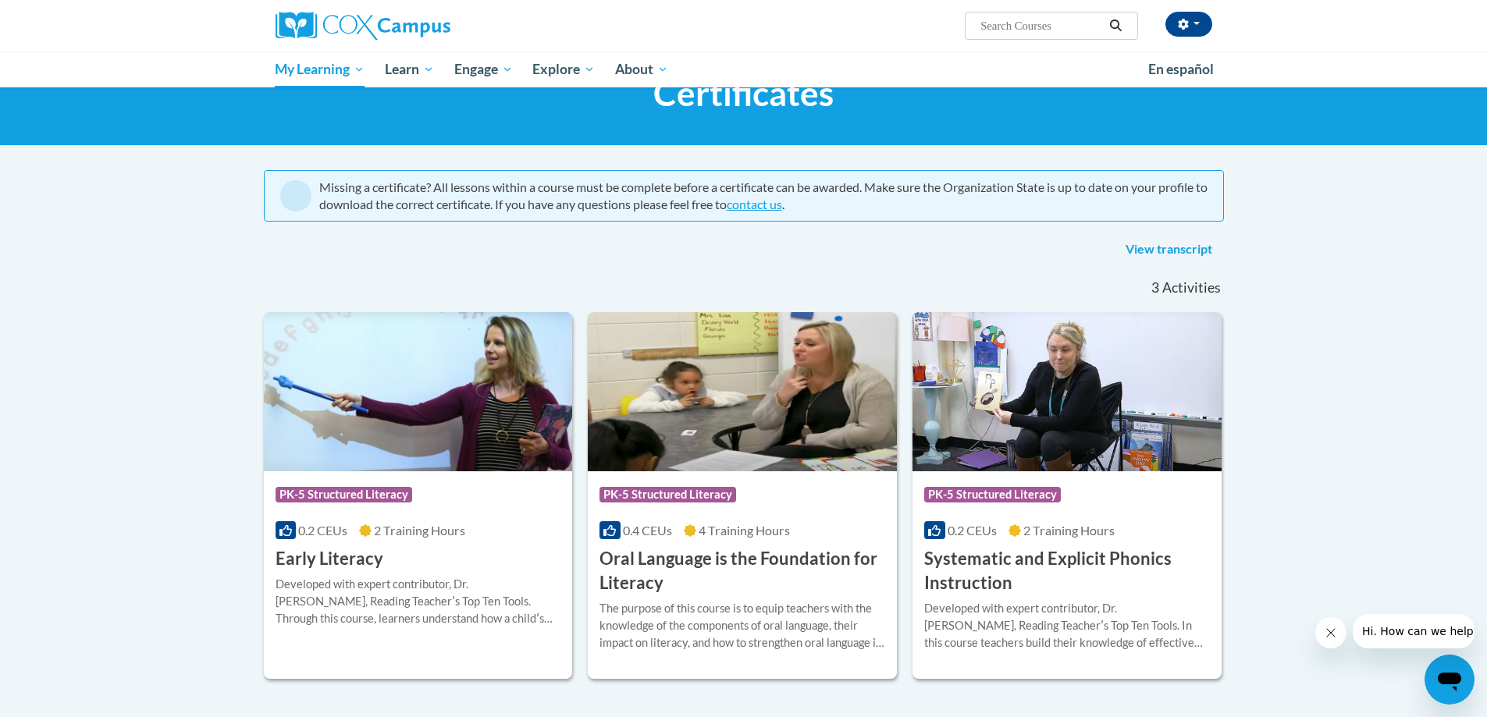
scroll to position [234, 0]
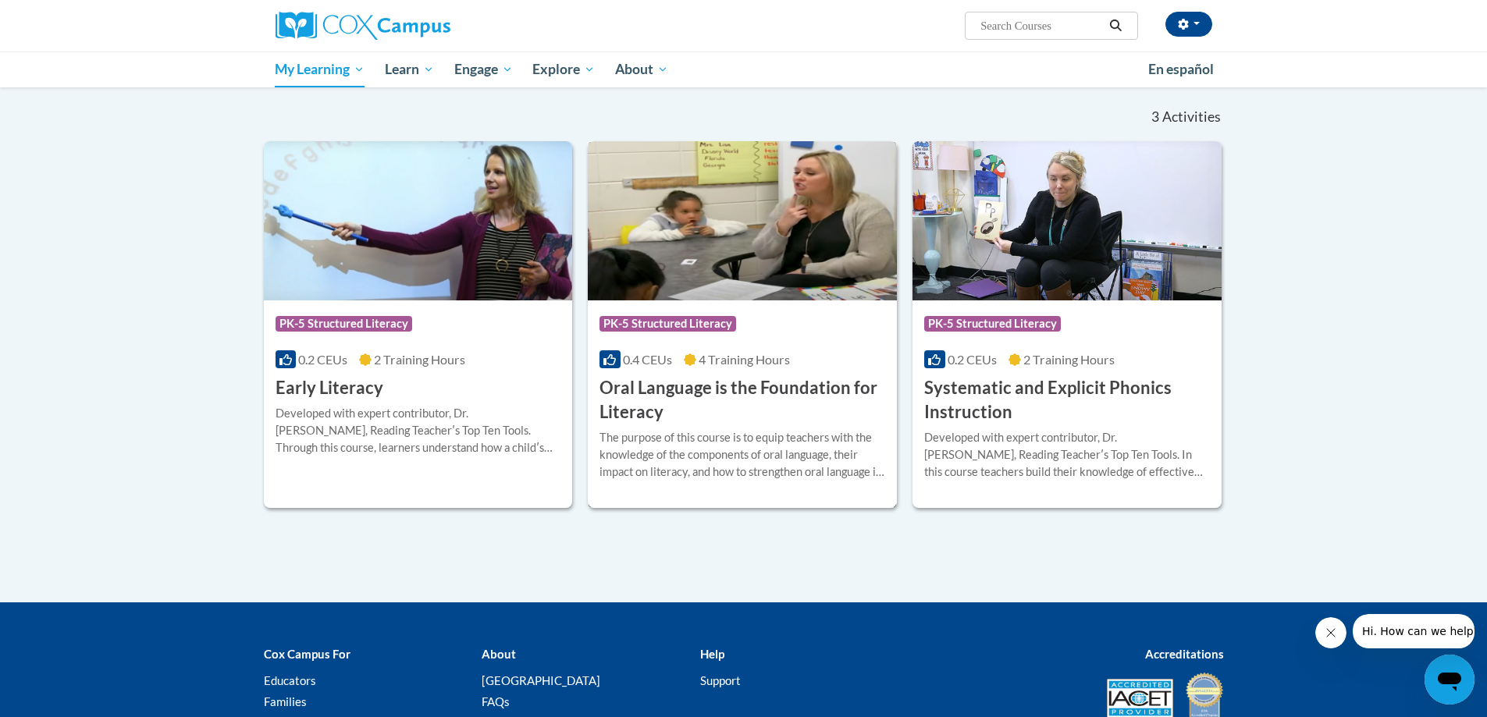
click at [686, 289] on img at bounding box center [742, 220] width 309 height 159
